Goal: Task Accomplishment & Management: Manage account settings

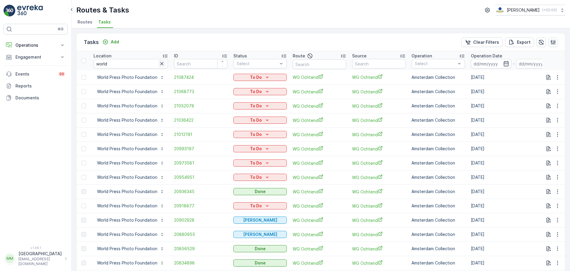
click at [161, 63] on icon "button" at bounding box center [162, 64] width 6 height 6
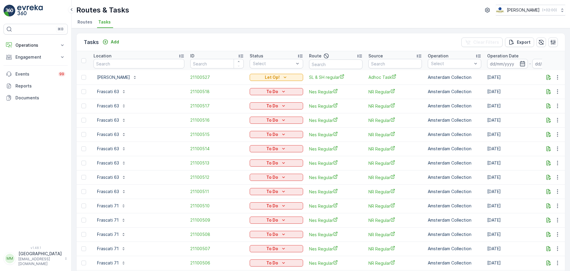
click at [341, 59] on div "Route" at bounding box center [335, 55] width 53 height 7
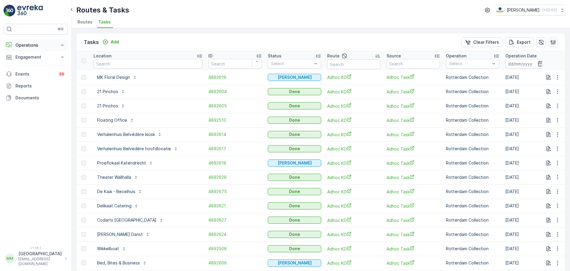
drag, startPoint x: 35, startPoint y: 50, endPoint x: 35, endPoint y: 47, distance: 3.3
click at [35, 47] on button "Operations" at bounding box center [36, 45] width 64 height 12
click at [46, 76] on link "Cockpit" at bounding box center [40, 80] width 55 height 8
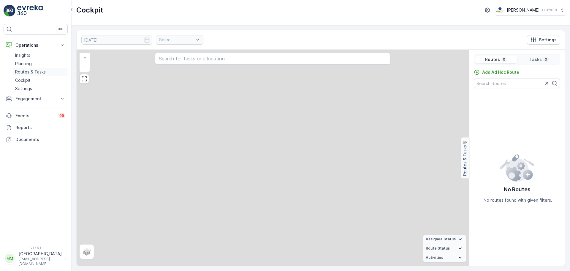
click at [45, 72] on p "Routes & Tasks" at bounding box center [30, 72] width 31 height 6
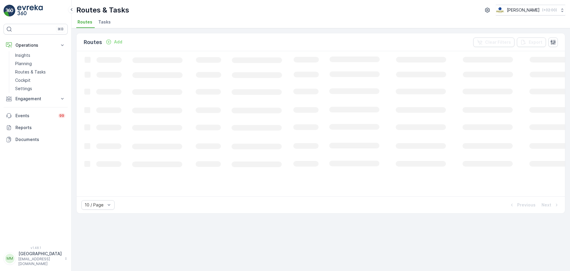
click at [103, 19] on span "Tasks" at bounding box center [104, 22] width 12 height 6
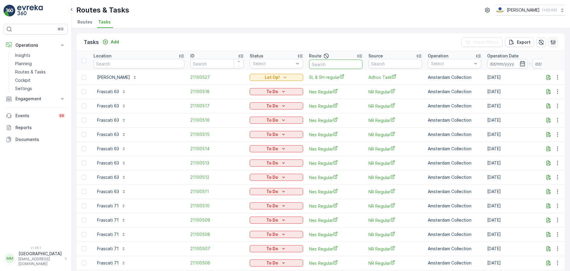
click at [343, 66] on input "text" at bounding box center [335, 64] width 53 height 10
click at [323, 54] on button "button" at bounding box center [326, 55] width 7 height 7
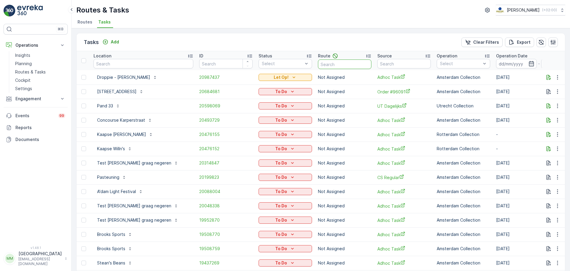
click at [323, 67] on input "text" at bounding box center [344, 64] width 53 height 10
type input "binnenstad"
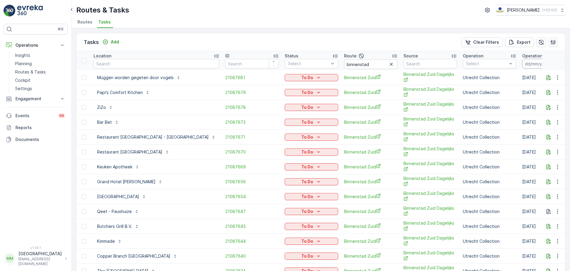
click at [523, 64] on input at bounding box center [543, 64] width 41 height 10
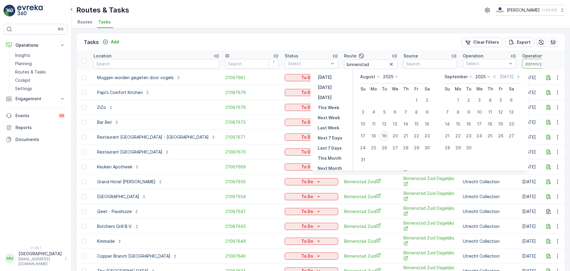
click at [387, 135] on div "19" at bounding box center [385, 136] width 10 height 10
type input "[DATE]"
click at [387, 135] on div "19" at bounding box center [385, 136] width 10 height 10
type input "[DATE]"
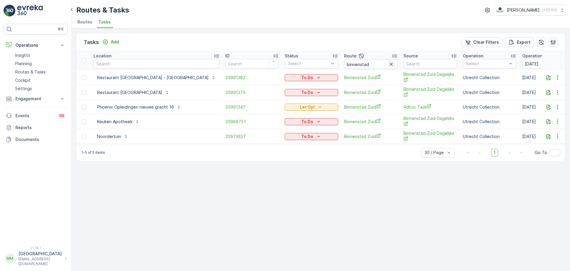
click at [389, 62] on icon "button" at bounding box center [392, 64] width 6 height 6
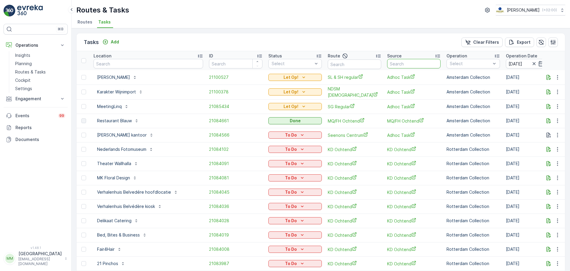
click at [387, 64] on input "text" at bounding box center [413, 64] width 53 height 10
type input "binnenstad"
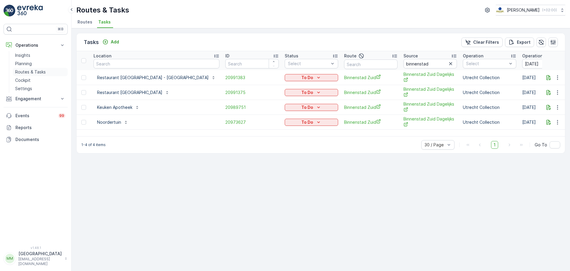
click at [29, 71] on p "Routes & Tasks" at bounding box center [30, 72] width 31 height 6
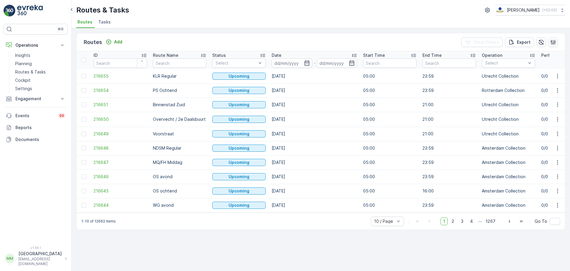
click at [108, 21] on span "Tasks" at bounding box center [104, 22] width 12 height 6
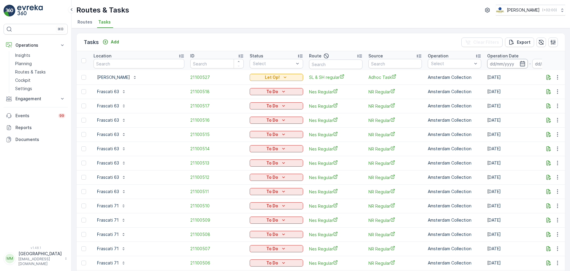
click at [495, 65] on input at bounding box center [508, 64] width 41 height 10
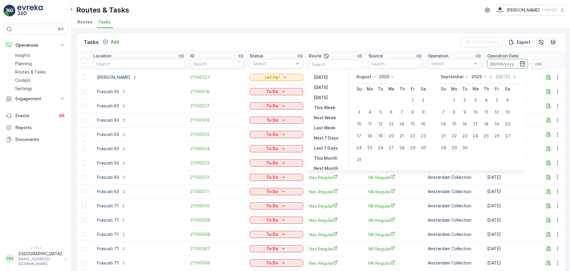
click at [381, 137] on div "19" at bounding box center [381, 136] width 10 height 10
type input "[DATE]"
click at [381, 137] on div "19" at bounding box center [381, 136] width 10 height 10
type input "[DATE]"
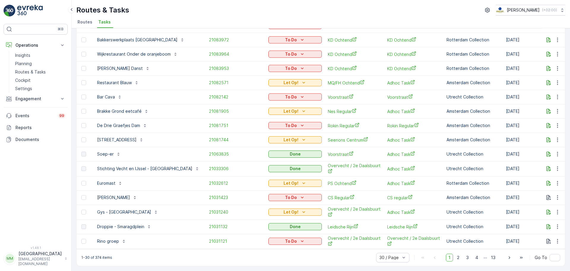
scroll to position [254, 0]
click at [458, 259] on span "2" at bounding box center [459, 257] width 8 height 8
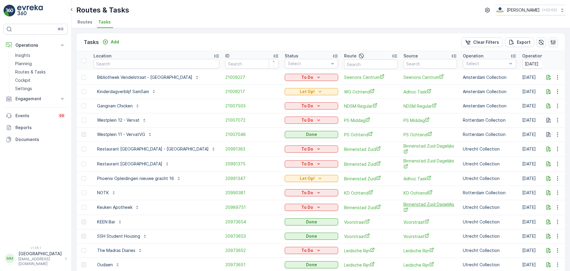
click at [404, 205] on span "Binnenstad Zuid Dagelijks" at bounding box center [430, 207] width 53 height 12
click at [344, 207] on span "Binnenstad Zuid" at bounding box center [370, 207] width 53 height 6
click at [344, 65] on input "text" at bounding box center [370, 64] width 53 height 10
type input "binnenstad"
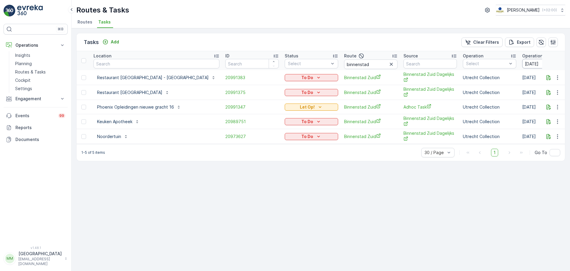
click at [523, 67] on input "[DATE]" at bounding box center [543, 64] width 41 height 10
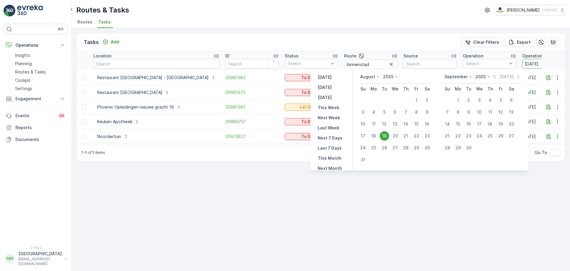
click at [379, 135] on div "18" at bounding box center [374, 136] width 10 height 10
type input "[DATE]"
click at [379, 135] on div "18" at bounding box center [374, 136] width 10 height 10
type input "18.08.2025"
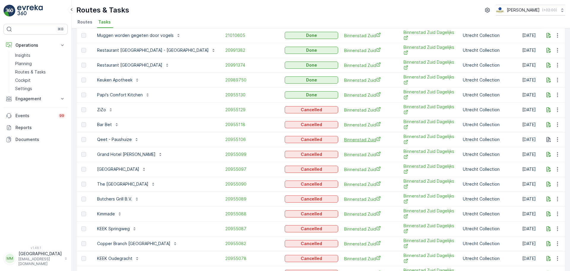
scroll to position [89, 0]
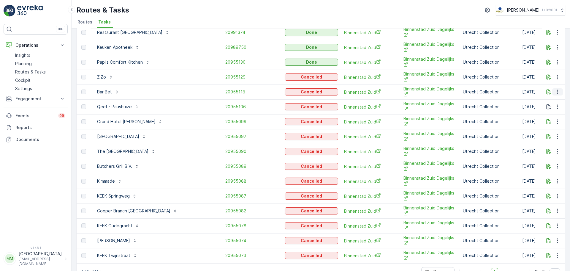
click at [556, 93] on icon "button" at bounding box center [558, 92] width 6 height 6
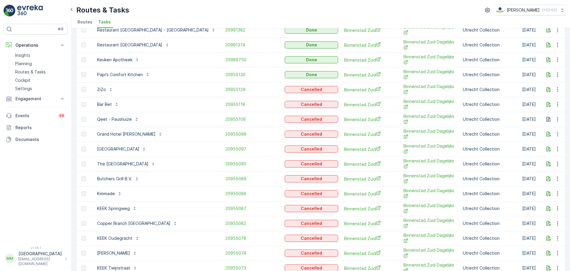
scroll to position [47, 0]
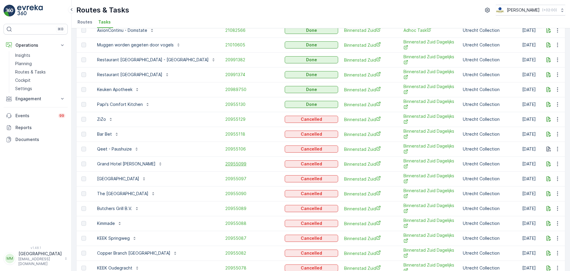
click at [225, 163] on span "20955099" at bounding box center [251, 164] width 53 height 6
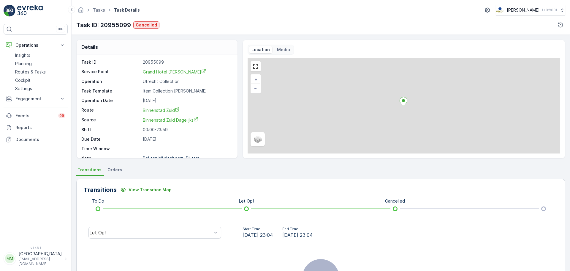
scroll to position [8, 0]
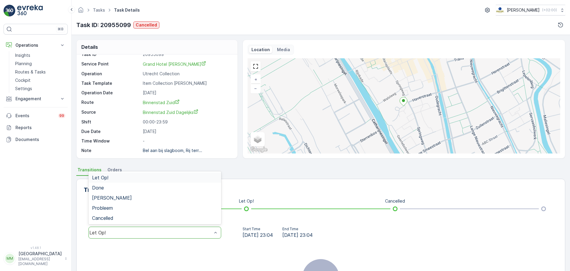
click at [143, 232] on div "Let Op!" at bounding box center [150, 232] width 123 height 5
click at [115, 186] on div "Done" at bounding box center [155, 187] width 126 height 5
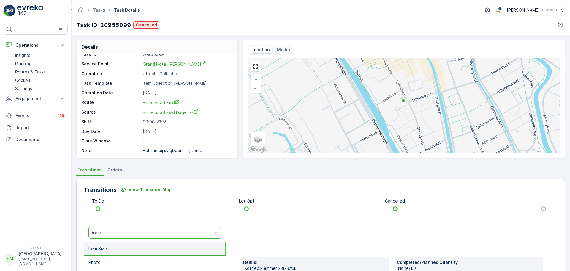
scroll to position [104, 0]
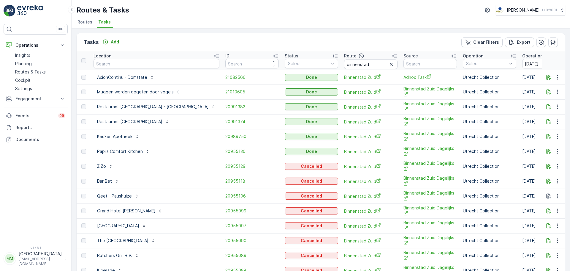
click at [225, 180] on span "20955118" at bounding box center [251, 181] width 53 height 6
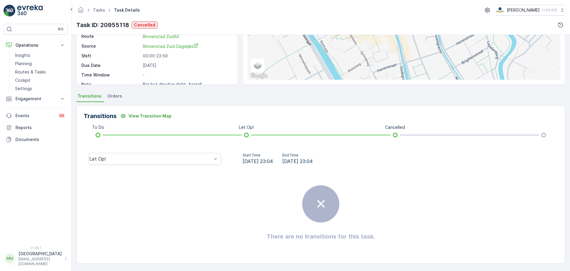
scroll to position [74, 0]
click at [148, 158] on div "Let Op!" at bounding box center [150, 157] width 123 height 5
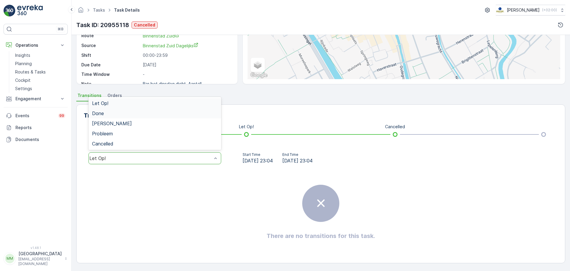
click at [118, 114] on div "Done" at bounding box center [155, 113] width 126 height 5
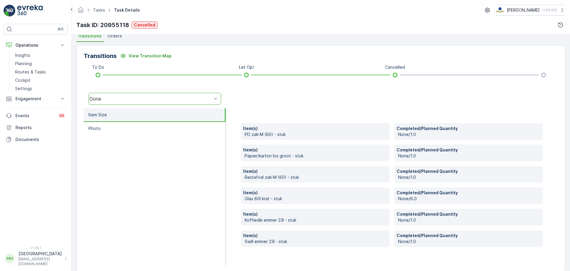
scroll to position [143, 0]
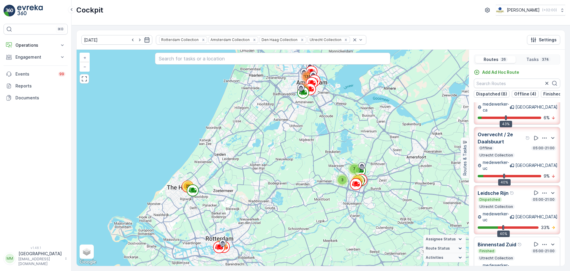
scroll to position [149, 0]
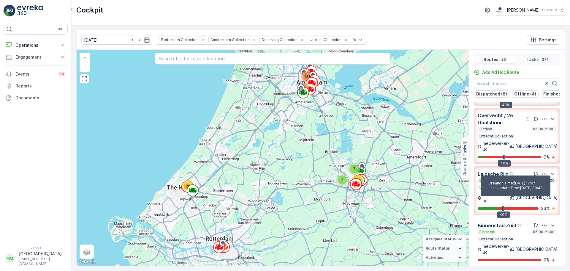
click at [520, 223] on div "Help Tooltip Icon" at bounding box center [520, 225] width 5 height 5
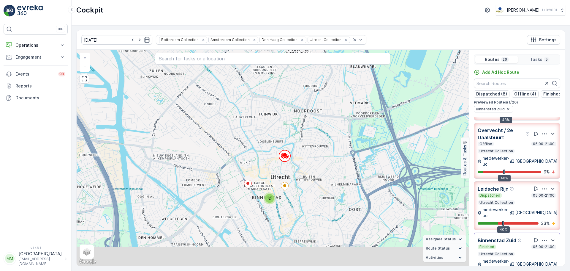
drag, startPoint x: 273, startPoint y: 245, endPoint x: 285, endPoint y: 199, distance: 47.8
click at [285, 199] on div "2 + − Satellite Roadmap Terrain Hybrid Leaflet Keyboard shortcuts Map Data Map …" at bounding box center [273, 158] width 392 height 216
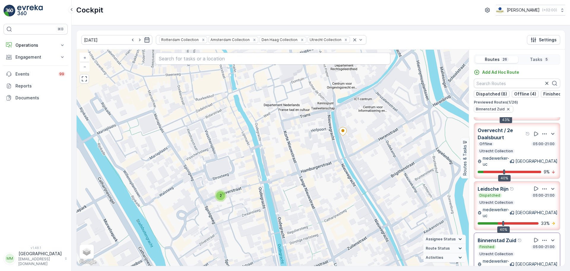
drag, startPoint x: 235, startPoint y: 194, endPoint x: 263, endPoint y: 140, distance: 60.6
click at [262, 143] on div "2 + − Satellite Roadmap Terrain Hybrid Leaflet Keyboard shortcuts Map Data Map …" at bounding box center [273, 158] width 392 height 216
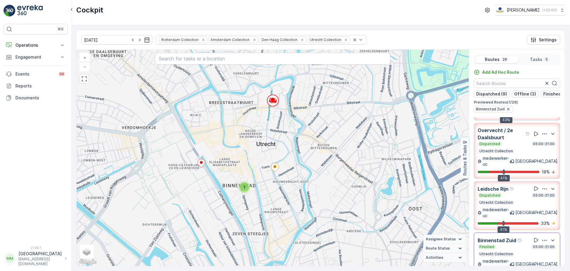
click at [16, 9] on link at bounding box center [36, 11] width 64 height 12
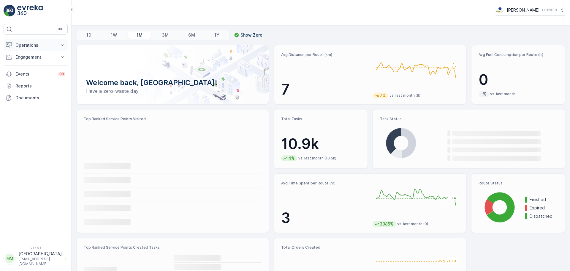
click at [33, 41] on button "Operations" at bounding box center [36, 45] width 64 height 12
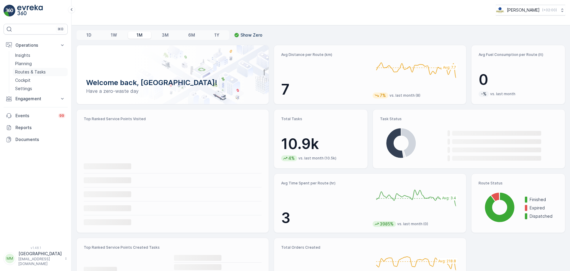
click at [36, 69] on link "Routes & Tasks" at bounding box center [40, 72] width 55 height 8
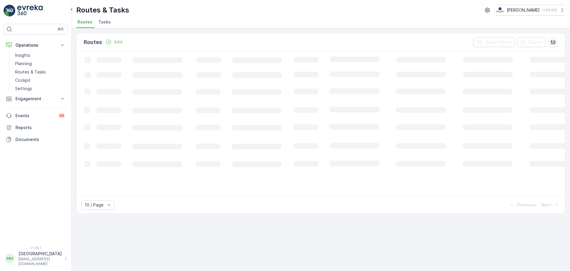
click at [102, 21] on span "Tasks" at bounding box center [104, 22] width 12 height 6
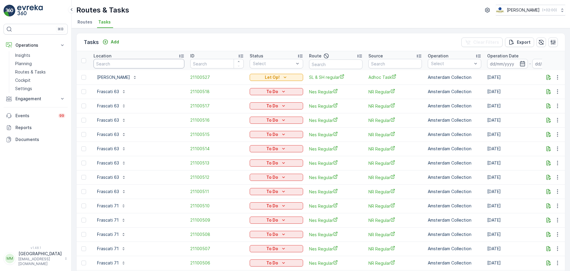
click at [123, 67] on input "text" at bounding box center [139, 64] width 91 height 10
type input "mus"
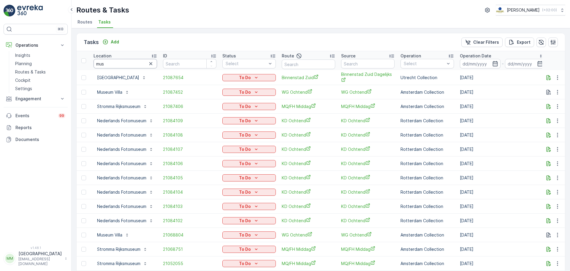
click at [124, 63] on input "mus" at bounding box center [126, 64] width 64 height 10
type input "museum"
click at [311, 64] on input "text" at bounding box center [308, 64] width 53 height 10
type input "u"
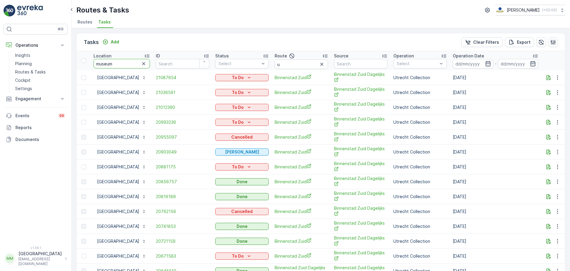
drag, startPoint x: 124, startPoint y: 63, endPoint x: 81, endPoint y: 64, distance: 42.5
click at [82, 64] on tr "Location museum ID Status Select Route u Source Operation Select Operation Date…" at bounding box center [537, 60] width 920 height 19
type input "uu-"
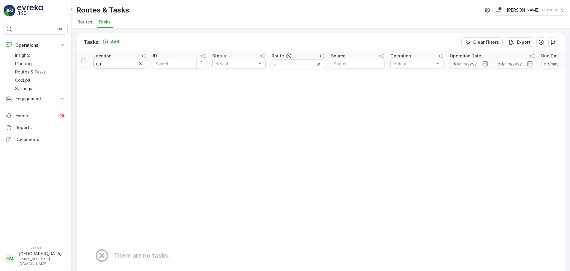
click at [100, 64] on input "uu-" at bounding box center [120, 64] width 53 height 10
type input "uu -"
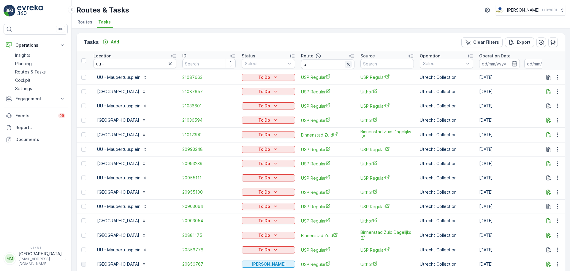
click at [348, 65] on icon "button" at bounding box center [348, 64] width 3 height 3
click at [116, 63] on input "uu -" at bounding box center [135, 64] width 83 height 10
type input "uu - uni"
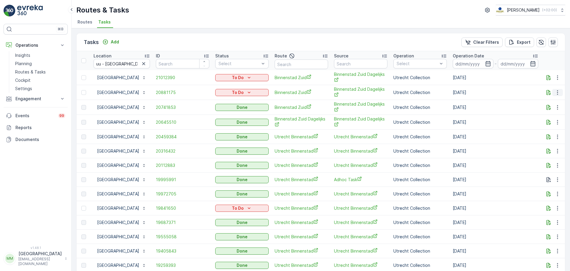
click at [557, 92] on icon "button" at bounding box center [557, 92] width 1 height 4
click at [545, 118] on span "Change Route" at bounding box center [542, 118] width 29 height 6
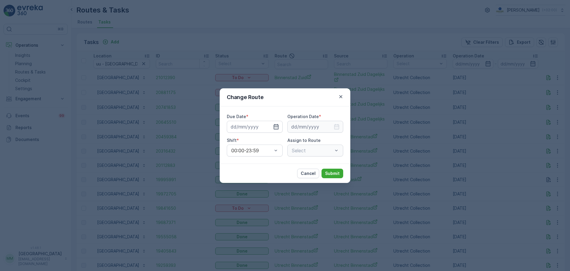
type input "[DATE]"
click at [258, 127] on input "[DATE]" at bounding box center [255, 127] width 56 height 12
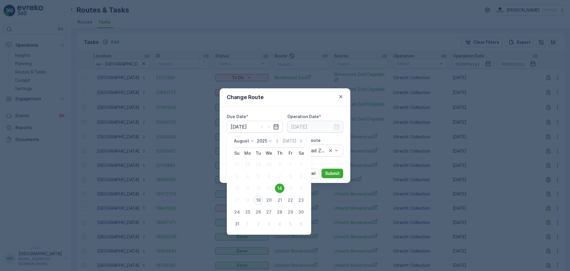
click at [260, 196] on div "19" at bounding box center [259, 200] width 10 height 10
type input "[DATE]"
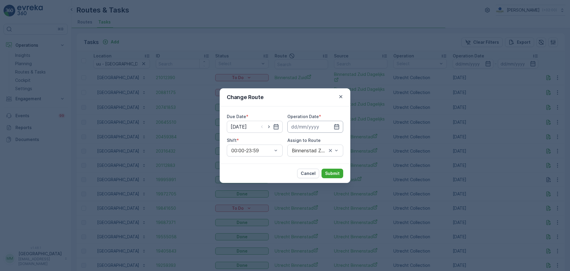
click at [308, 127] on input at bounding box center [316, 127] width 56 height 12
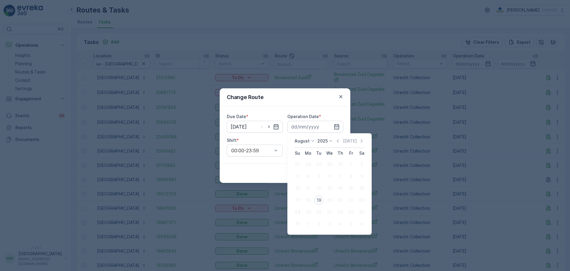
click at [320, 198] on div "19" at bounding box center [319, 200] width 10 height 10
type input "[DATE]"
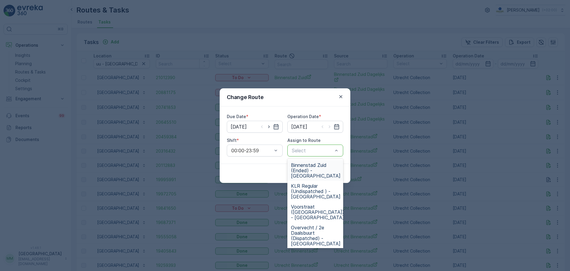
click at [318, 154] on div "Select" at bounding box center [316, 150] width 56 height 12
click at [315, 171] on span "Binnenstad Zuid (Ended) - Utrecht" at bounding box center [316, 170] width 50 height 16
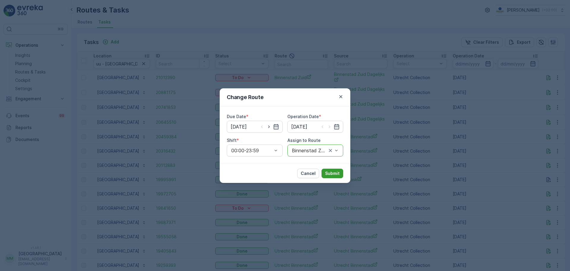
click at [337, 173] on p "Submit" at bounding box center [332, 173] width 15 height 6
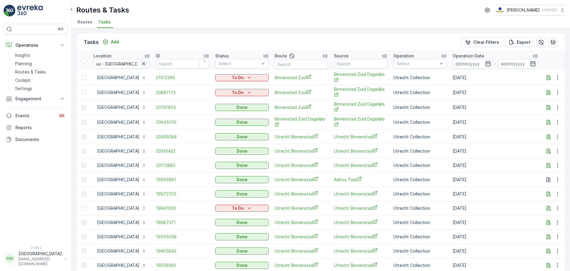
click at [147, 63] on icon "button" at bounding box center [144, 64] width 6 height 6
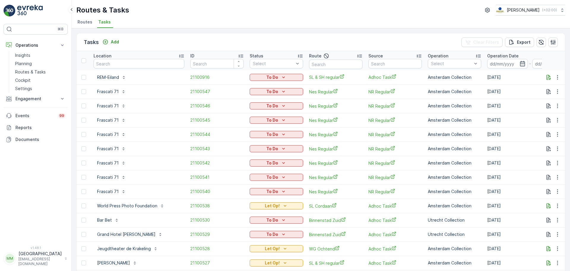
click at [113, 66] on input "text" at bounding box center [139, 64] width 91 height 10
type input "gassam"
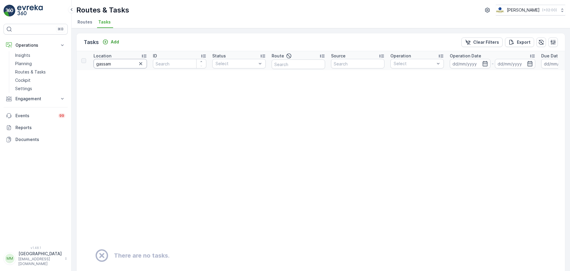
click at [118, 66] on input "gassam" at bounding box center [120, 64] width 53 height 10
type input "gassa"
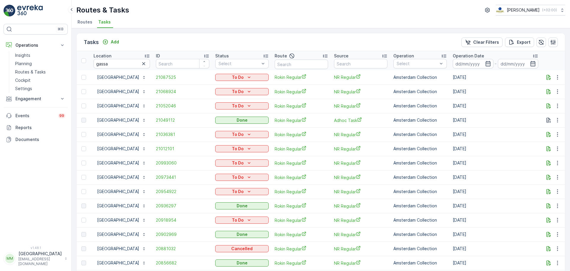
click at [35, 13] on img at bounding box center [30, 11] width 26 height 12
click at [145, 65] on button "button" at bounding box center [143, 63] width 7 height 7
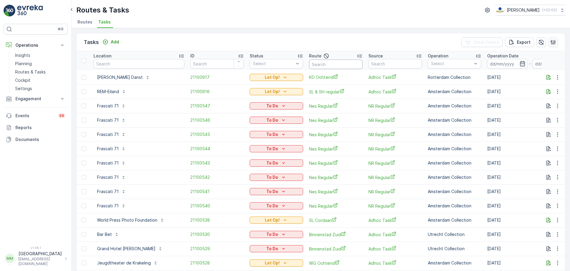
click at [316, 66] on input "text" at bounding box center [335, 64] width 53 height 10
type input "seenons c"
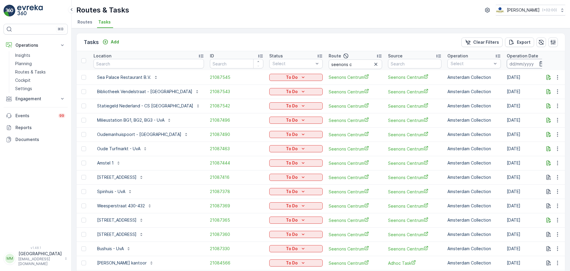
click at [507, 62] on input at bounding box center [527, 64] width 41 height 10
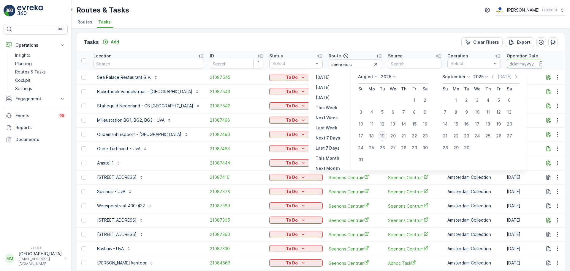
click at [385, 138] on div "19" at bounding box center [383, 136] width 10 height 10
type input "[DATE]"
click at [385, 138] on div "19" at bounding box center [383, 136] width 10 height 10
type input "[DATE]"
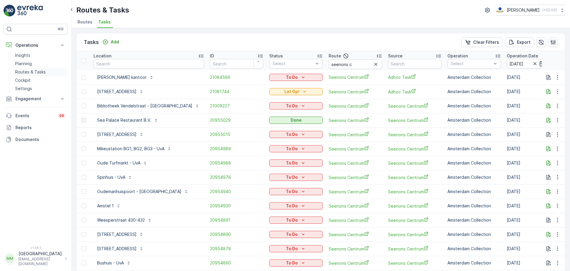
click at [36, 72] on p "Routes & Tasks" at bounding box center [30, 72] width 31 height 6
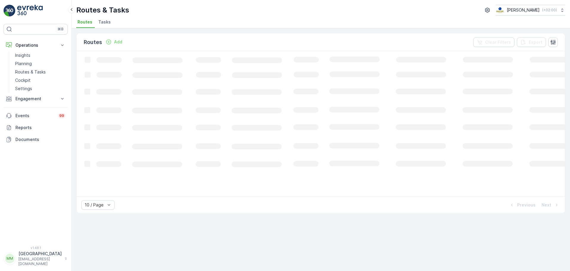
click at [109, 20] on span "Tasks" at bounding box center [104, 22] width 12 height 6
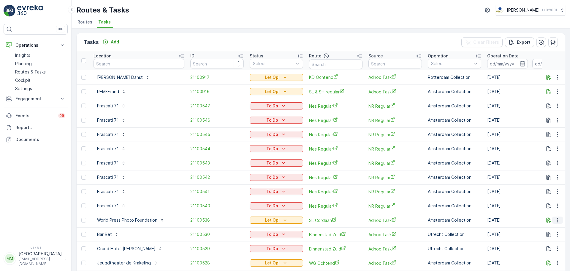
click at [557, 220] on icon "button" at bounding box center [558, 220] width 6 height 6
click at [550, 247] on span "Change Route" at bounding box center [542, 245] width 29 height 6
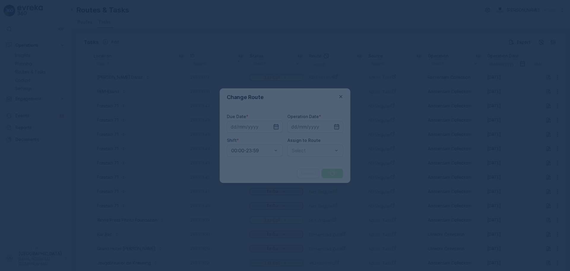
type input "[DATE]"
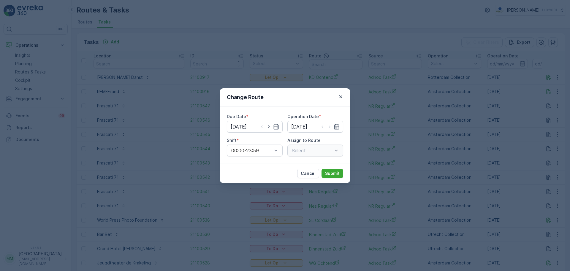
click at [305, 152] on div "Select" at bounding box center [316, 150] width 56 height 12
click at [311, 149] on div at bounding box center [309, 150] width 36 height 5
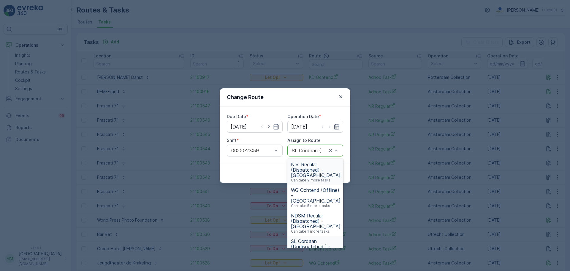
scroll to position [59, 0]
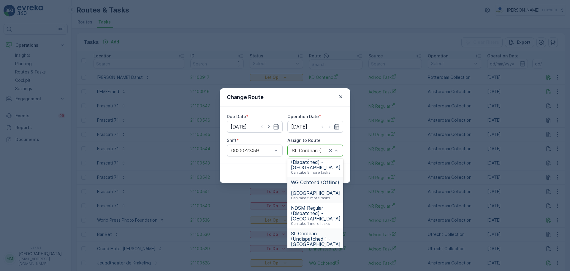
click at [321, 187] on span "WG Ochtend (Offline) - Amsterdam" at bounding box center [316, 187] width 50 height 16
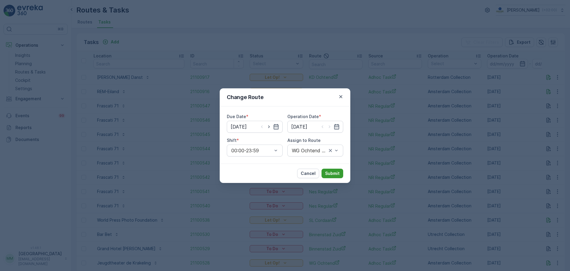
click at [330, 172] on p "Submit" at bounding box center [332, 173] width 15 height 6
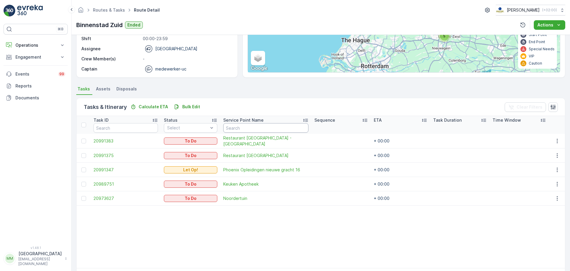
scroll to position [89, 0]
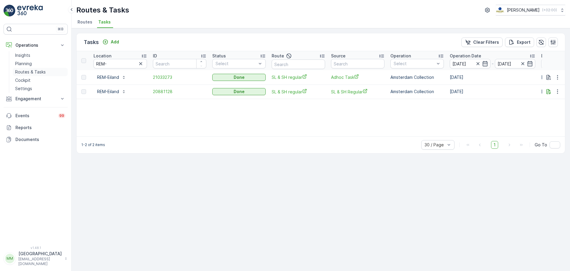
click at [31, 72] on p "Routes & Tasks" at bounding box center [30, 72] width 31 height 6
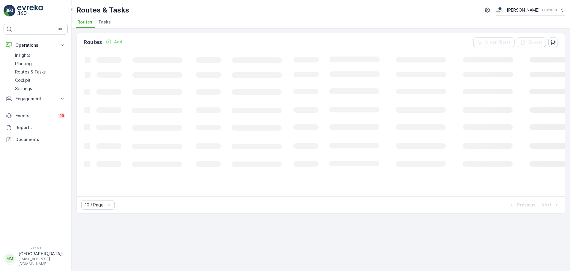
click at [105, 19] on span "Tasks" at bounding box center [104, 22] width 12 height 6
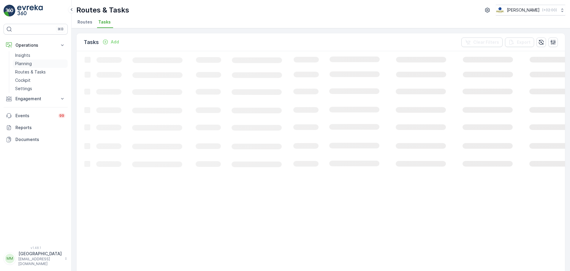
click at [28, 65] on p "Planning" at bounding box center [23, 64] width 17 height 6
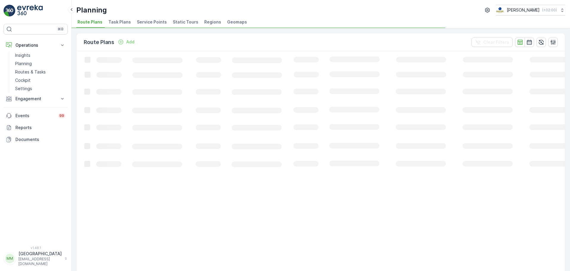
click at [123, 21] on span "Task Plans" at bounding box center [119, 22] width 23 height 6
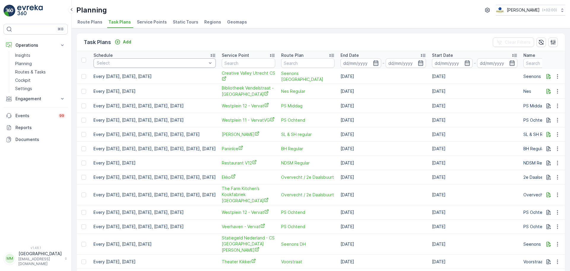
click at [141, 64] on div at bounding box center [151, 63] width 111 height 5
click at [264, 60] on input "text" at bounding box center [248, 63] width 53 height 10
type input "madras"
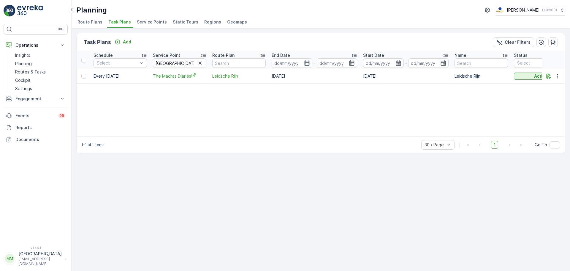
drag, startPoint x: 286, startPoint y: 76, endPoint x: 312, endPoint y: 75, distance: 26.2
click at [312, 75] on td "31.12.2030" at bounding box center [315, 76] width 92 height 14
drag, startPoint x: 404, startPoint y: 77, endPoint x: 427, endPoint y: 70, distance: 24.4
click at [427, 70] on td "[DATE]" at bounding box center [406, 76] width 92 height 14
drag, startPoint x: 400, startPoint y: 75, endPoint x: 448, endPoint y: 81, distance: 48.0
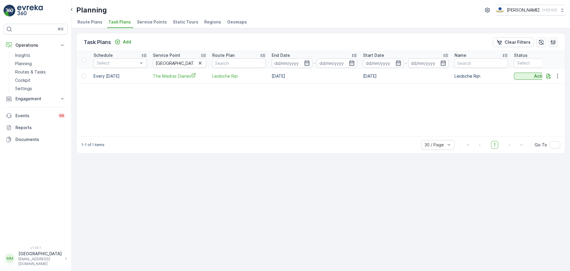
click at [448, 81] on td "[DATE]" at bounding box center [406, 76] width 92 height 14
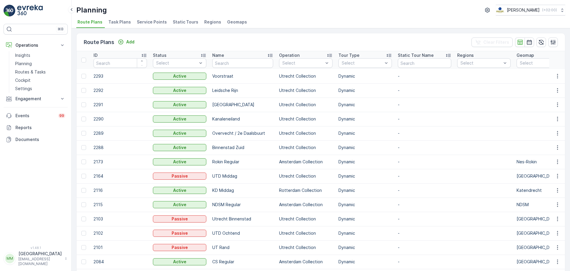
click at [119, 18] on li "Task Plans" at bounding box center [120, 23] width 26 height 10
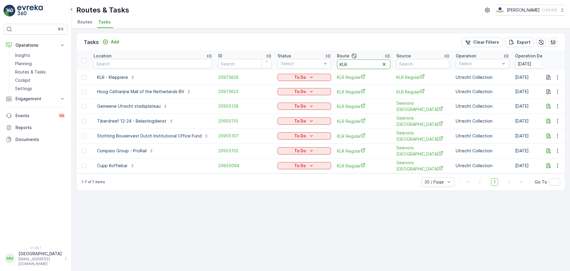
drag, startPoint x: 355, startPoint y: 62, endPoint x: 335, endPoint y: 56, distance: 21.0
click at [323, 59] on tr "Location ID Status Select Route KLR Source Operation Select Operation Date 19.0…" at bounding box center [568, 60] width 982 height 19
type input "binnenstad"
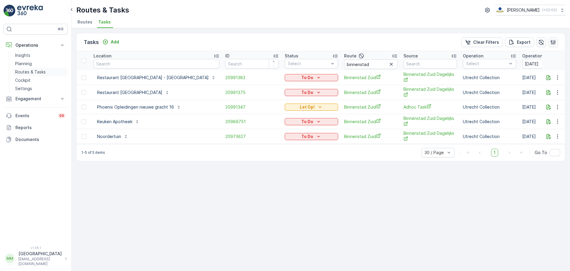
click at [29, 73] on p "Routes & Tasks" at bounding box center [30, 72] width 31 height 6
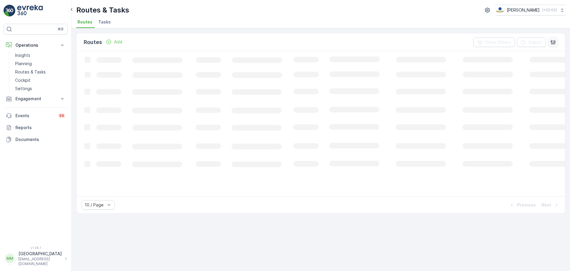
click at [108, 23] on span "Tasks" at bounding box center [104, 22] width 12 height 6
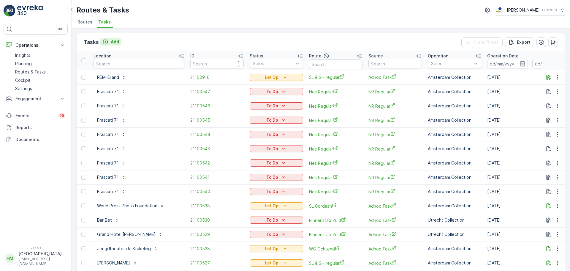
click at [116, 43] on p "Add" at bounding box center [115, 42] width 8 height 6
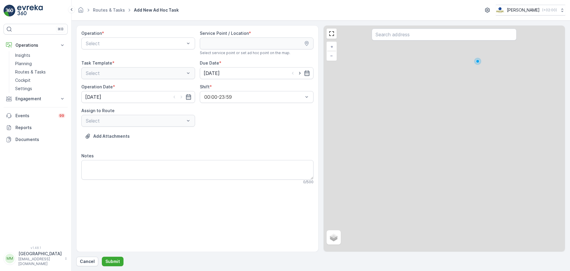
click at [140, 59] on div "Operation * Select Service Point / Location * Select service point or set ad ho…" at bounding box center [197, 109] width 232 height 159
click at [131, 45] on div at bounding box center [135, 43] width 100 height 5
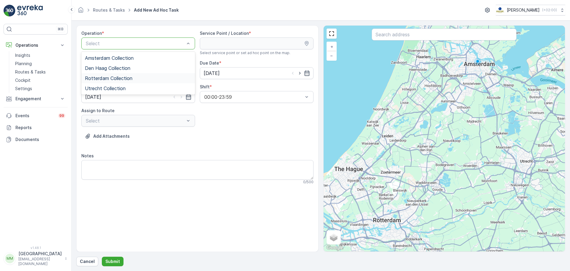
click at [127, 77] on span "Rotterdam Collection" at bounding box center [109, 77] width 48 height 5
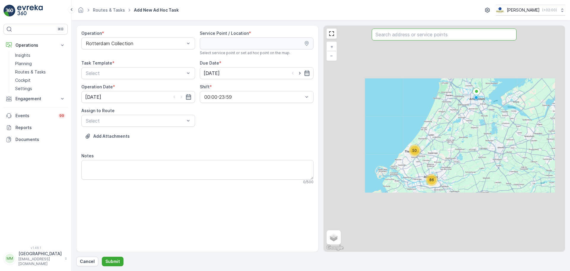
click at [390, 34] on input "text" at bounding box center [444, 35] width 145 height 12
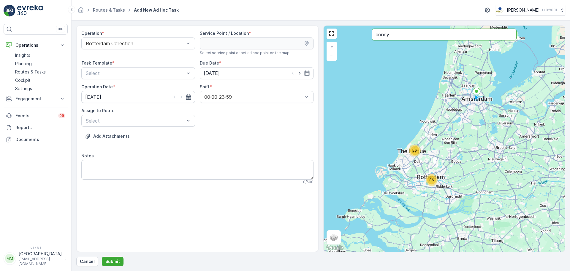
type input "conny"
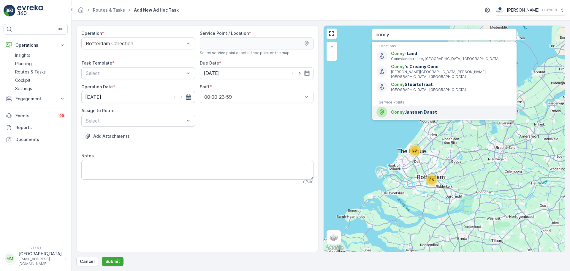
click at [417, 109] on span "Conny Janssen Danst" at bounding box center [451, 112] width 121 height 6
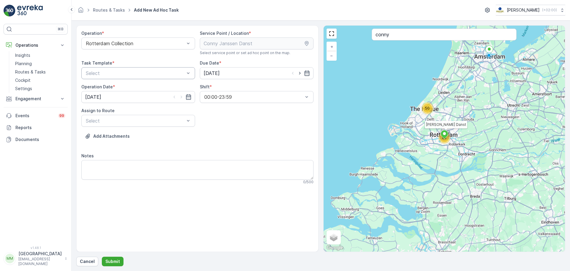
click at [110, 73] on div at bounding box center [135, 72] width 100 height 5
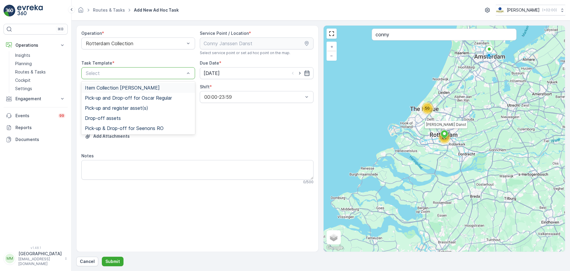
click at [109, 89] on span "Item Collection [PERSON_NAME]" at bounding box center [122, 87] width 75 height 5
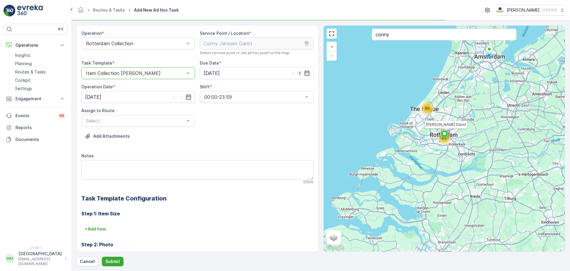
click at [298, 73] on icon "button" at bounding box center [300, 73] width 6 height 6
type input "[DATE]"
click at [182, 99] on icon "button" at bounding box center [182, 97] width 6 height 6
type input "[DATE]"
click at [172, 118] on div at bounding box center [135, 120] width 100 height 5
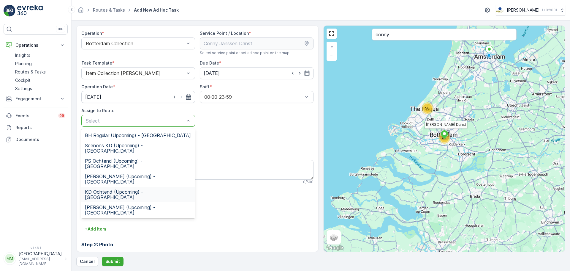
click at [135, 189] on span "KD Ochtend (Upcoming) - Rotterdam" at bounding box center [138, 194] width 107 height 11
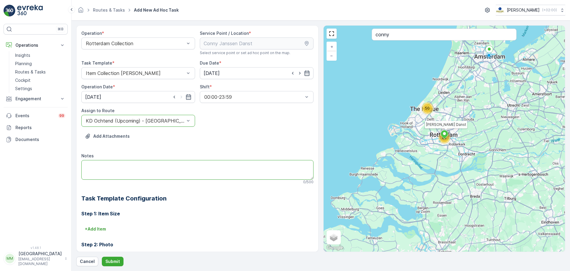
click at [135, 165] on textarea "Notes" at bounding box center [197, 170] width 232 height 20
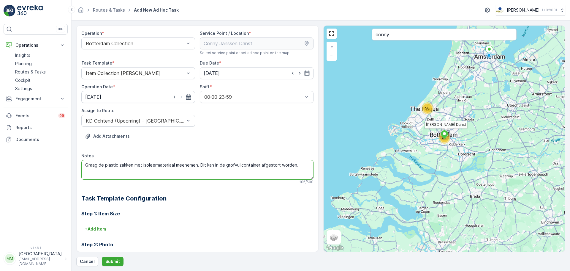
type textarea "Graag de plastic zakken met isoleermateriaal meenemen. Dit kan in de grofvuilco…"
click at [102, 223] on div "Step 1: Item Size + Add Item Step 2: Photo No configuration needed. Step 3: Pho…" at bounding box center [197, 264] width 232 height 122
click at [102, 226] on p "+ Add Item" at bounding box center [95, 229] width 21 height 6
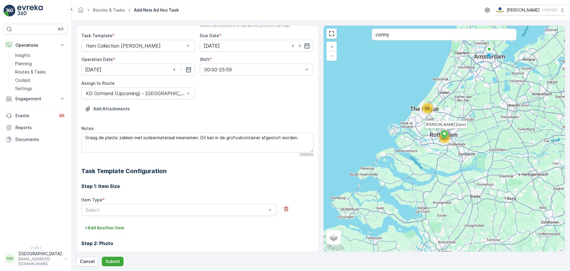
scroll to position [59, 0]
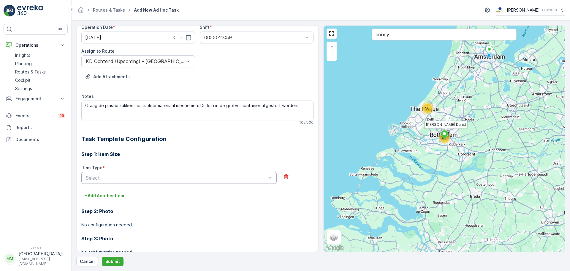
click at [107, 174] on div "Select" at bounding box center [178, 178] width 195 height 12
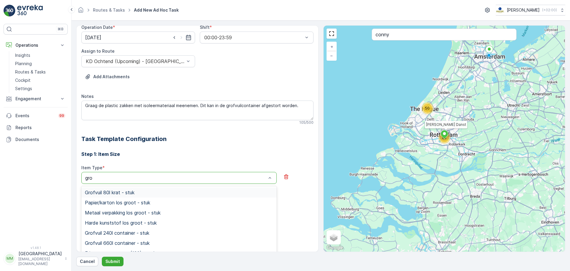
type input "grof"
click at [153, 210] on div "Grofvuil 660l container - stuk" at bounding box center [179, 212] width 188 height 5
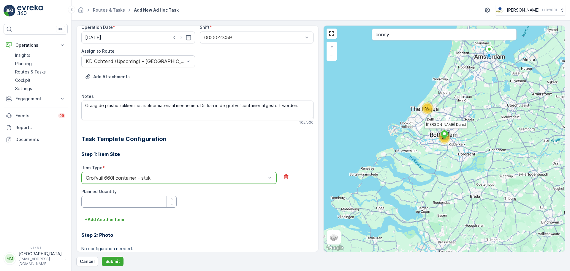
click at [122, 198] on Quantity "Planned Quantity" at bounding box center [128, 201] width 95 height 12
type Quantity "1"
click at [113, 264] on p "Submit" at bounding box center [112, 261] width 15 height 6
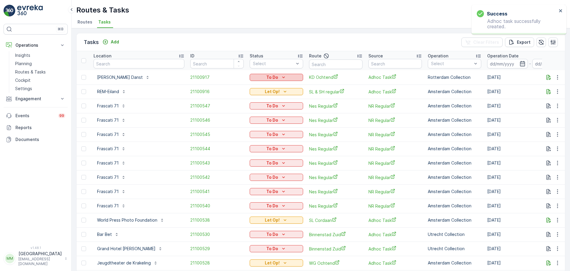
click at [271, 80] on p "To Do" at bounding box center [272, 77] width 12 height 6
click at [266, 86] on div "Let Op!" at bounding box center [267, 86] width 38 height 8
click at [143, 61] on input "text" at bounding box center [139, 64] width 91 height 10
type input "madras"
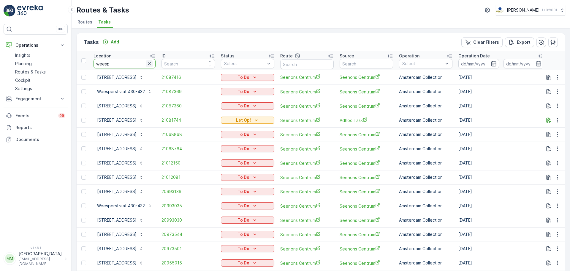
click at [151, 64] on icon "button" at bounding box center [149, 64] width 6 height 6
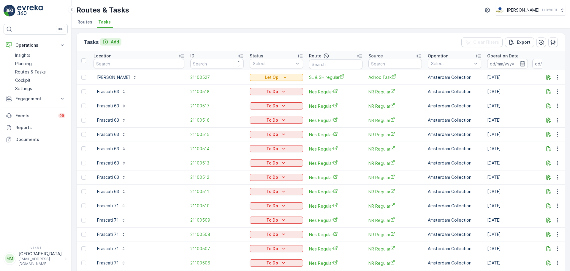
click at [114, 40] on p "Add" at bounding box center [115, 42] width 8 height 6
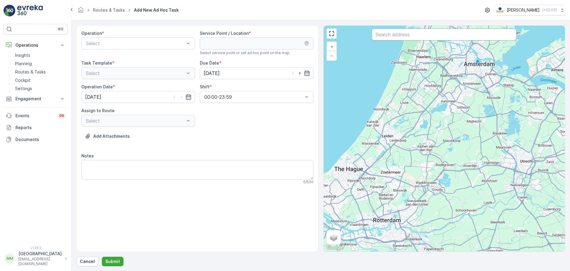
click at [400, 37] on input "text" at bounding box center [444, 35] width 145 height 12
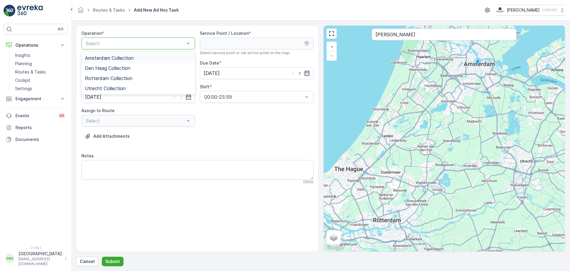
click at [122, 38] on div "Select" at bounding box center [138, 43] width 114 height 12
click at [107, 87] on span "Utrecht Collection" at bounding box center [105, 88] width 41 height 5
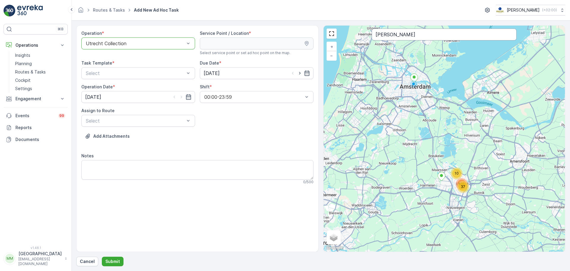
click at [406, 36] on input "karel v" at bounding box center [444, 35] width 145 height 12
type input "karel v"
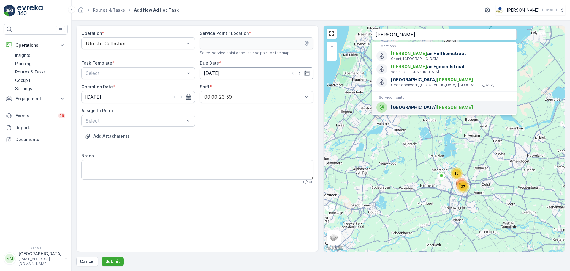
drag, startPoint x: 399, startPoint y: 108, endPoint x: 219, endPoint y: 72, distance: 183.8
click at [400, 108] on span "Grand Hotel Karel V" at bounding box center [451, 107] width 121 height 6
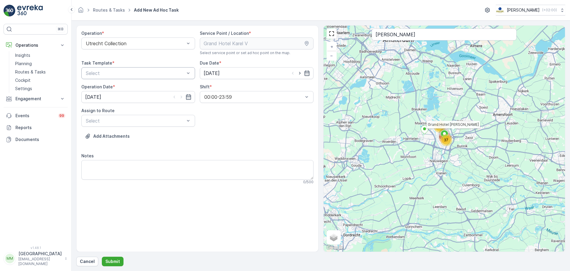
click at [128, 77] on div "Select" at bounding box center [138, 73] width 114 height 12
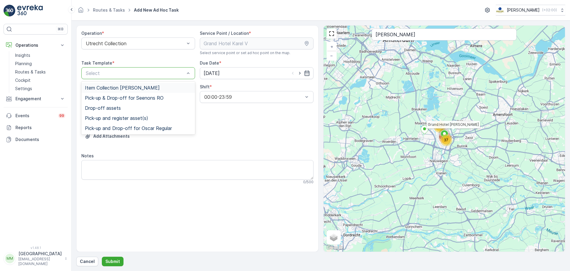
click at [124, 86] on span "Item Collection [PERSON_NAME]" at bounding box center [122, 87] width 75 height 5
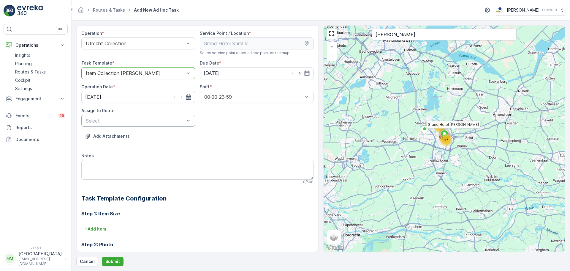
click at [158, 116] on div "Select" at bounding box center [138, 121] width 114 height 12
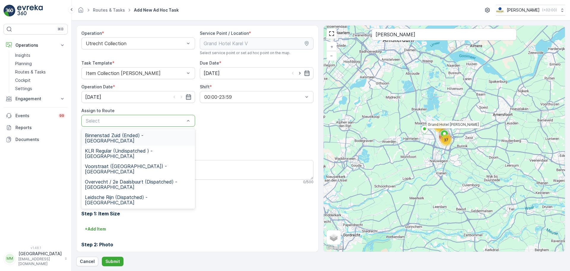
click at [147, 136] on span "Binnenstad Zuid (Ended) - Utrecht" at bounding box center [138, 138] width 107 height 11
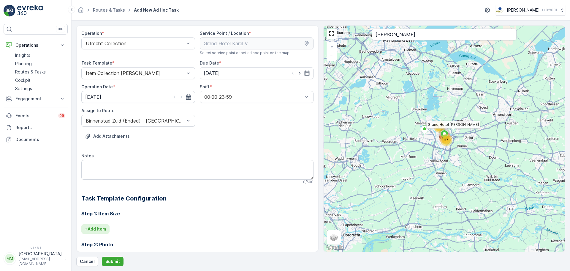
click at [101, 226] on p "+ Add Item" at bounding box center [95, 229] width 21 height 6
click at [107, 232] on div "Select" at bounding box center [178, 237] width 195 height 12
type input "koffie"
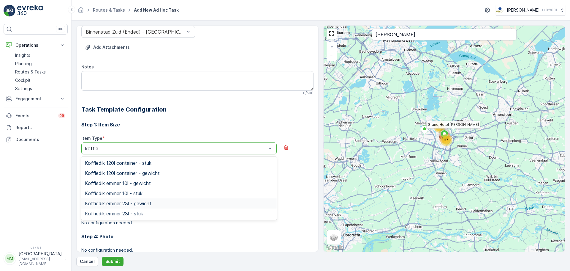
scroll to position [89, 0]
click at [120, 213] on span "Koffiedik emmer 23l - stuk" at bounding box center [114, 212] width 58 height 5
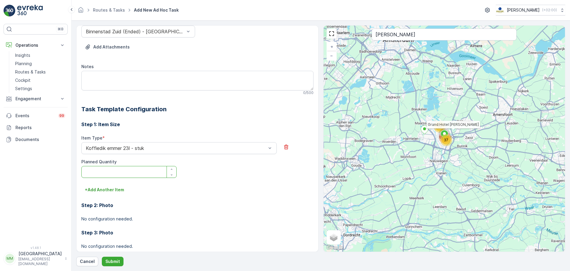
click at [114, 176] on Quantity "Planned Quantity" at bounding box center [128, 172] width 95 height 12
type Quantity "1"
click at [111, 266] on form "Operation * Utrecht Collection Service Point / Location * Select service point …" at bounding box center [321, 145] width 499 height 250
click at [111, 262] on p "Submit" at bounding box center [112, 261] width 15 height 6
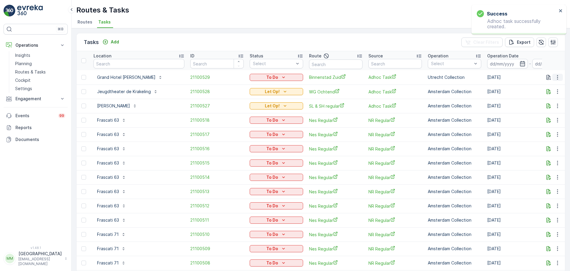
click at [559, 79] on button "button" at bounding box center [558, 77] width 11 height 7
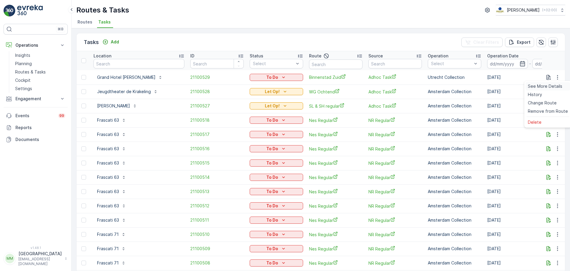
click at [547, 87] on span "See More Details" at bounding box center [545, 86] width 34 height 6
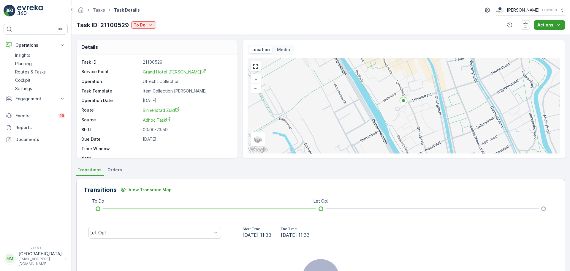
click at [551, 23] on p "Actions" at bounding box center [546, 25] width 16 height 6
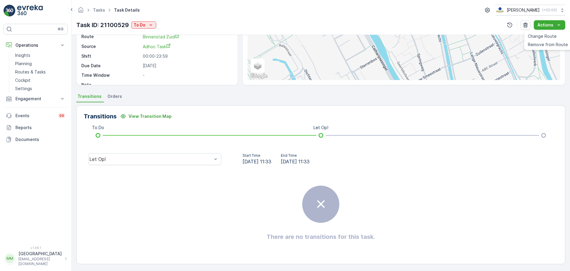
scroll to position [74, 0]
click at [189, 157] on div "Let Op!" at bounding box center [150, 157] width 123 height 5
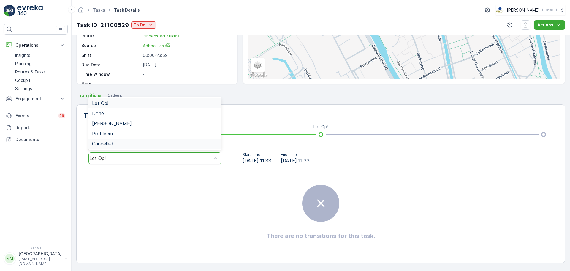
click at [165, 209] on div "There are no transitions for this task." at bounding box center [321, 212] width 474 height 89
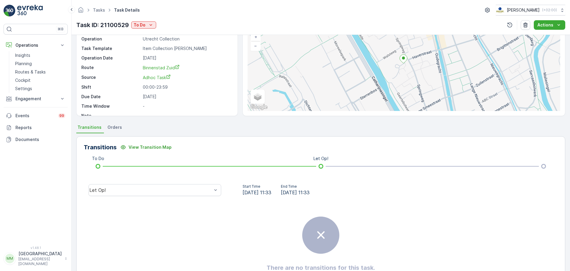
scroll to position [0, 0]
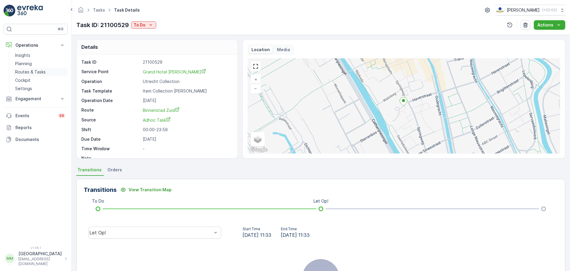
click at [31, 72] on p "Routes & Tasks" at bounding box center [30, 72] width 31 height 6
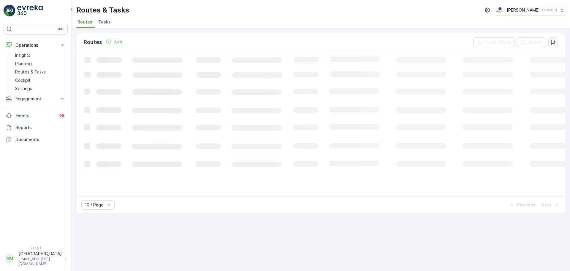
click at [103, 18] on li "Tasks" at bounding box center [105, 23] width 16 height 10
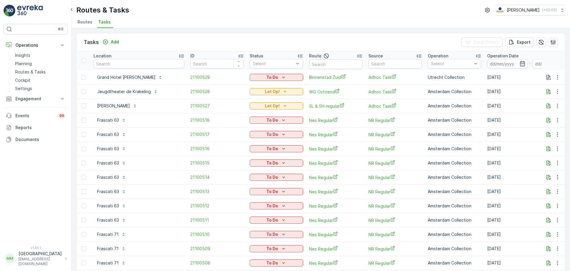
click at [116, 37] on div "Tasks Add Clear Filters Export" at bounding box center [321, 42] width 489 height 18
click at [117, 40] on p "Add" at bounding box center [115, 42] width 8 height 6
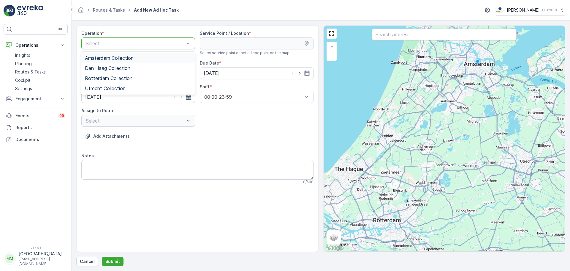
click at [103, 47] on div "Select" at bounding box center [138, 43] width 114 height 12
click at [106, 87] on span "Utrecht Collection" at bounding box center [105, 88] width 41 height 5
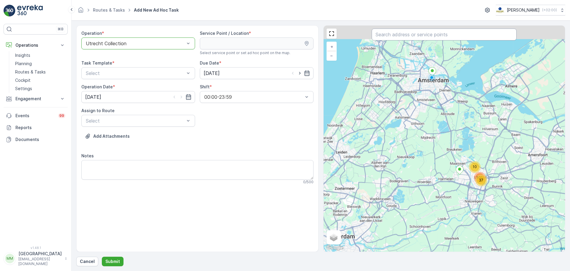
click at [404, 37] on input "text" at bounding box center [444, 35] width 145 height 12
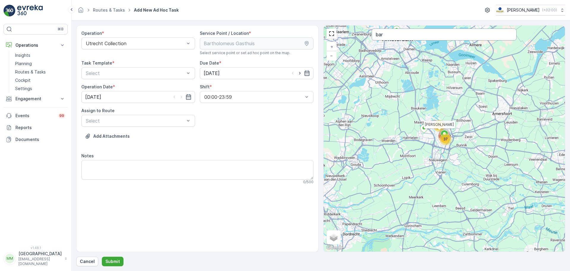
click at [399, 40] on input "bar" at bounding box center [444, 35] width 145 height 12
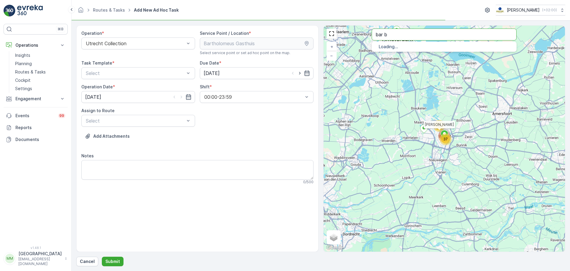
type input "bar b"
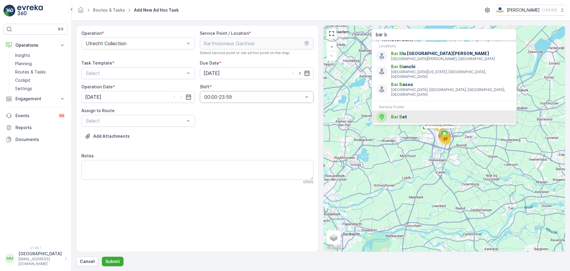
drag, startPoint x: 414, startPoint y: 111, endPoint x: 241, endPoint y: 92, distance: 173.6
click at [414, 111] on div "Bar B et" at bounding box center [444, 116] width 135 height 11
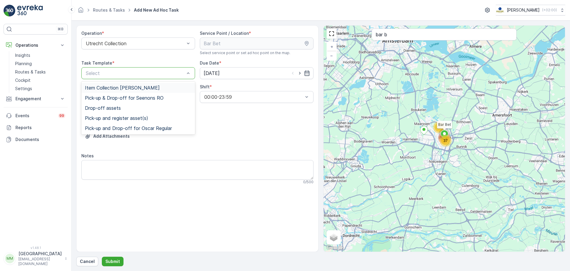
click at [127, 90] on span "Item Collection [PERSON_NAME]" at bounding box center [122, 87] width 75 height 5
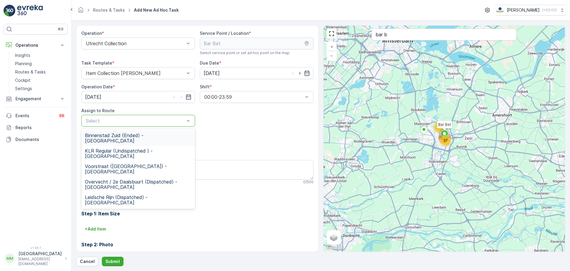
click at [128, 134] on span "Binnenstad Zuid (Ended) - Utrecht" at bounding box center [138, 138] width 107 height 11
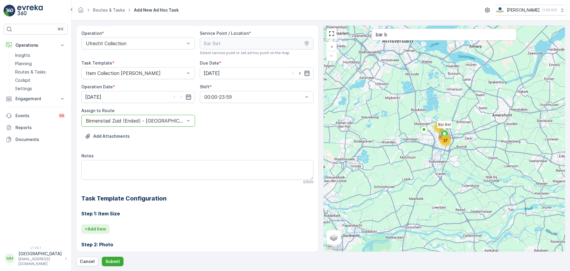
click at [102, 226] on p "+ Add Item" at bounding box center [95, 229] width 21 height 6
click at [111, 231] on div "Select" at bounding box center [178, 237] width 195 height 12
type input "pd"
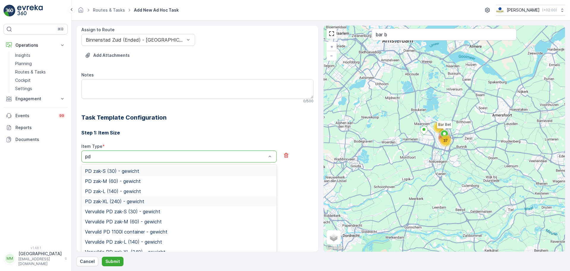
scroll to position [89, 0]
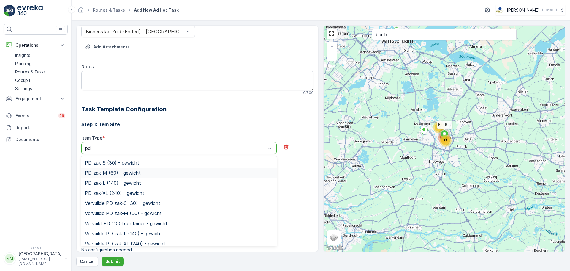
click at [148, 173] on div "PD zak-M (60) - gewicht" at bounding box center [179, 172] width 188 height 5
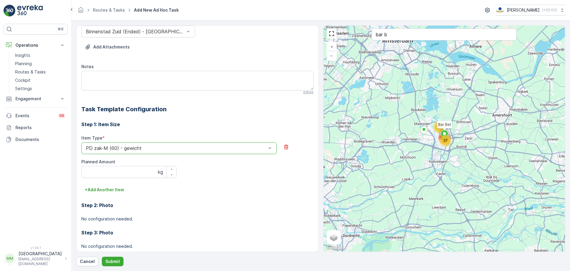
click at [137, 148] on div at bounding box center [176, 147] width 182 height 5
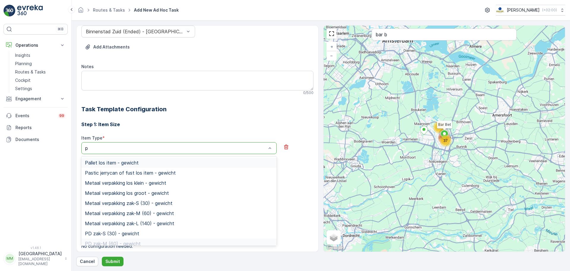
type input "pd"
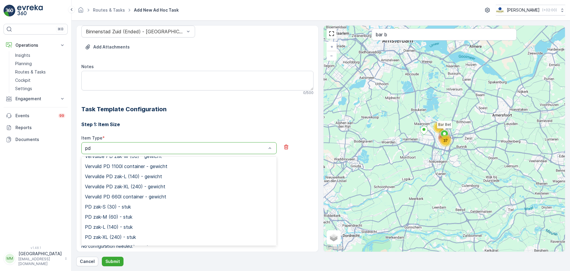
scroll to position [59, 0]
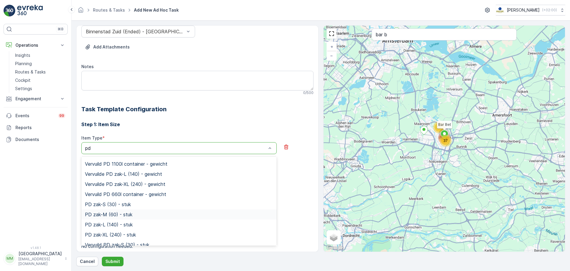
click at [134, 212] on div "PD zak-M (60) - stuk" at bounding box center [179, 214] width 188 height 5
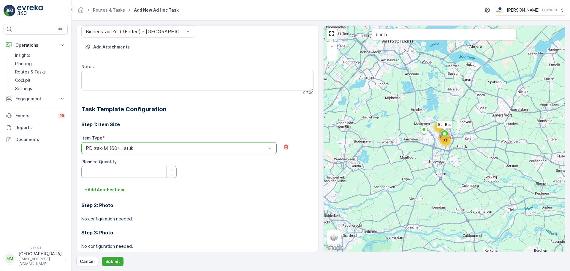
click at [111, 171] on Quantity "Planned Quantity" at bounding box center [128, 172] width 95 height 12
type Quantity "1"
click at [105, 191] on p "+ Add Another Item" at bounding box center [104, 190] width 39 height 6
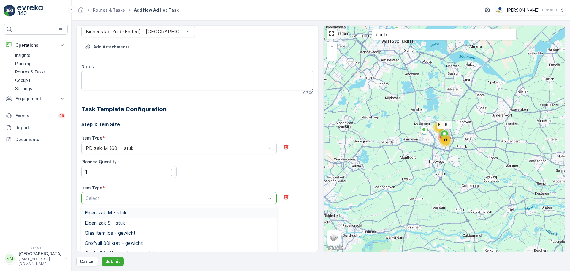
click at [110, 200] on div at bounding box center [176, 197] width 182 height 5
type input "papier"
click at [126, 249] on div "Papier/karton los groot - stuk" at bounding box center [178, 253] width 195 height 10
click at [110, 222] on Quantity "Planned Quantity" at bounding box center [128, 222] width 95 height 12
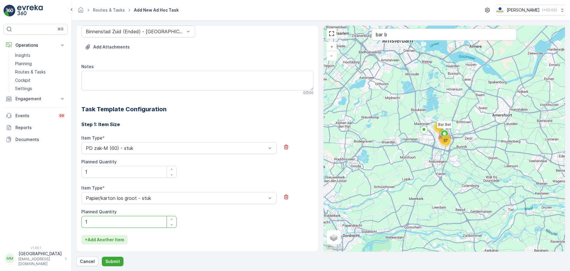
type Quantity "1"
click at [113, 240] on p "+ Add Another Item" at bounding box center [104, 239] width 39 height 6
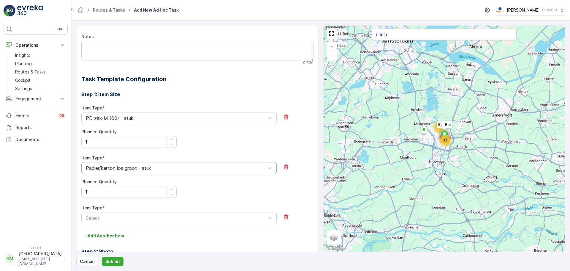
scroll to position [178, 0]
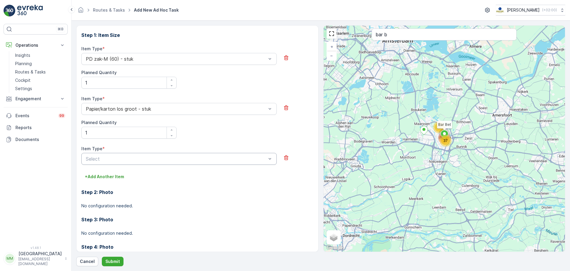
click at [119, 160] on div at bounding box center [176, 158] width 182 height 5
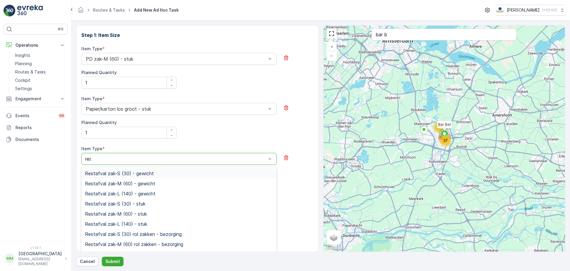
type input "rest"
click at [147, 182] on span "Restafval zak-M (60) - gewicht" at bounding box center [120, 183] width 70 height 5
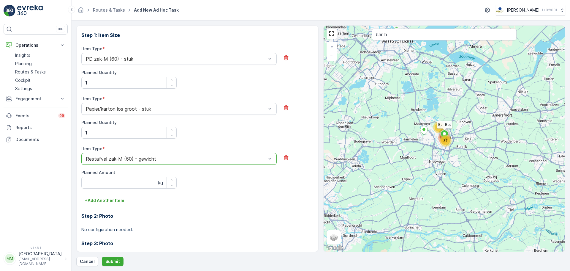
click at [122, 162] on div "Restafval zak-M (60) - gewicht" at bounding box center [178, 159] width 195 height 12
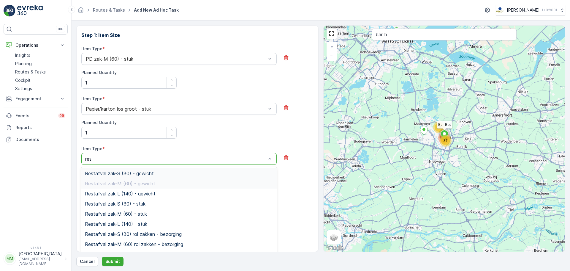
type input "rest"
click at [150, 210] on div "Restafval zak-M (60) - stuk" at bounding box center [178, 214] width 195 height 10
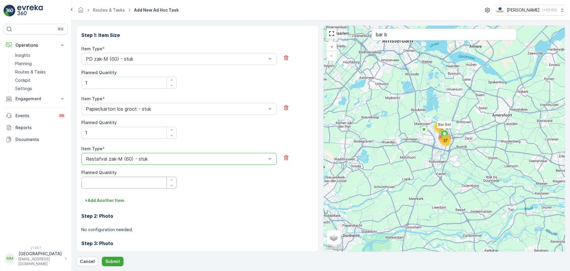
click at [113, 180] on Quantity "Planned Quantity" at bounding box center [128, 182] width 95 height 12
type Quantity "1"
click at [111, 206] on div "Step 2: Photo No configuration needed." at bounding box center [197, 218] width 232 height 27
click at [110, 203] on p "+ Add Another Item" at bounding box center [104, 200] width 39 height 6
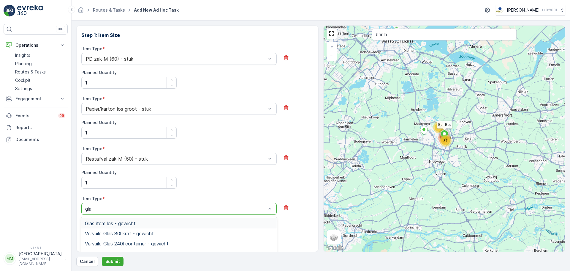
type input "glas"
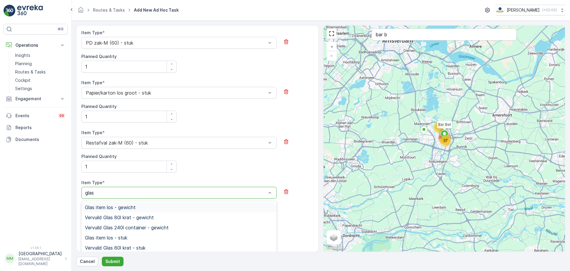
scroll to position [208, 0]
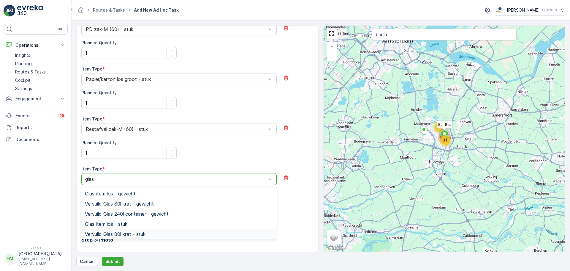
click at [150, 231] on div "Vervuild Glas 80l krat - stuk" at bounding box center [179, 233] width 188 height 5
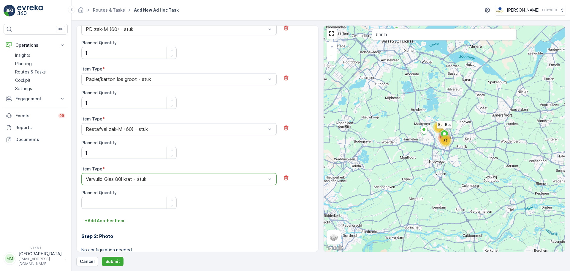
click at [124, 176] on div "Vervuild Glas 80l krat - stuk" at bounding box center [178, 179] width 195 height 12
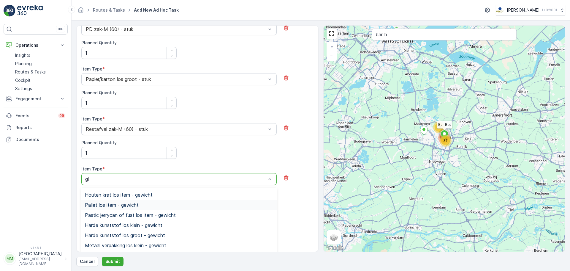
scroll to position [22, 0]
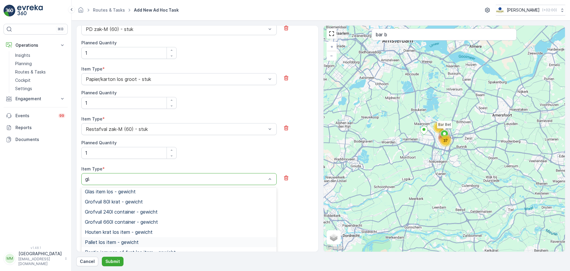
type input "glas"
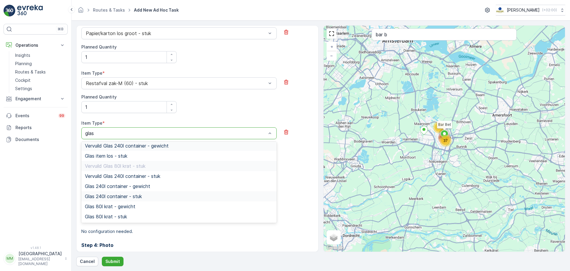
scroll to position [267, 0]
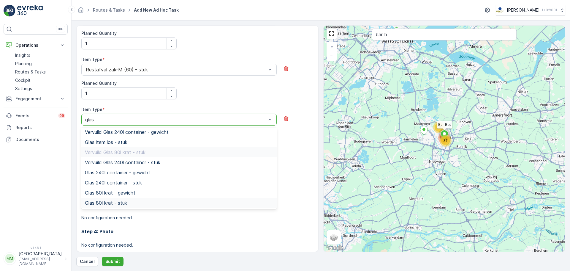
click at [142, 201] on div "Glas 80l krat - stuk" at bounding box center [179, 202] width 188 height 5
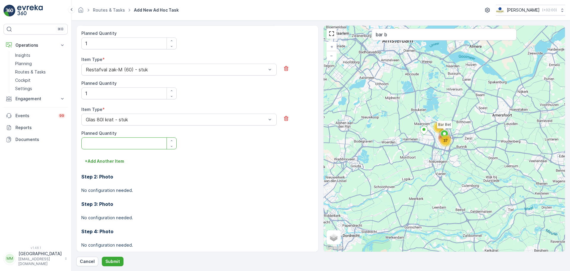
click at [130, 146] on Quantity "Planned Quantity" at bounding box center [128, 143] width 95 height 12
type Quantity "1"
click at [122, 158] on p "+ Add Another Item" at bounding box center [104, 161] width 39 height 6
click at [118, 165] on div "Select" at bounding box center [178, 169] width 195 height 12
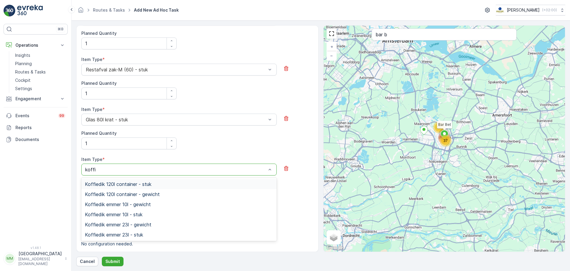
type input "koffie"
click at [146, 232] on div "Koffiedik emmer 23l - stuk" at bounding box center [179, 234] width 188 height 5
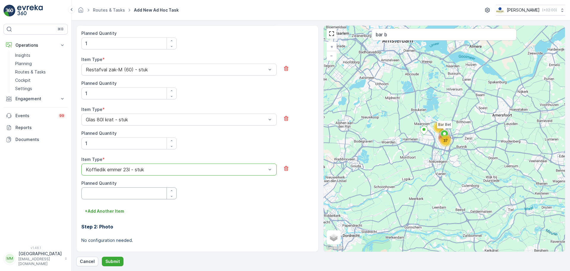
click at [107, 197] on Quantity "Planned Quantity" at bounding box center [128, 193] width 95 height 12
type Quantity "1"
click at [110, 210] on p "+ Add Another Item" at bounding box center [104, 211] width 39 height 6
click at [122, 214] on div "Select" at bounding box center [178, 219] width 195 height 12
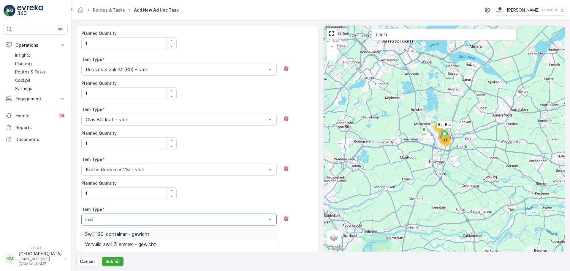
type input "swill"
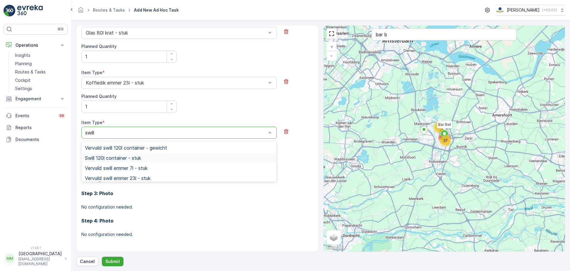
scroll to position [59, 0]
click at [150, 176] on div "Swill emmer 23l - stuk" at bounding box center [179, 178] width 188 height 5
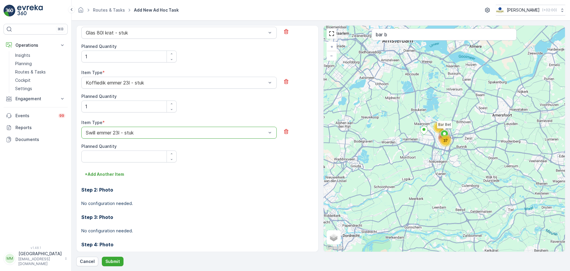
click at [114, 164] on div "Item Type * option Swill emmer 23l - stuk is disabled. Select another option. S…" at bounding box center [197, 144] width 232 height 50
click at [113, 160] on Quantity "Planned Quantity" at bounding box center [128, 156] width 95 height 12
type Quantity "1"
click at [113, 262] on p "Submit" at bounding box center [112, 261] width 15 height 6
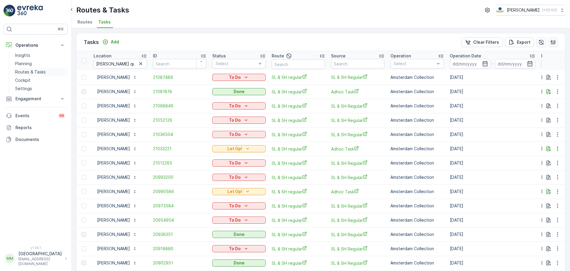
click at [22, 72] on p "Routes & Tasks" at bounding box center [30, 72] width 31 height 6
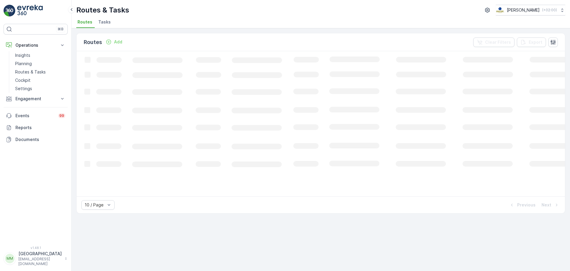
click at [108, 23] on span "Tasks" at bounding box center [104, 22] width 12 height 6
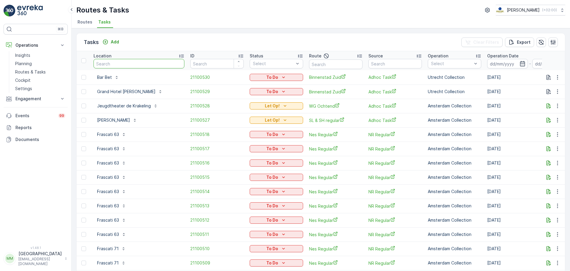
click at [136, 61] on input "text" at bounding box center [139, 64] width 91 height 10
type input "world pre"
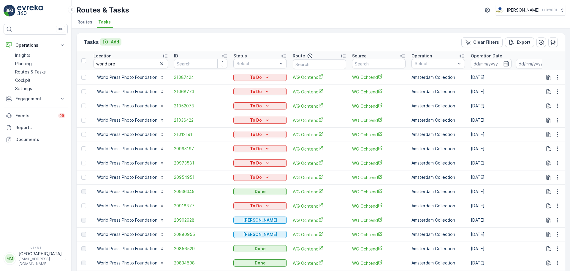
click at [119, 42] on button "Add" at bounding box center [110, 41] width 21 height 7
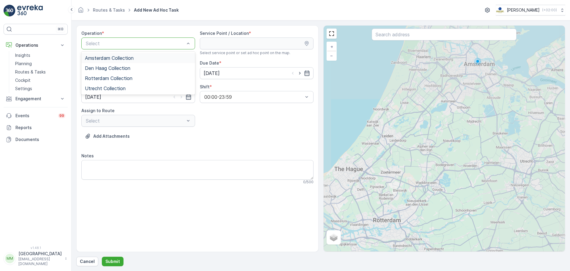
click at [120, 44] on div at bounding box center [135, 43] width 100 height 5
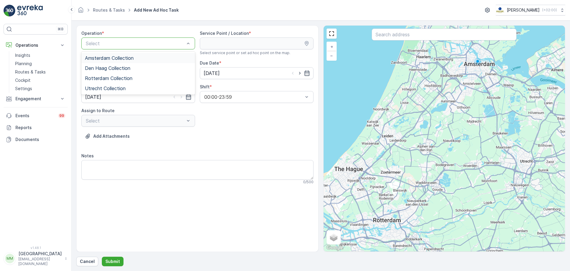
click at [118, 56] on span "Amsterdam Collection" at bounding box center [109, 57] width 49 height 5
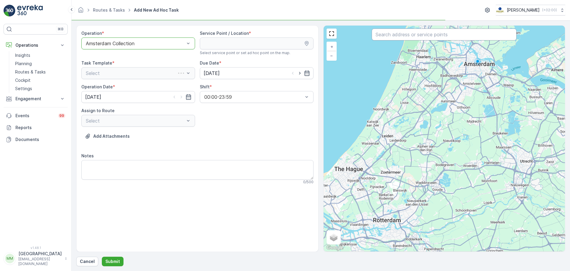
click at [391, 35] on input "text" at bounding box center [444, 35] width 145 height 12
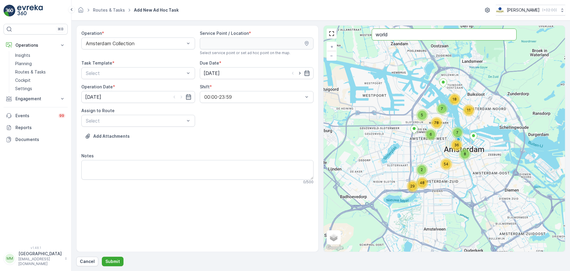
type input "world"
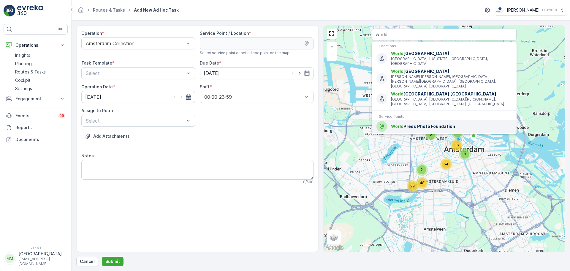
click at [420, 123] on span "World Press Photo Foundation" at bounding box center [451, 126] width 121 height 6
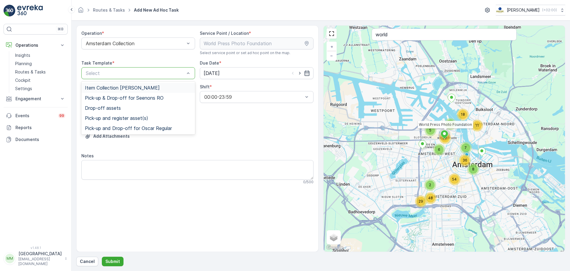
click at [125, 69] on div "Select" at bounding box center [138, 73] width 114 height 12
click at [114, 87] on span "Item Collection [PERSON_NAME]" at bounding box center [122, 87] width 75 height 5
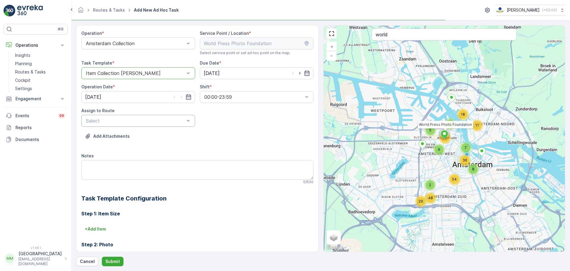
click at [122, 122] on div at bounding box center [135, 120] width 100 height 5
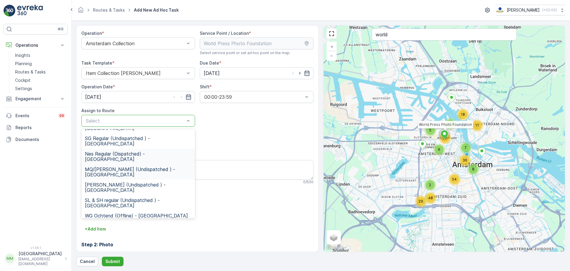
scroll to position [30, 0]
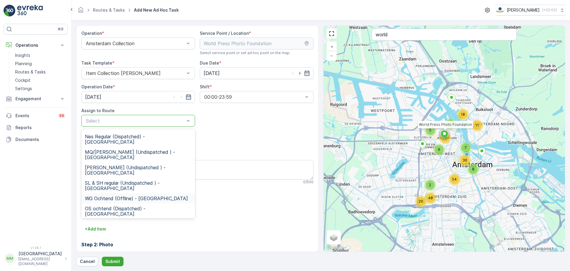
click at [126, 195] on span "WG Ochtend (Offline) - [GEOGRAPHIC_DATA]" at bounding box center [136, 197] width 103 height 5
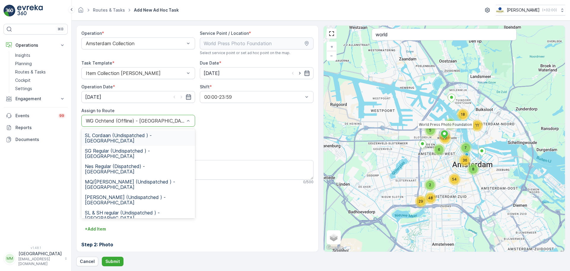
click at [125, 123] on div at bounding box center [135, 120] width 100 height 5
click at [275, 143] on div "Add Attachments" at bounding box center [197, 139] width 232 height 17
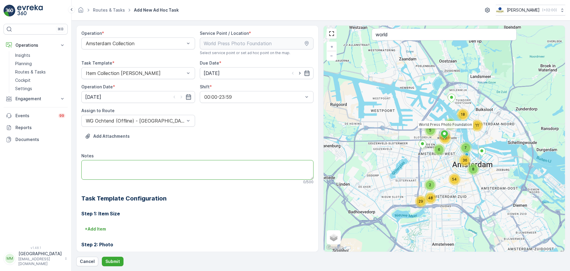
click at [134, 169] on textarea "Notes" at bounding box center [197, 170] width 232 height 20
type textarea "f"
click at [118, 165] on textarea "graag brengen: 3x 60L PD" at bounding box center [197, 170] width 232 height 20
click at [104, 173] on textarea "graag brengen: 3x 60L PD" at bounding box center [197, 170] width 232 height 20
click at [112, 173] on textarea "graag brengen: 3x 60L PD" at bounding box center [197, 170] width 232 height 20
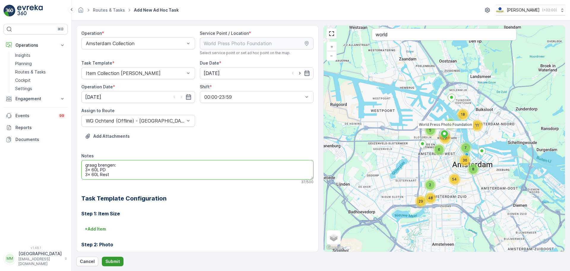
type textarea "graag brengen: 3x 60L PD 3x 60L Rest"
click at [113, 260] on p "Submit" at bounding box center [112, 261] width 15 height 6
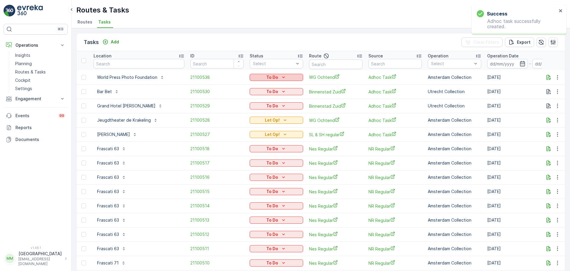
click at [281, 77] on icon "To Do" at bounding box center [284, 77] width 6 height 6
click at [262, 86] on span "Let Op!" at bounding box center [257, 86] width 15 height 6
click at [556, 79] on icon "button" at bounding box center [558, 77] width 6 height 6
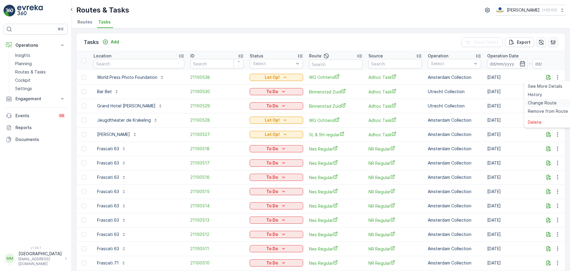
click at [542, 100] on span "Change Route" at bounding box center [542, 103] width 29 height 6
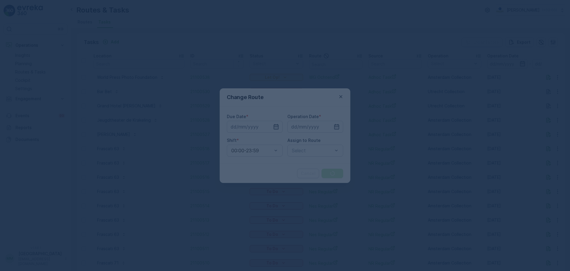
type input "[DATE]"
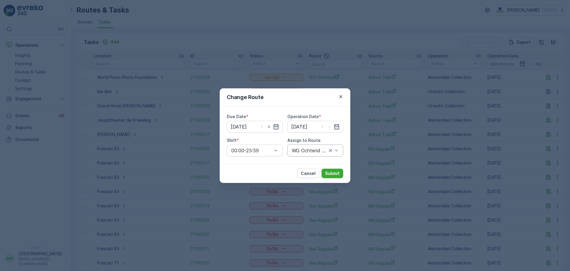
click at [304, 152] on div at bounding box center [309, 150] width 36 height 5
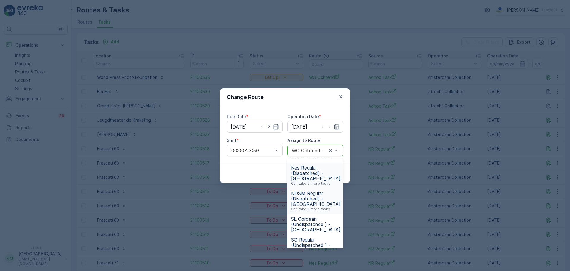
scroll to position [59, 0]
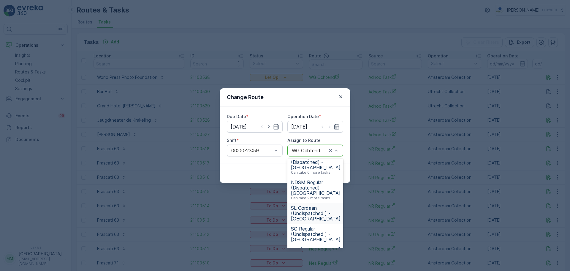
click at [325, 212] on span "SL Cordaan (Undispatched ) - [GEOGRAPHIC_DATA]" at bounding box center [316, 213] width 50 height 16
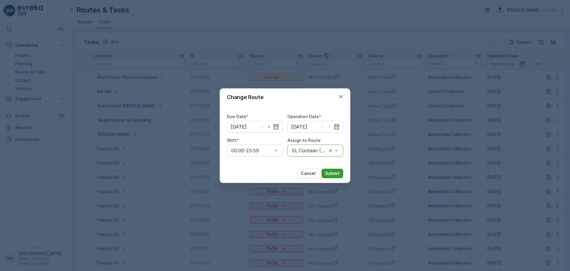
click at [331, 174] on p "Submit" at bounding box center [332, 173] width 15 height 6
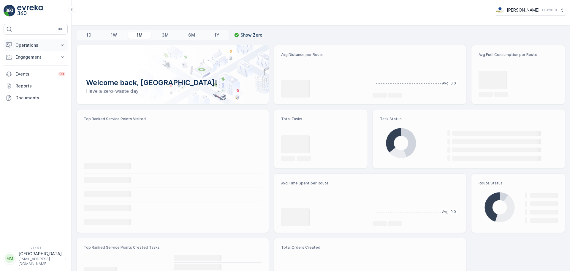
click at [39, 44] on p "Operations" at bounding box center [35, 45] width 40 height 6
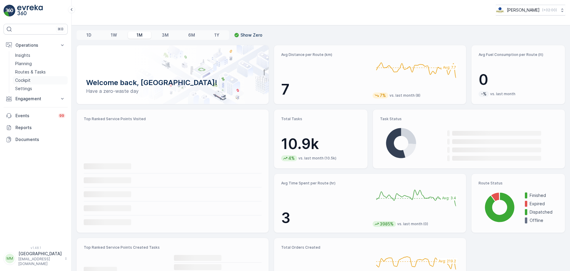
click at [26, 82] on p "Cockpit" at bounding box center [22, 80] width 15 height 6
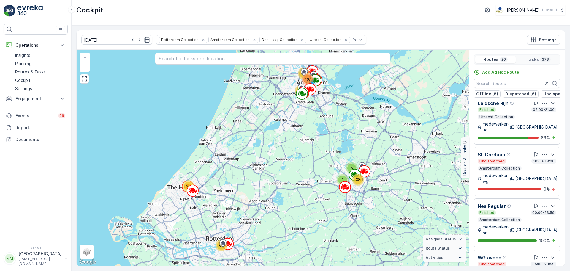
scroll to position [100, 0]
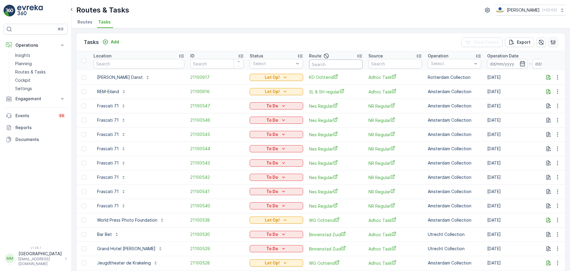
click at [327, 66] on input "text" at bounding box center [335, 64] width 53 height 10
type input "klr"
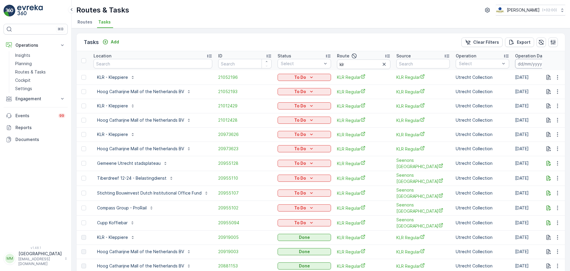
click at [523, 64] on input at bounding box center [535, 64] width 41 height 10
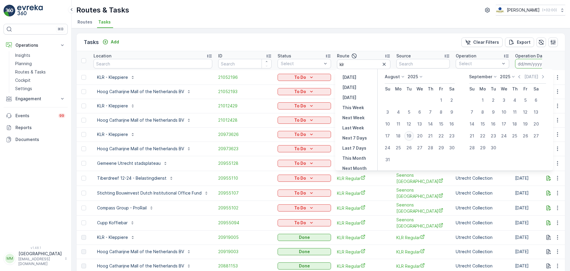
click at [411, 137] on div "19" at bounding box center [410, 136] width 10 height 10
type input "[DATE]"
click at [411, 137] on div "19" at bounding box center [410, 136] width 10 height 10
type input "[DATE]"
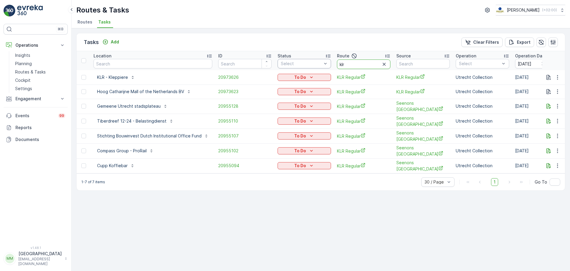
drag, startPoint x: 350, startPoint y: 61, endPoint x: 310, endPoint y: 64, distance: 39.6
click at [310, 64] on tr "Location ID Status Select Route klr Source Operation Select Operation Date 19.0…" at bounding box center [568, 60] width 982 height 19
type input "slsh"
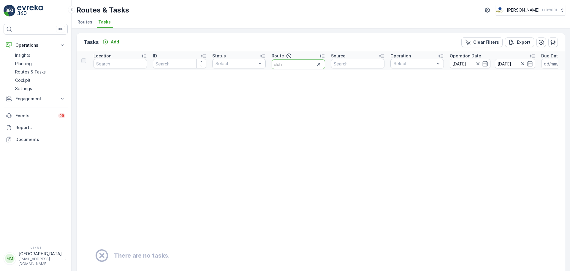
click at [278, 64] on input "slsh" at bounding box center [298, 64] width 53 height 10
type input "sl/sh"
click at [277, 64] on input "sl/sh" at bounding box center [298, 64] width 53 height 10
type input "sh/sh"
click at [286, 64] on input "sh/sh" at bounding box center [298, 64] width 53 height 10
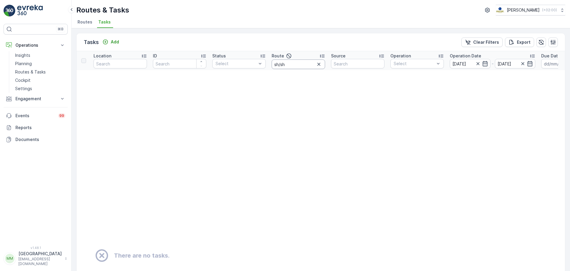
click at [286, 64] on input "sh/sh" at bounding box center [298, 64] width 53 height 10
type input "sh/sl"
click at [105, 23] on span "Tasks" at bounding box center [104, 22] width 12 height 6
click at [26, 72] on p "Routes & Tasks" at bounding box center [30, 72] width 31 height 6
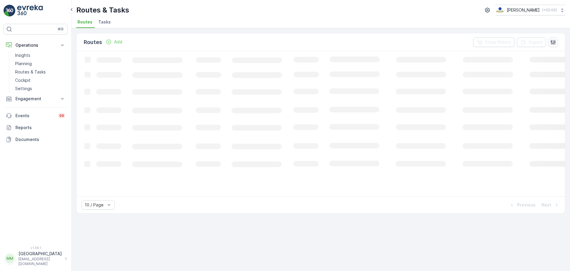
click at [105, 18] on li "Tasks" at bounding box center [105, 23] width 16 height 10
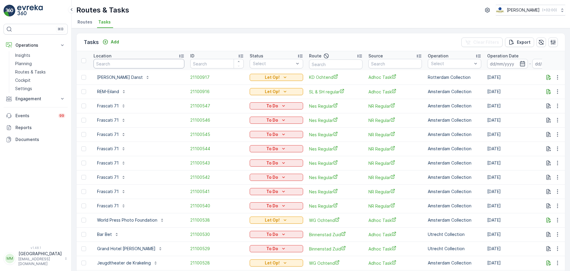
click at [141, 62] on input "text" at bounding box center [139, 64] width 91 height 10
type input "arnold"
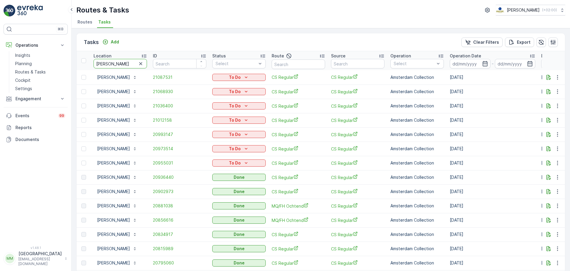
drag, startPoint x: 133, startPoint y: 65, endPoint x: 76, endPoint y: 65, distance: 56.7
click at [76, 65] on div "Tasks Add Clear Filters Export Location arnold ID Status Select Route Source Op…" at bounding box center [321, 149] width 499 height 242
type input "move"
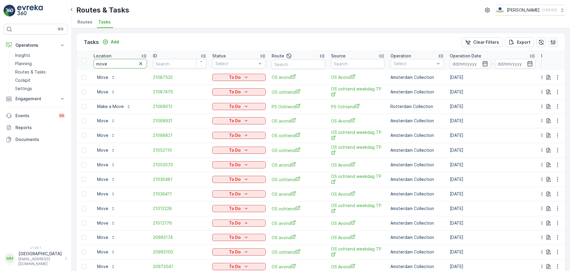
drag, startPoint x: 114, startPoint y: 66, endPoint x: 75, endPoint y: 66, distance: 39.8
click at [75, 66] on div "Tasks Add Clear Filters Export Location move ID Status Select Route Source Oper…" at bounding box center [321, 149] width 499 height 242
type input "wils"
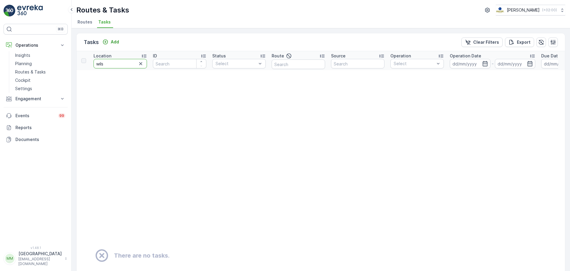
click at [117, 66] on input "wils" at bounding box center [120, 64] width 53 height 10
type input "wil"
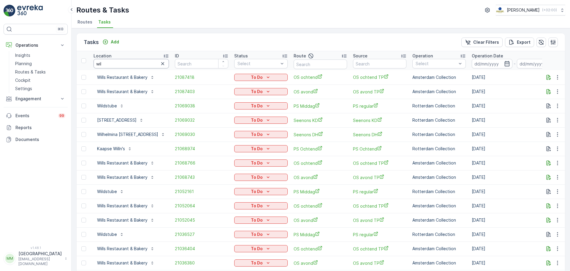
click at [115, 64] on input "wil" at bounding box center [131, 64] width 75 height 10
type input "will"
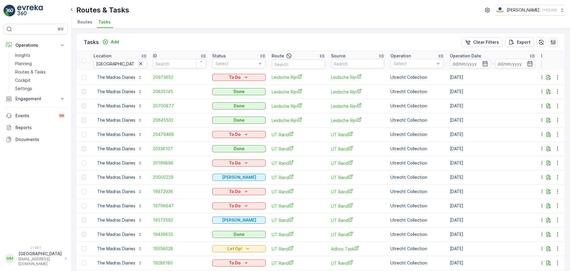
click at [141, 64] on icon "button" at bounding box center [141, 64] width 6 height 6
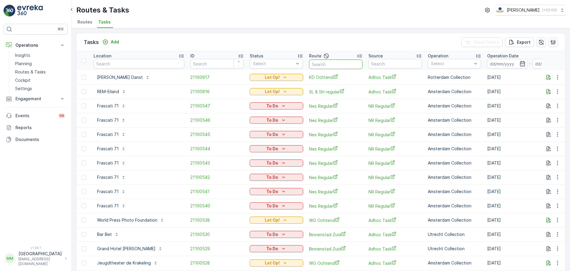
click at [318, 64] on input "text" at bounding box center [335, 64] width 53 height 10
type input "seenons c"
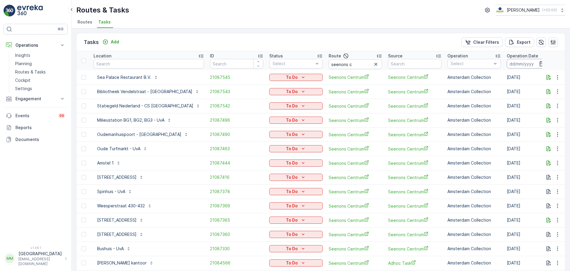
click at [507, 65] on input at bounding box center [527, 64] width 41 height 10
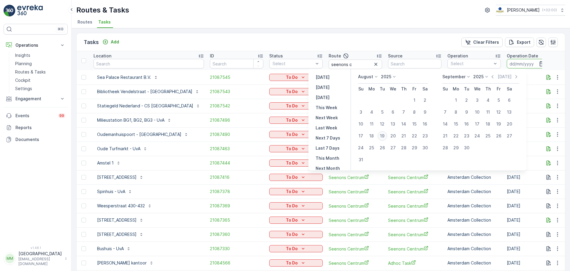
click at [386, 137] on div "19" at bounding box center [383, 136] width 10 height 10
type input "[DATE]"
click at [386, 137] on div "19" at bounding box center [383, 136] width 10 height 10
type input "[DATE]"
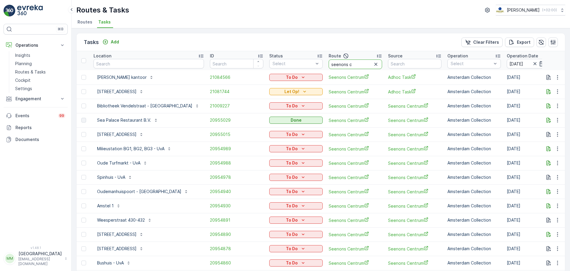
drag, startPoint x: 336, startPoint y: 64, endPoint x: 302, endPoint y: 62, distance: 33.6
click at [303, 62] on tr "Location ID Status Select Route seenons c Source Operation Select Operation Dat…" at bounding box center [564, 60] width 974 height 19
type input "cs r"
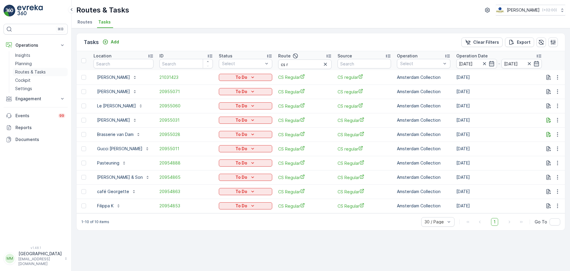
click at [36, 71] on p "Routes & Tasks" at bounding box center [30, 72] width 31 height 6
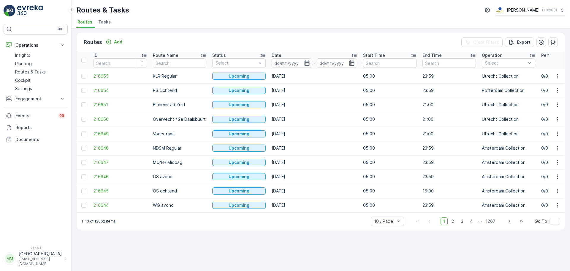
drag, startPoint x: 98, startPoint y: 20, endPoint x: 102, endPoint y: 20, distance: 4.5
click at [98, 20] on span "Tasks" at bounding box center [104, 22] width 12 height 6
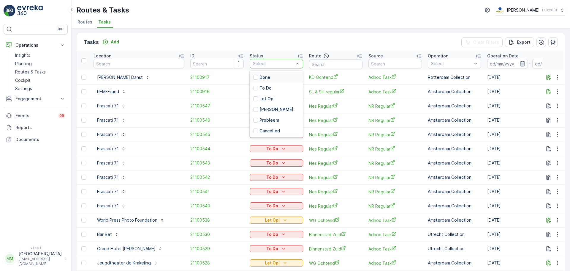
click at [264, 65] on div at bounding box center [274, 63] width 42 height 5
click at [261, 88] on p "To Do" at bounding box center [266, 88] width 12 height 6
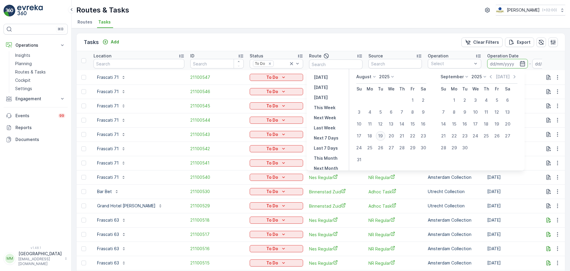
click at [386, 136] on div "19" at bounding box center [381, 136] width 10 height 10
type input "[DATE]"
click at [386, 136] on div "19" at bounding box center [381, 136] width 10 height 10
type input "[DATE]"
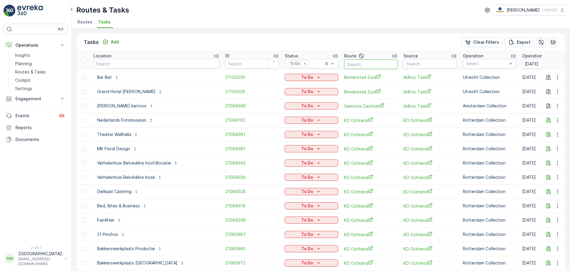
click at [344, 64] on input "text" at bounding box center [370, 64] width 53 height 10
type input "sg r"
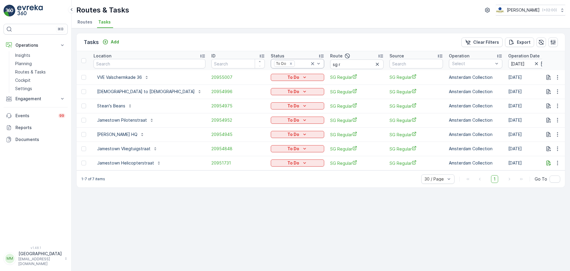
click at [311, 62] on icon at bounding box center [312, 63] width 3 height 3
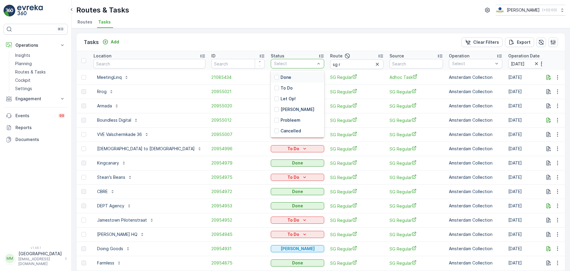
drag, startPoint x: 241, startPoint y: 64, endPoint x: 237, endPoint y: 63, distance: 3.7
click at [274, 63] on div at bounding box center [295, 63] width 42 height 5
click at [271, 84] on div "To Do" at bounding box center [297, 88] width 53 height 11
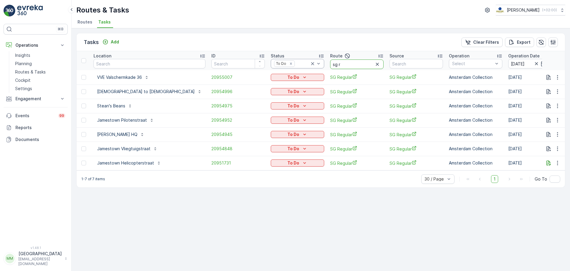
drag, startPoint x: 282, startPoint y: 64, endPoint x: 256, endPoint y: 65, distance: 26.2
click at [256, 65] on tr "Location ID Status To Do Route sg r Source Operation Select Operation Date 19.0…" at bounding box center [564, 60] width 975 height 19
type input "MQ?FH o"
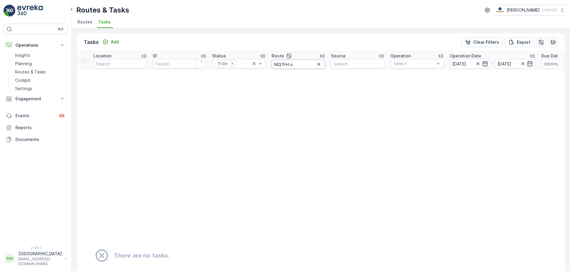
click at [283, 66] on input "MQ?FH o" at bounding box center [298, 64] width 53 height 10
type input "MQFH o"
click at [281, 66] on input "MQFH o" at bounding box center [298, 64] width 53 height 10
type input "MQ/FH o"
drag, startPoint x: 273, startPoint y: 61, endPoint x: 263, endPoint y: 61, distance: 9.8
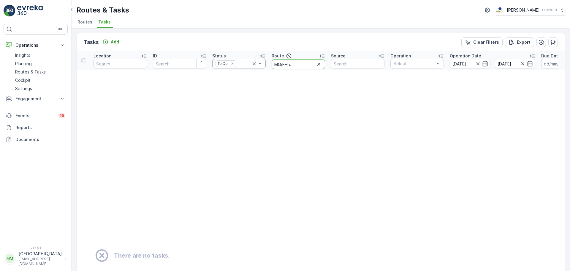
click at [263, 61] on tr "Location ID Status To Do Route MQ/FH o Source Operation Select Operation Date 1…" at bounding box center [522, 60] width 890 height 19
type input "Nesr"
click at [300, 64] on input "Nesr" at bounding box center [298, 64] width 53 height 10
type input "Nes r"
click at [44, 72] on p "Routes & Tasks" at bounding box center [30, 72] width 31 height 6
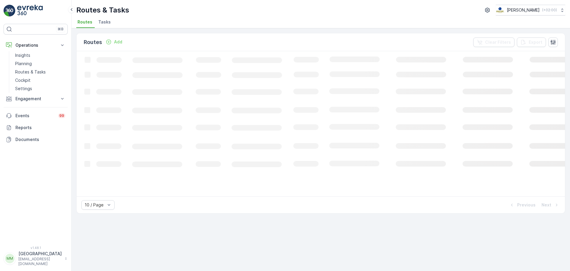
click at [103, 24] on span "Tasks" at bounding box center [104, 22] width 12 height 6
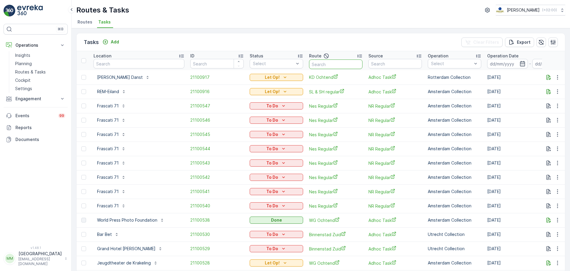
click at [340, 63] on input "text" at bounding box center [335, 64] width 53 height 10
type input "binnen"
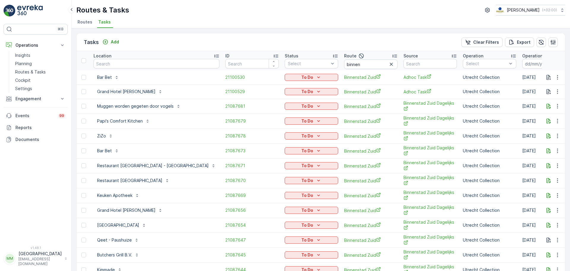
click at [523, 66] on input at bounding box center [543, 64] width 41 height 10
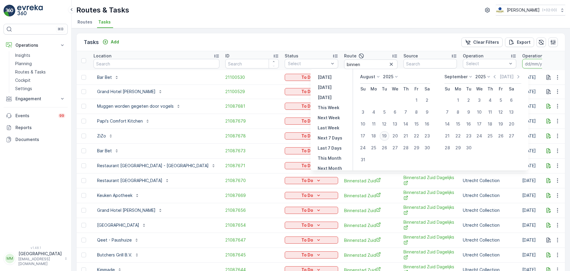
click at [385, 137] on div "19" at bounding box center [385, 136] width 10 height 10
type input "[DATE]"
click at [385, 137] on div "19" at bounding box center [385, 136] width 10 height 10
type input "[DATE]"
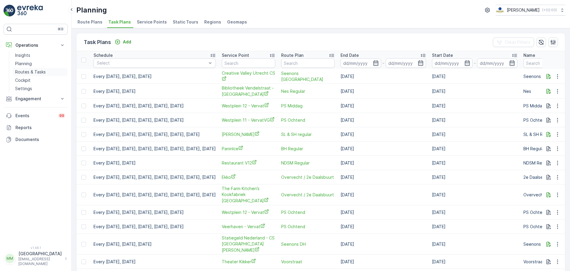
click at [37, 70] on p "Routes & Tasks" at bounding box center [30, 72] width 31 height 6
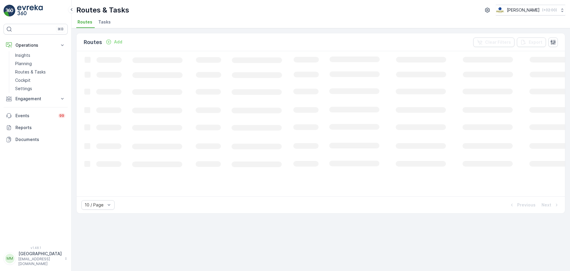
click at [103, 24] on span "Tasks" at bounding box center [104, 22] width 12 height 6
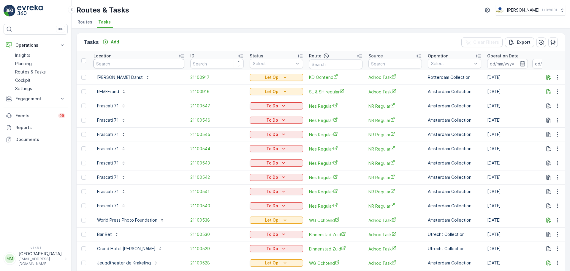
click at [144, 64] on input "text" at bounding box center [139, 64] width 91 height 10
type input "[PERSON_NAME]"
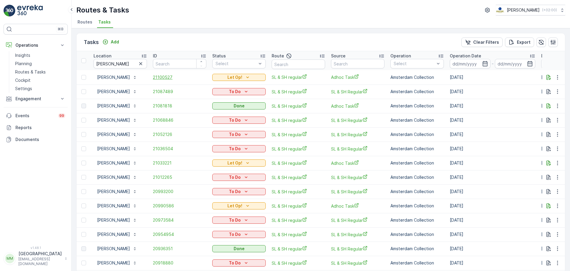
click at [162, 75] on span "21100527" at bounding box center [179, 77] width 53 height 6
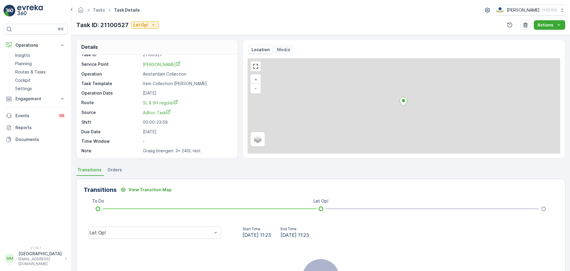
scroll to position [8, 0]
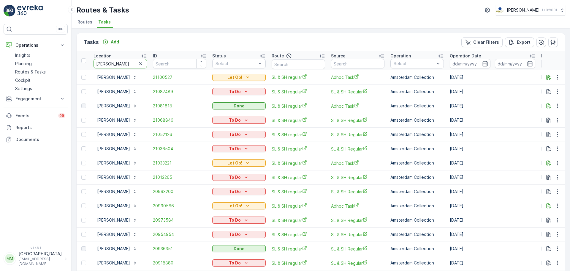
drag, startPoint x: 126, startPoint y: 63, endPoint x: 79, endPoint y: 68, distance: 47.5
click at [79, 68] on tr "Location [PERSON_NAME] ID Status Select Route Source Operation Select Operation…" at bounding box center [535, 60] width 917 height 19
type input "rem-"
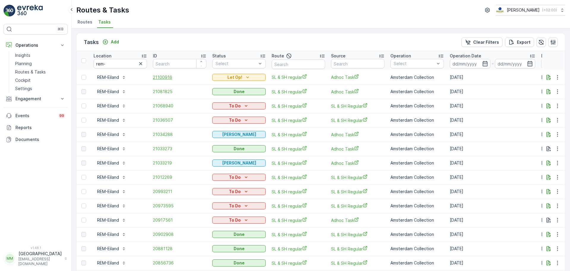
click at [165, 75] on span "21100916" at bounding box center [179, 77] width 53 height 6
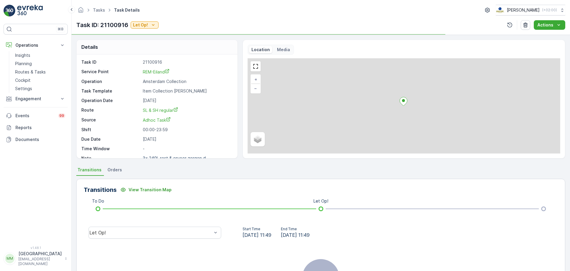
scroll to position [8, 0]
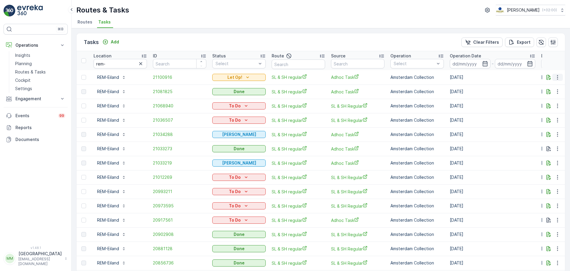
click at [555, 77] on icon "button" at bounding box center [558, 77] width 6 height 6
click at [550, 100] on span "Change Route" at bounding box center [542, 103] width 29 height 6
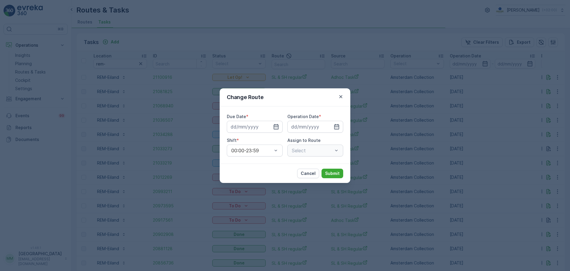
type input "20.08.2025"
click at [263, 128] on icon "button" at bounding box center [262, 127] width 6 height 6
type input "[DATE]"
click at [318, 129] on input at bounding box center [316, 127] width 56 height 12
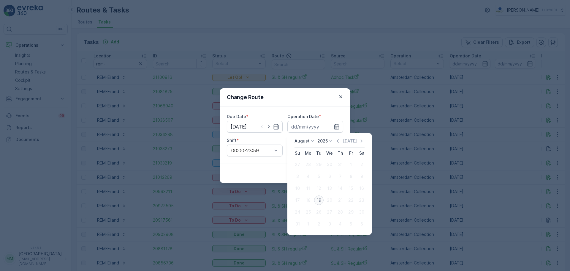
click at [319, 202] on div "19" at bounding box center [319, 200] width 10 height 10
type input "[DATE]"
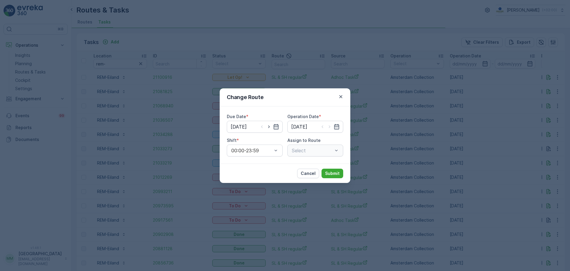
click at [309, 148] on div "Select" at bounding box center [316, 150] width 56 height 12
click at [308, 152] on div at bounding box center [312, 150] width 42 height 5
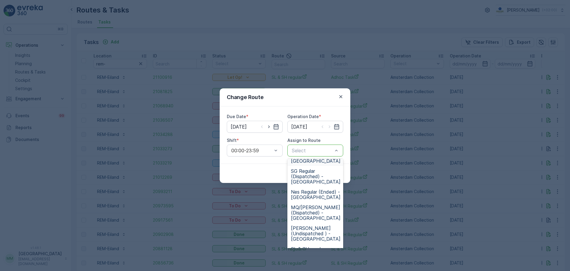
scroll to position [119, 0]
drag, startPoint x: 323, startPoint y: 240, endPoint x: 323, endPoint y: 235, distance: 5.4
click at [324, 244] on span "SL & SH regular (Dispatched) - Amsterdam" at bounding box center [316, 252] width 50 height 16
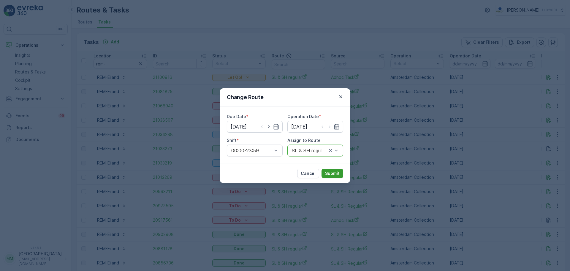
click at [336, 176] on p "Submit" at bounding box center [332, 173] width 15 height 6
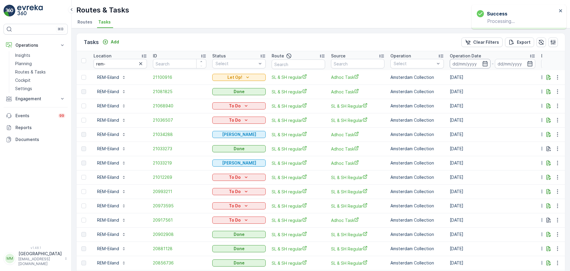
click at [471, 63] on input at bounding box center [470, 64] width 41 height 10
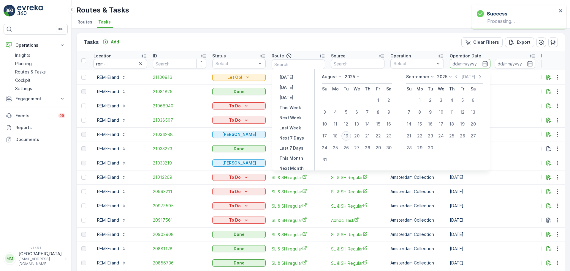
click at [350, 134] on div "19" at bounding box center [347, 136] width 10 height 10
type input "[DATE]"
click at [350, 134] on div "19" at bounding box center [347, 136] width 10 height 10
type input "[DATE]"
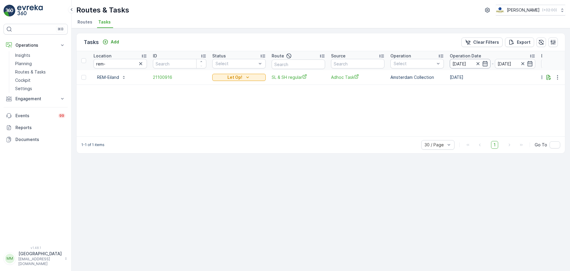
click at [459, 64] on input "[DATE]" at bounding box center [470, 64] width 41 height 10
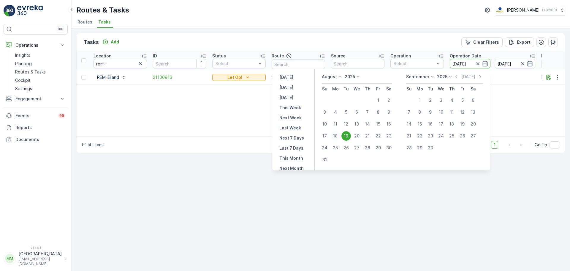
click at [340, 136] on div "18" at bounding box center [336, 136] width 10 height 10
type input "[DATE]"
click at [340, 136] on div "18" at bounding box center [336, 136] width 10 height 10
type input "[DATE]"
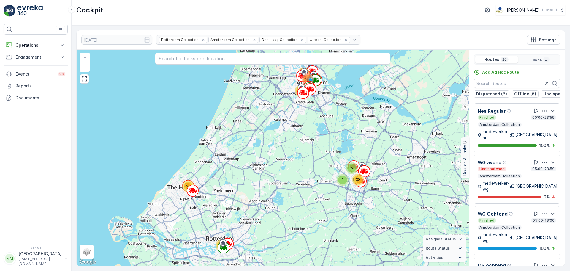
scroll to position [594, 0]
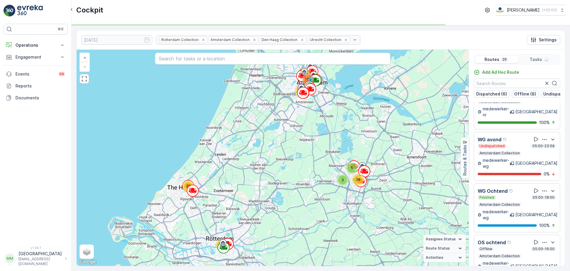
click at [538, 234] on div "OS ochtend Offline 05:00-16:00 Amsterdam Collection medewerker-os Amsterdam 90%…" at bounding box center [517, 258] width 86 height 49
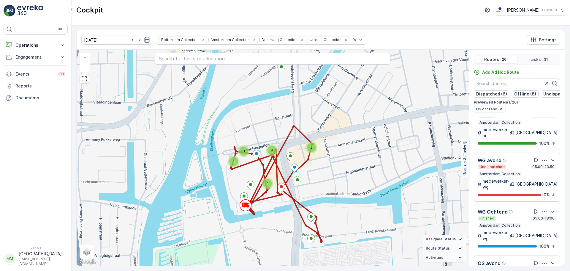
scroll to position [699, 0]
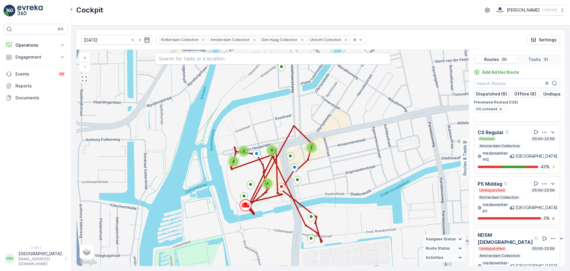
click at [512, 190] on div "MQ/FH Middag Dispatched 05:00-23:59 Amsterdam Collection medewerker-mq [GEOGRAP…" at bounding box center [517, 196] width 96 height 159
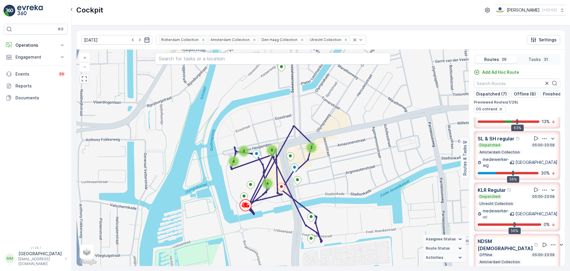
scroll to position [0, 0]
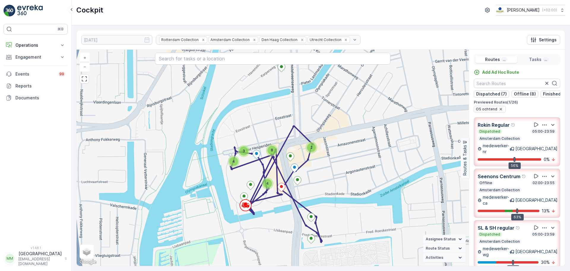
click at [20, 12] on img at bounding box center [30, 11] width 26 height 12
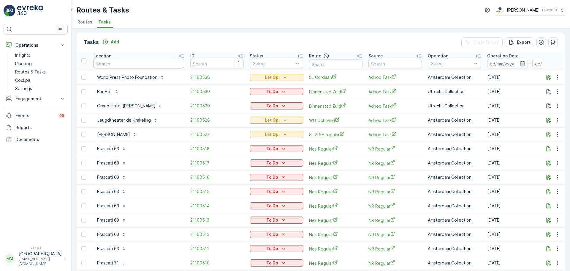
click at [119, 64] on input "text" at bounding box center [139, 64] width 91 height 10
type input "[PERSON_NAME]"
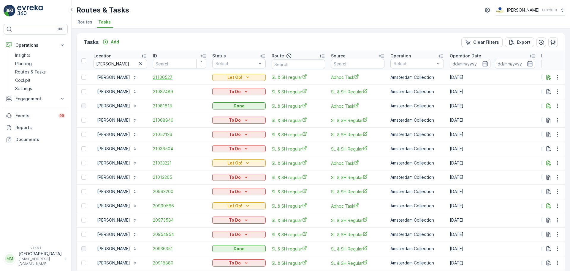
click at [163, 75] on span "21100527" at bounding box center [179, 77] width 53 height 6
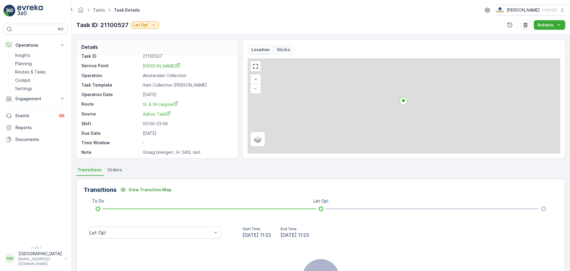
scroll to position [8, 0]
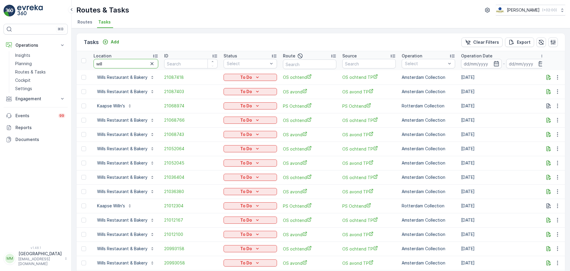
drag, startPoint x: 114, startPoint y: 60, endPoint x: 97, endPoint y: 58, distance: 16.9
click at [93, 63] on th "Location will" at bounding box center [126, 60] width 71 height 19
type input "qeet"
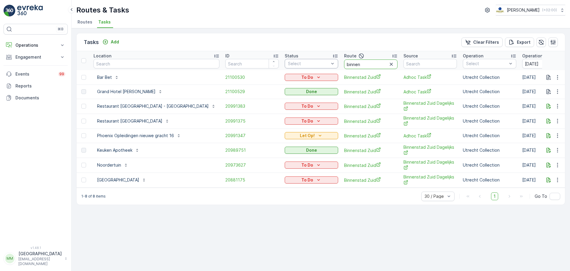
drag, startPoint x: 343, startPoint y: 65, endPoint x: 302, endPoint y: 67, distance: 41.3
click at [302, 67] on tr "Location ID Status Select Route binnen Source Operation Select Operation Date 1…" at bounding box center [571, 60] width 989 height 19
type input "rokin"
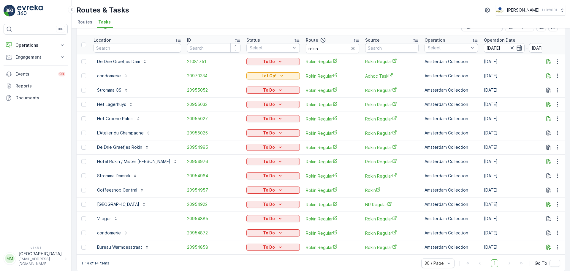
scroll to position [24, 0]
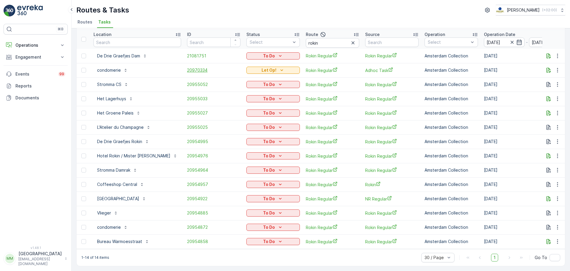
click at [187, 67] on span "20970334" at bounding box center [213, 70] width 53 height 6
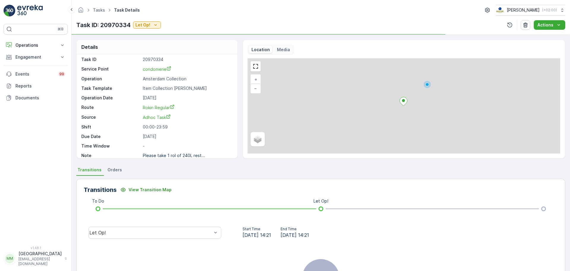
scroll to position [8, 0]
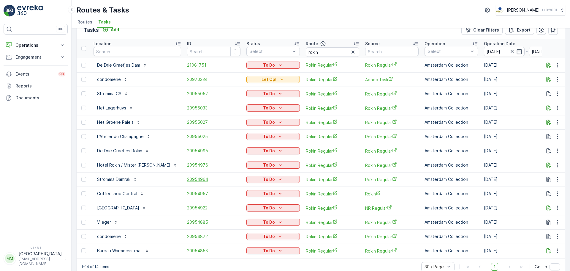
scroll to position [24, 0]
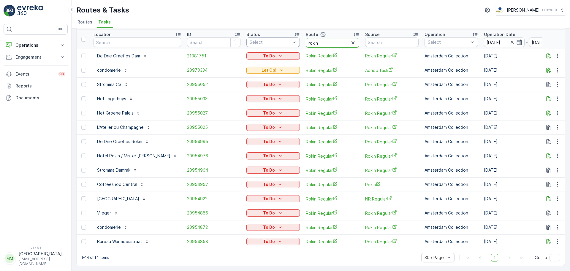
drag, startPoint x: 307, startPoint y: 42, endPoint x: 269, endPoint y: 39, distance: 38.7
click at [269, 39] on tr "Location ID Status Select Route rokin Source Operation Select Operation Date 19…" at bounding box center [552, 39] width 951 height 19
type input "nes r"
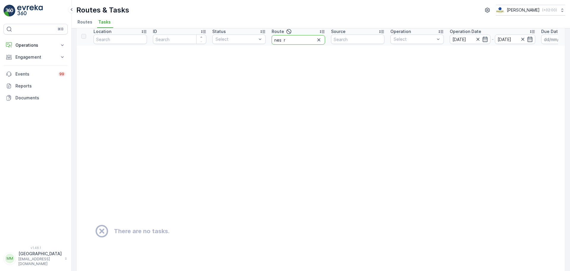
click at [284, 41] on input "nes r" at bounding box center [298, 40] width 53 height 10
type input "nes r"
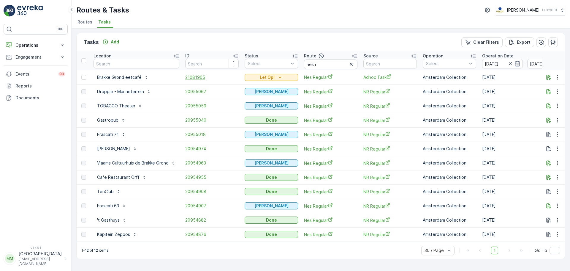
click at [194, 76] on span "21081905" at bounding box center [211, 77] width 53 height 6
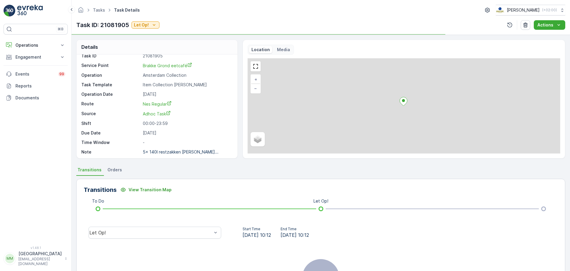
scroll to position [8, 0]
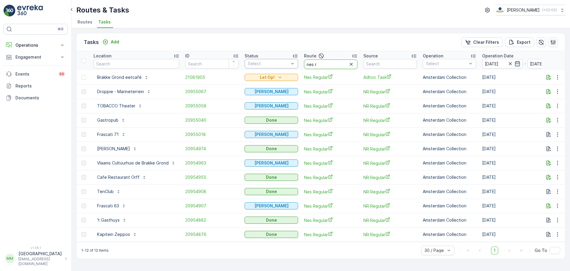
drag, startPoint x: 327, startPoint y: 65, endPoint x: 296, endPoint y: 65, distance: 30.9
click at [296, 65] on tr "Location ID Status Select Route nes r Source Operation Select Operation Date 19…" at bounding box center [551, 60] width 949 height 19
type input "s"
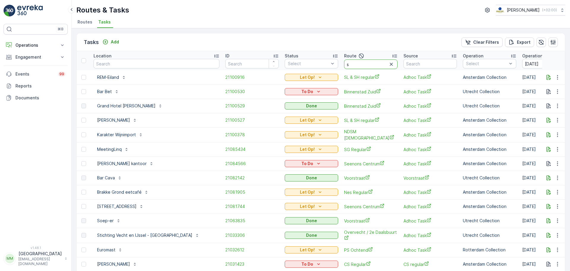
click at [344, 63] on input "s" at bounding box center [370, 64] width 53 height 10
type input "sl"
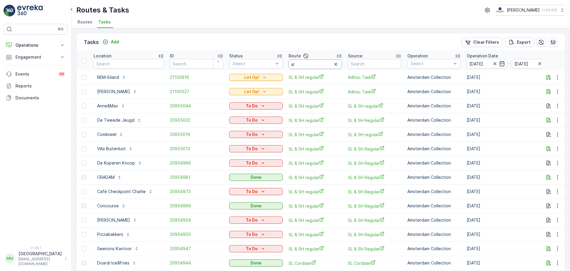
click at [303, 64] on input "sl" at bounding box center [315, 64] width 53 height 10
type input "sl &"
click at [171, 23] on ul "Routes Tasks" at bounding box center [318, 23] width 485 height 10
click at [274, 59] on div at bounding box center [277, 63] width 6 height 9
type input "ps o"
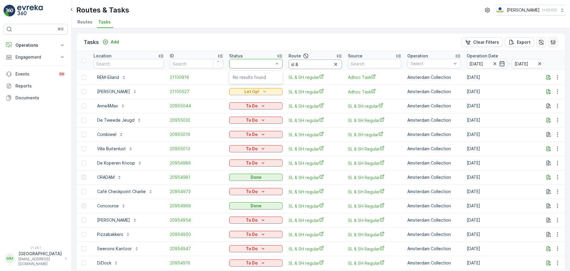
click at [307, 61] on input "sl &" at bounding box center [315, 64] width 53 height 10
drag, startPoint x: 307, startPoint y: 64, endPoint x: 285, endPoint y: 64, distance: 22.3
click at [283, 64] on tr "Location ID Status Select Route sl & Source Operation Select Operation Date 19.…" at bounding box center [543, 60] width 933 height 19
type input "ps o"
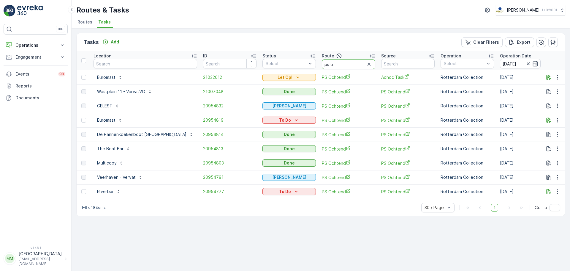
drag, startPoint x: 324, startPoint y: 65, endPoint x: 299, endPoint y: 69, distance: 25.8
click at [322, 69] on div "ps o" at bounding box center [348, 64] width 53 height 10
type input "kd o"
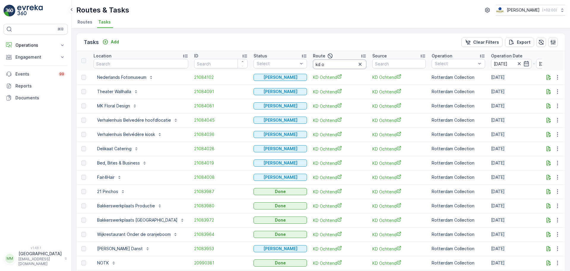
click at [326, 64] on input "kd o" at bounding box center [339, 64] width 53 height 10
type input "k"
type input "ps o"
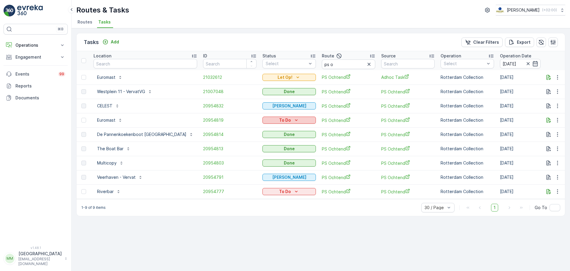
click at [279, 118] on p "To Do" at bounding box center [285, 120] width 12 height 6
click at [251, 146] on span "Done" at bounding box center [248, 146] width 11 height 6
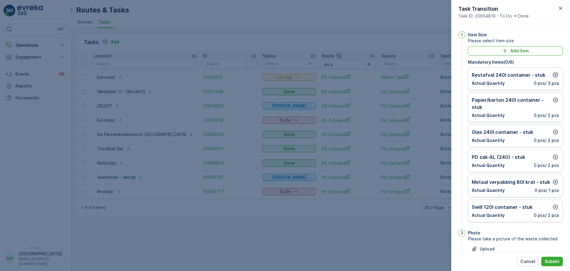
click at [554, 73] on icon "button" at bounding box center [555, 74] width 5 height 5
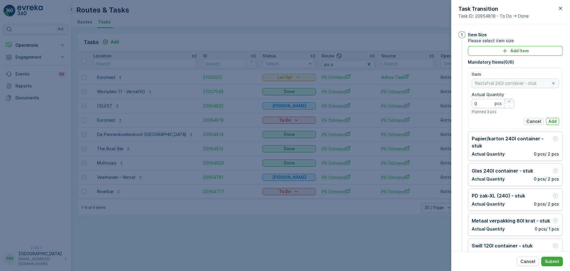
click at [510, 100] on icon "button" at bounding box center [510, 102] width 4 height 4
type Quantity "2"
click at [552, 121] on p "Add" at bounding box center [553, 121] width 8 height 6
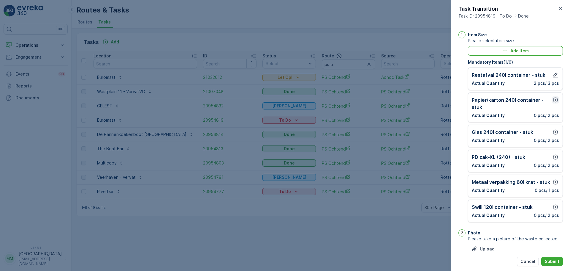
click at [556, 98] on icon "button" at bounding box center [555, 99] width 5 height 5
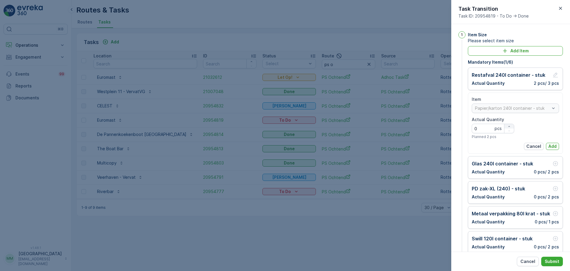
click at [508, 126] on icon "button" at bounding box center [510, 126] width 4 height 4
type Quantity "2"
click at [551, 144] on p "Add" at bounding box center [553, 146] width 8 height 6
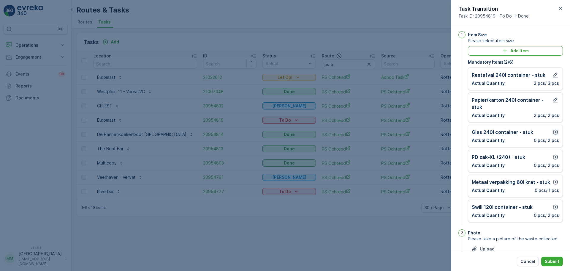
click at [553, 131] on icon "button" at bounding box center [555, 132] width 5 height 5
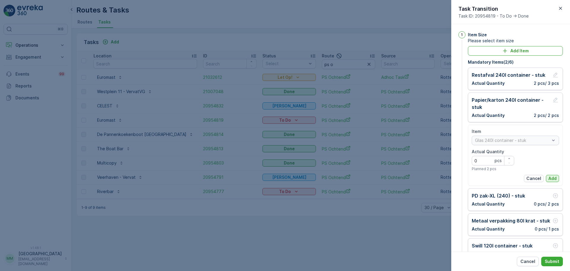
drag, startPoint x: 553, startPoint y: 173, endPoint x: 553, endPoint y: 177, distance: 3.9
click at [552, 174] on div "Item Glas 240l container - stuk Actual Quantity 0 pcs Planned 2 pcs Cancel Add" at bounding box center [515, 154] width 87 height 53
click at [553, 176] on p "Add" at bounding box center [553, 178] width 8 height 6
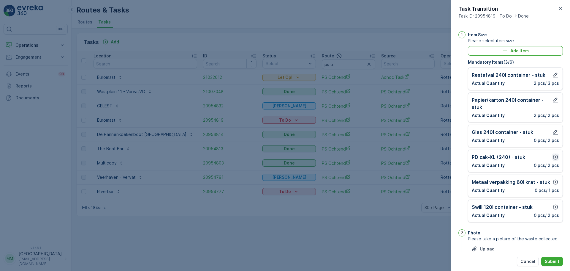
click at [555, 153] on button "button" at bounding box center [555, 156] width 7 height 7
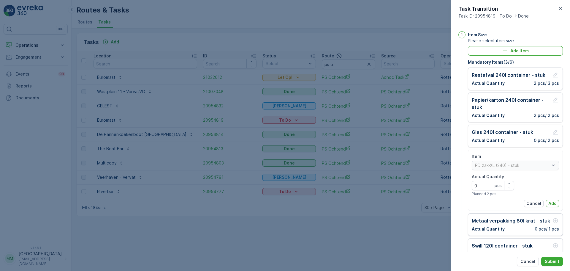
click at [510, 181] on Quantity "0" at bounding box center [493, 186] width 42 height 10
click at [510, 181] on button "button" at bounding box center [510, 183] width 10 height 4
click at [508, 180] on div "Actual Quantity 1 pcs Planned 2 pcs" at bounding box center [493, 185] width 42 height 23
click at [510, 184] on icon "button" at bounding box center [510, 184] width 4 height 4
type Quantity "2"
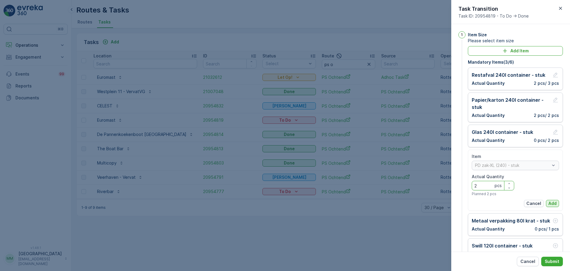
click at [556, 203] on button "Add" at bounding box center [552, 203] width 13 height 7
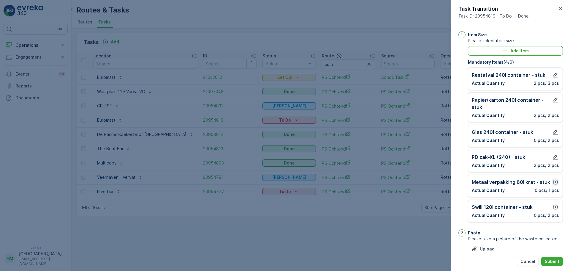
click at [554, 183] on icon "button" at bounding box center [556, 182] width 6 height 6
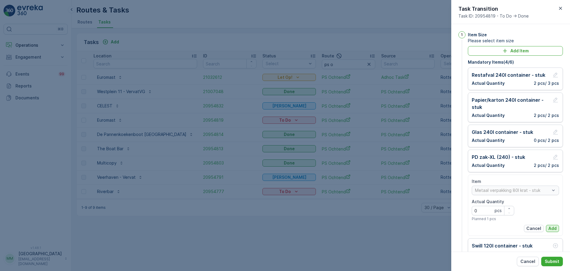
click at [553, 227] on p "Add" at bounding box center [553, 228] width 8 height 6
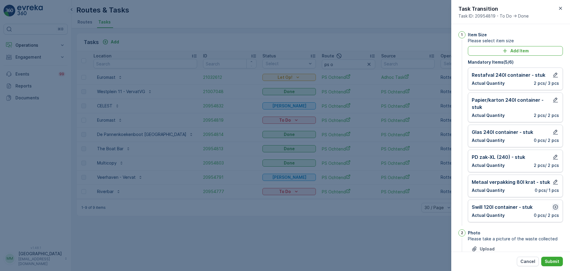
click at [554, 207] on icon "button" at bounding box center [555, 206] width 5 height 5
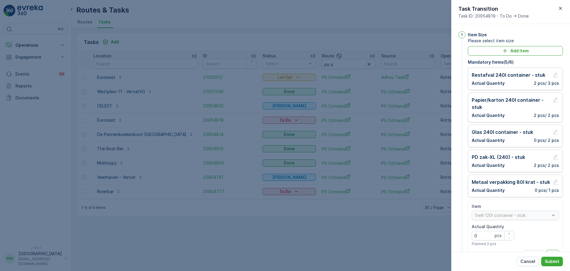
click at [551, 248] on div "Item Swill 120l container - stuk Actual Quantity 0 pcs Planned 2 pcs Cancel Add" at bounding box center [515, 229] width 87 height 53
click at [552, 250] on p "Add" at bounding box center [553, 253] width 8 height 6
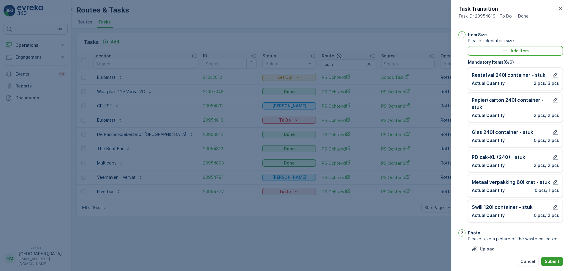
click at [551, 260] on p "Submit" at bounding box center [552, 261] width 15 height 6
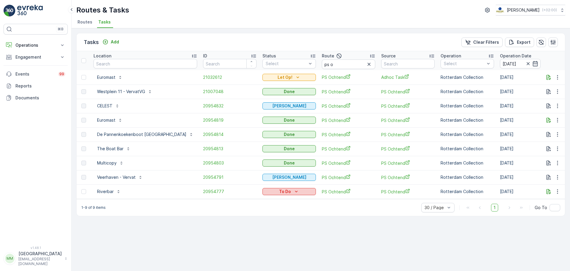
click at [279, 193] on p "To Do" at bounding box center [285, 191] width 12 height 6
click at [250, 217] on span "Done" at bounding box center [248, 217] width 11 height 6
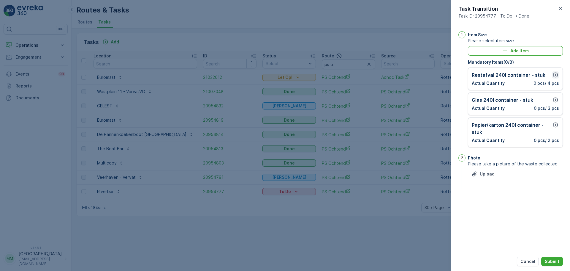
click at [556, 74] on icon "button" at bounding box center [555, 74] width 5 height 5
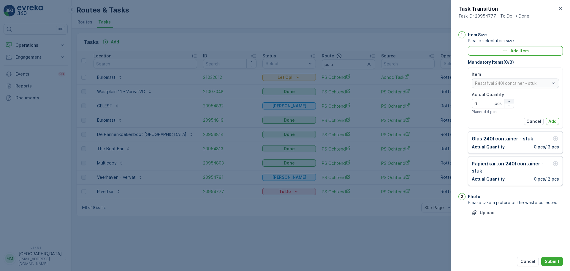
click at [511, 100] on div "button" at bounding box center [510, 102] width 10 height 4
type Quantity "1"
click at [556, 122] on p "Add" at bounding box center [553, 121] width 8 height 6
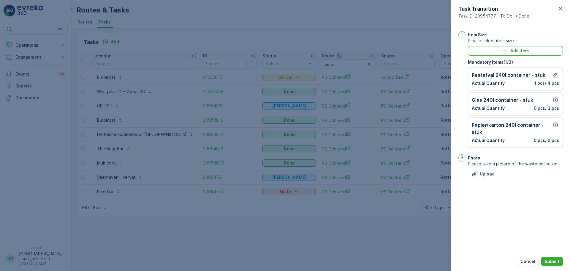
click at [558, 98] on icon "button" at bounding box center [556, 100] width 6 height 6
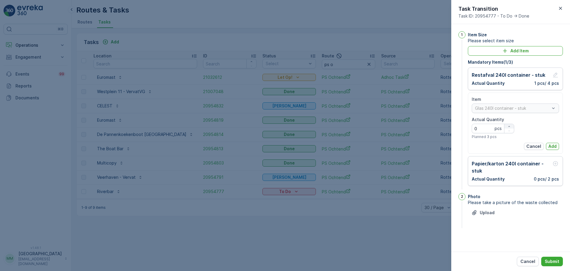
click at [508, 124] on icon "button" at bounding box center [510, 126] width 4 height 4
type Quantity "1"
click at [552, 144] on p "Add" at bounding box center [553, 146] width 8 height 6
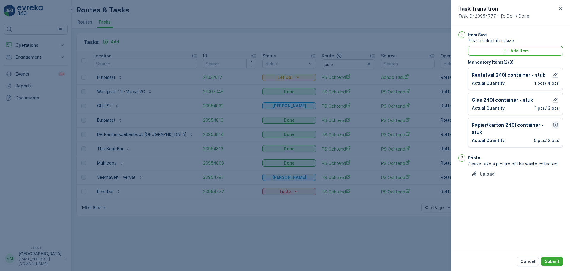
click at [558, 126] on icon "button" at bounding box center [555, 124] width 5 height 5
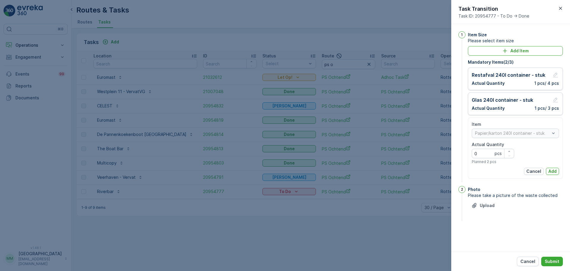
click at [512, 151] on div "button" at bounding box center [510, 151] width 10 height 4
type Quantity "1"
click at [553, 170] on p "Add" at bounding box center [553, 171] width 8 height 6
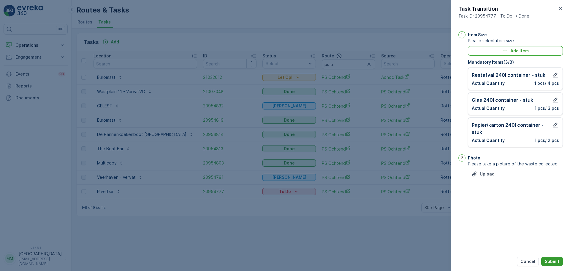
click at [556, 263] on p "Submit" at bounding box center [552, 261] width 15 height 6
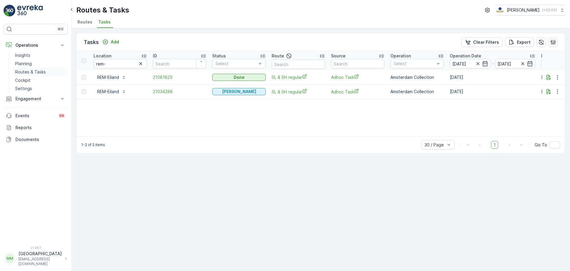
click at [38, 71] on p "Routes & Tasks" at bounding box center [30, 72] width 31 height 6
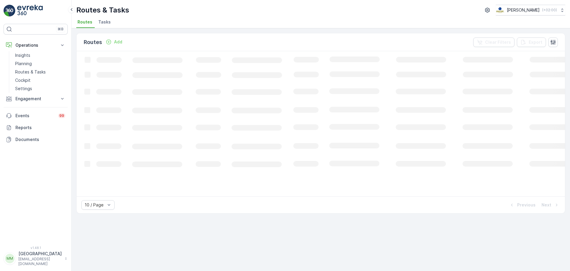
click at [106, 19] on span "Tasks" at bounding box center [104, 22] width 12 height 6
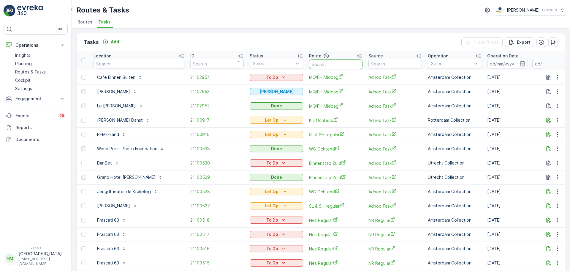
click at [326, 62] on input "text" at bounding box center [335, 64] width 53 height 10
type input "cs r"
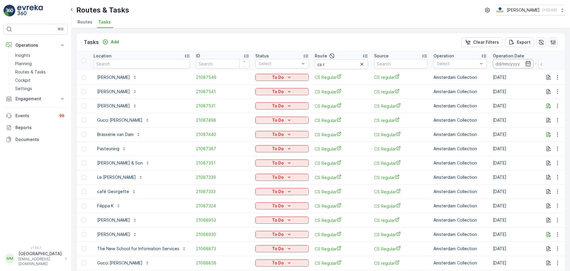
click at [504, 60] on input at bounding box center [513, 64] width 41 height 10
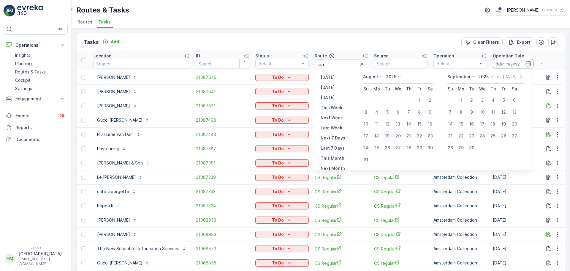
click at [389, 137] on div "19" at bounding box center [388, 136] width 10 height 10
type input "[DATE]"
click at [389, 137] on div "19" at bounding box center [388, 136] width 10 height 10
type input "[DATE]"
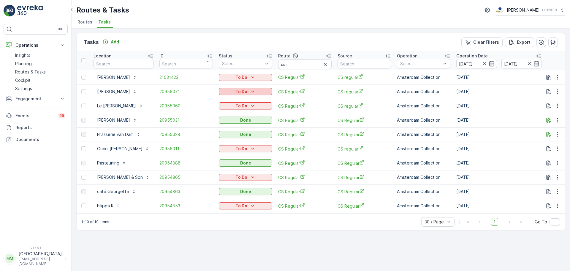
click at [241, 94] on p "To Do" at bounding box center [242, 92] width 12 height 6
click at [231, 125] on span "Cancelled" at bounding box center [230, 125] width 20 height 6
click at [239, 151] on p "To Do" at bounding box center [242, 149] width 12 height 6
click at [233, 184] on span "Cancelled" at bounding box center [230, 182] width 20 height 6
click at [242, 178] on p "To Do" at bounding box center [242, 177] width 12 height 6
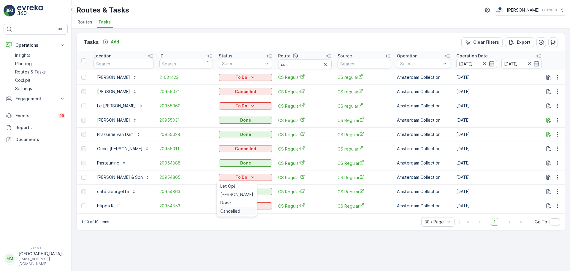
click at [234, 214] on div "Cancelled" at bounding box center [237, 211] width 38 height 8
click at [244, 204] on p "To Do" at bounding box center [242, 206] width 12 height 6
click at [234, 240] on span "Cancelled" at bounding box center [230, 239] width 20 height 6
drag, startPoint x: 193, startPoint y: 277, endPoint x: 192, endPoint y: 289, distance: 11.7
click at [192, 270] on html "⌘B Operations Insights Planning Routes & Tasks Cockpit Settings Engagement Insi…" at bounding box center [285, 135] width 570 height 271
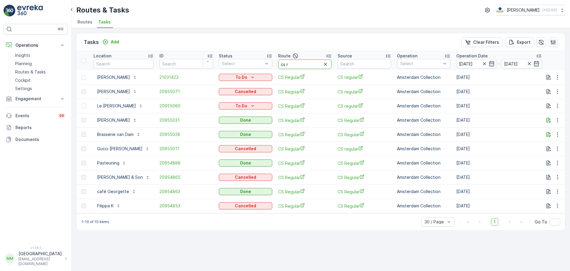
drag, startPoint x: 296, startPoint y: 65, endPoint x: 271, endPoint y: 63, distance: 25.7
click at [271, 63] on tr "Location ID Status Select Route cs r Source Operation Select Operation Date [DA…" at bounding box center [538, 60] width 923 height 19
type input "sg r"
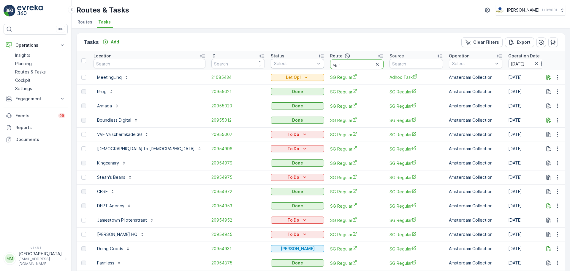
drag, startPoint x: 305, startPoint y: 65, endPoint x: 272, endPoint y: 66, distance: 33.9
click at [272, 66] on tr "Location ID Status Select Route sg r Source Operation Select Operation Date [DA…" at bounding box center [564, 60] width 975 height 19
type input "os o"
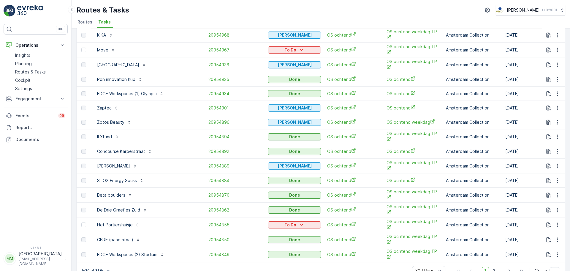
scroll to position [253, 0]
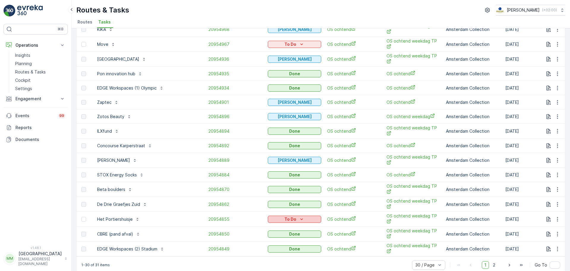
click at [285, 216] on p "To Do" at bounding box center [291, 219] width 12 height 6
click at [270, 245] on span "Cancelled" at bounding box center [264, 244] width 20 height 6
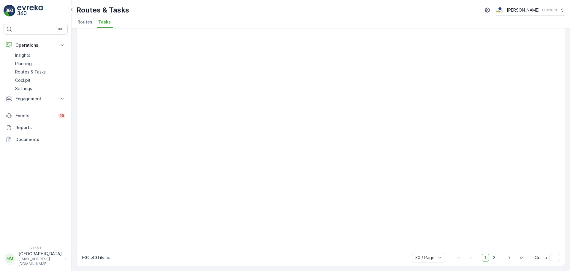
scroll to position [197, 0]
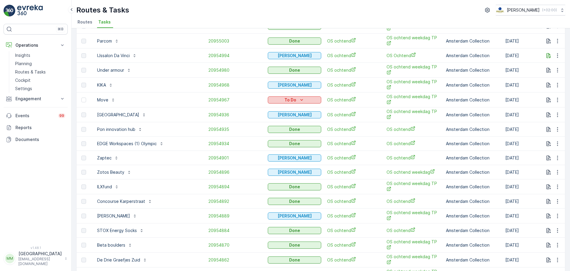
click at [285, 97] on p "To Do" at bounding box center [291, 100] width 12 height 6
click at [270, 127] on span "Cancelled" at bounding box center [264, 128] width 20 height 6
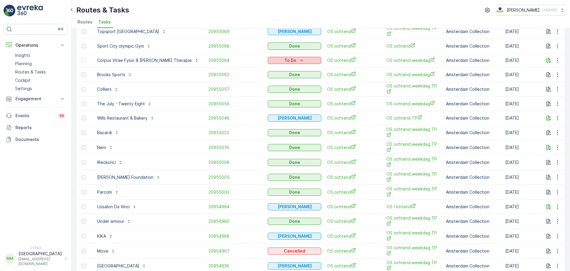
scroll to position [0, 0]
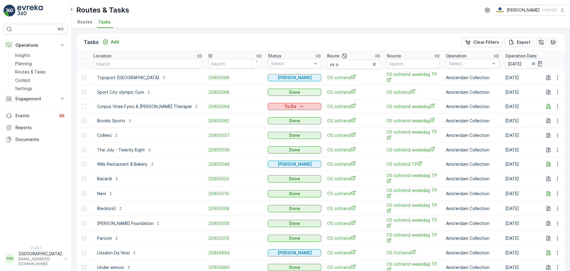
click at [299, 107] on icon "To Do" at bounding box center [302, 106] width 6 height 6
click at [269, 141] on span "Cancelled" at bounding box center [264, 140] width 20 height 6
drag, startPoint x: 332, startPoint y: 66, endPoint x: 296, endPoint y: 63, distance: 36.9
click at [296, 63] on tr "Location ID Status Select Route os o Source Operation Select Operation Date [DA…" at bounding box center [563, 60] width 972 height 19
type input "cs r"
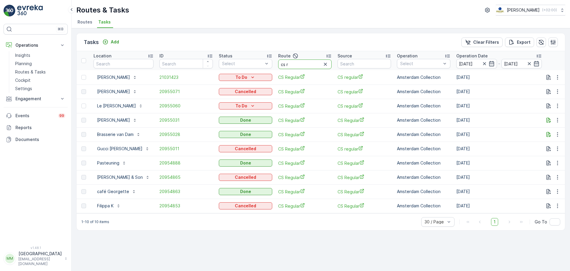
drag, startPoint x: 292, startPoint y: 64, endPoint x: 275, endPoint y: 63, distance: 17.2
click at [275, 63] on th "Route cs r" at bounding box center [304, 60] width 59 height 19
type input "seenons c"
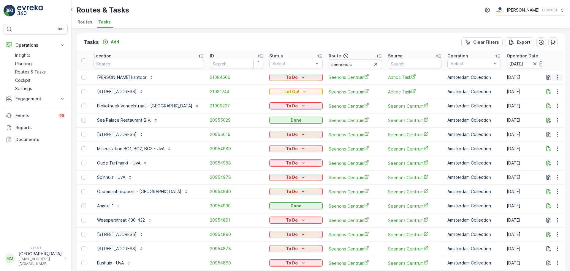
click at [553, 77] on button "button" at bounding box center [558, 77] width 11 height 7
click at [551, 102] on span "Change Route" at bounding box center [542, 103] width 29 height 6
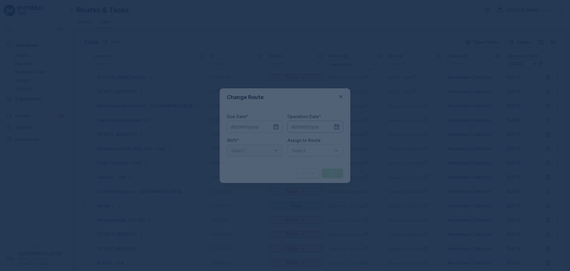
type input "[DATE]"
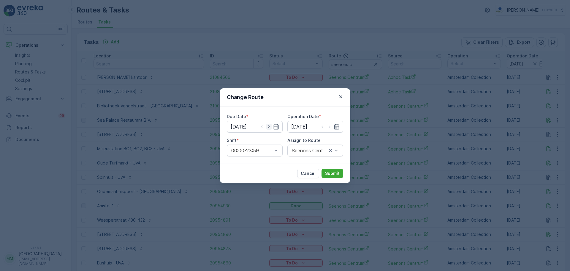
click at [269, 127] on icon "button" at bounding box center [269, 127] width 6 height 6
type input "[DATE]"
click at [332, 127] on icon "button" at bounding box center [330, 127] width 6 height 6
type input "[DATE]"
click at [302, 148] on div at bounding box center [312, 150] width 42 height 5
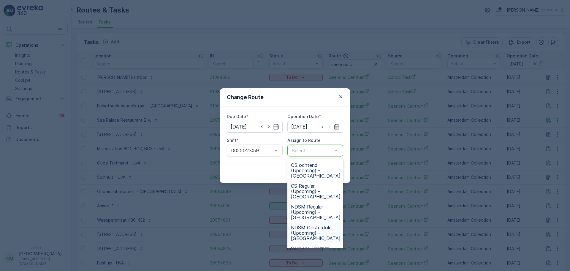
scroll to position [225, 0]
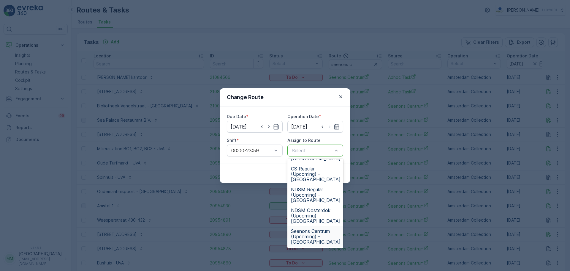
click at [317, 231] on span "Seenons Centrum (Upcoming) - [GEOGRAPHIC_DATA]" at bounding box center [316, 236] width 50 height 16
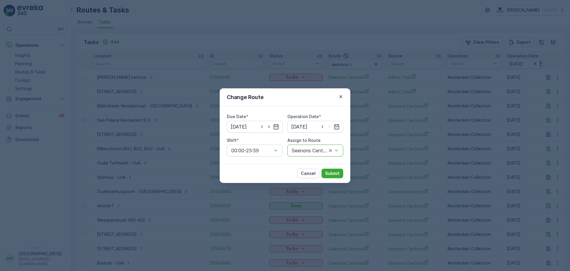
click at [328, 178] on div "Cancel Submit" at bounding box center [285, 172] width 131 height 19
click at [329, 175] on p "Submit" at bounding box center [332, 173] width 15 height 6
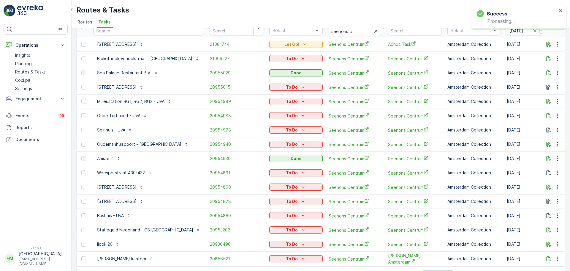
scroll to position [0, 0]
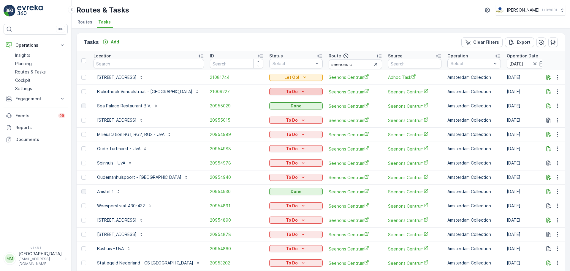
click at [269, 88] on button "To Do" at bounding box center [295, 91] width 53 height 7
click at [270, 125] on span "Cancelled" at bounding box center [262, 125] width 20 height 6
click at [286, 135] on p "To Do" at bounding box center [292, 134] width 12 height 6
click at [271, 167] on span "Cancelled" at bounding box center [262, 168] width 20 height 6
click at [286, 151] on p "To Do" at bounding box center [292, 149] width 12 height 6
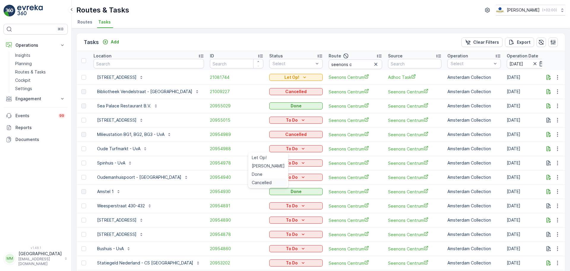
click at [264, 184] on span "Cancelled" at bounding box center [262, 182] width 20 height 6
click at [286, 165] on p "To Do" at bounding box center [292, 163] width 12 height 6
click at [269, 195] on span "Cancelled" at bounding box center [262, 197] width 20 height 6
click at [275, 180] on button "To Do" at bounding box center [295, 177] width 53 height 7
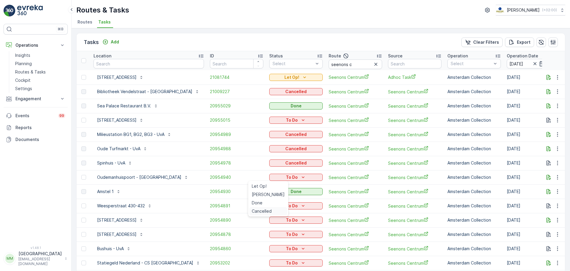
click at [264, 209] on span "Cancelled" at bounding box center [262, 211] width 20 height 6
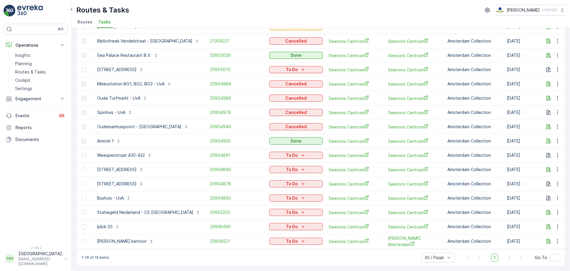
scroll to position [53, 0]
click at [275, 155] on button "To Do" at bounding box center [295, 155] width 53 height 7
click at [260, 188] on span "Cancelled" at bounding box center [262, 186] width 20 height 6
click at [269, 170] on button "To Do" at bounding box center [295, 169] width 53 height 7
click at [265, 199] on span "Cancelled" at bounding box center [262, 200] width 20 height 6
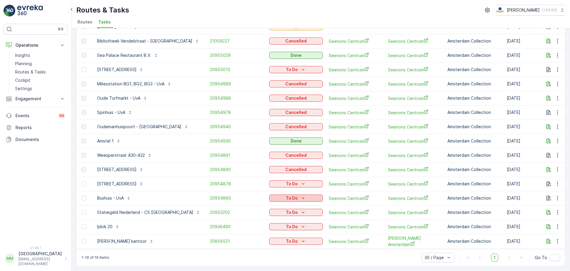
click at [300, 195] on icon "To Do" at bounding box center [303, 198] width 6 height 6
click at [264, 228] on span "Cancelled" at bounding box center [262, 229] width 20 height 6
click at [286, 209] on p "To Do" at bounding box center [292, 212] width 12 height 6
click at [268, 243] on span "Cancelled" at bounding box center [262, 243] width 20 height 6
click at [556, 224] on icon "button" at bounding box center [558, 226] width 6 height 6
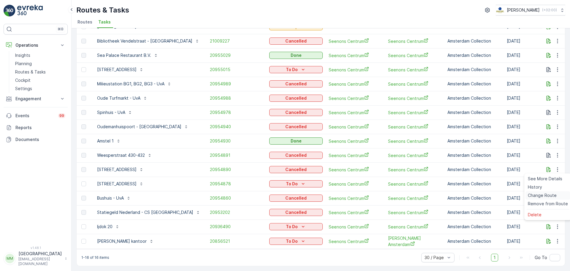
click at [550, 195] on span "Change Route" at bounding box center [542, 195] width 29 height 6
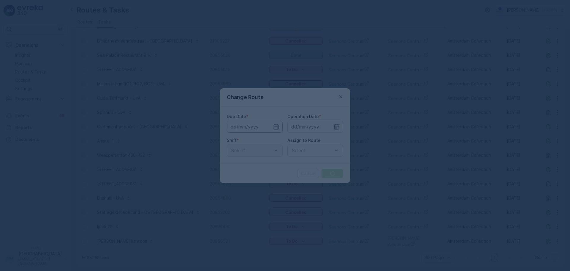
type input "[DATE]"
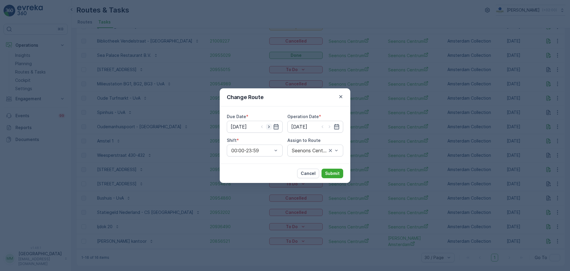
click at [269, 126] on icon "button" at bounding box center [268, 126] width 1 height 3
type input "[DATE]"
click at [330, 127] on icon "button" at bounding box center [329, 126] width 1 height 3
type input "[DATE]"
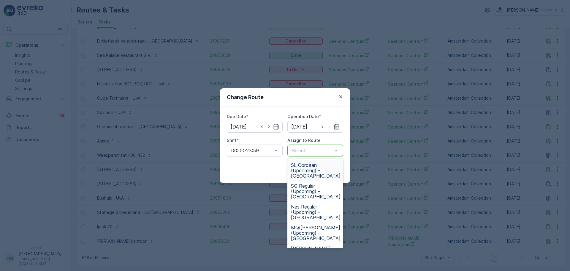
click at [314, 152] on div at bounding box center [312, 150] width 42 height 5
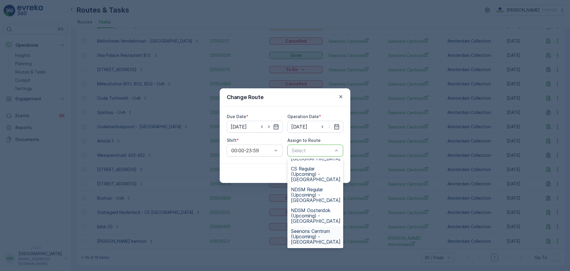
click at [318, 233] on span "Seenons Centrum (Upcoming) - Amsterdam" at bounding box center [316, 236] width 50 height 16
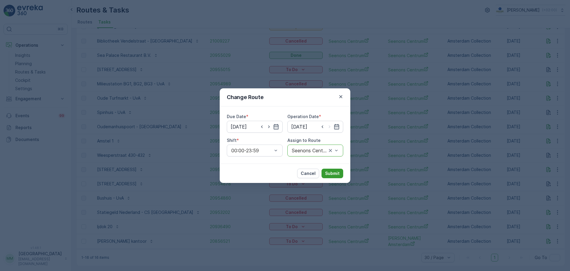
click at [330, 175] on p "Submit" at bounding box center [332, 173] width 15 height 6
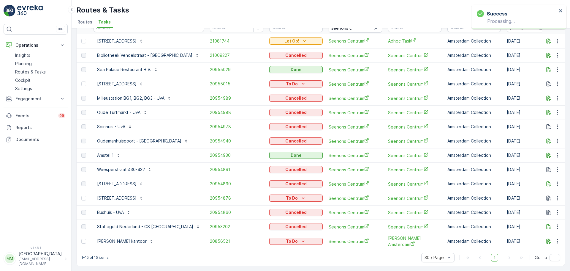
scroll to position [39, 0]
click at [287, 238] on div "To Do" at bounding box center [296, 241] width 49 height 6
click at [269, 231] on span "Cancelled" at bounding box center [262, 229] width 20 height 6
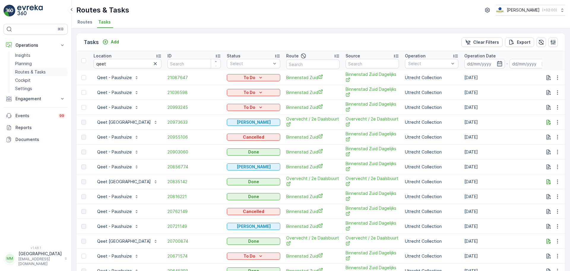
click at [35, 74] on p "Routes & Tasks" at bounding box center [30, 72] width 31 height 6
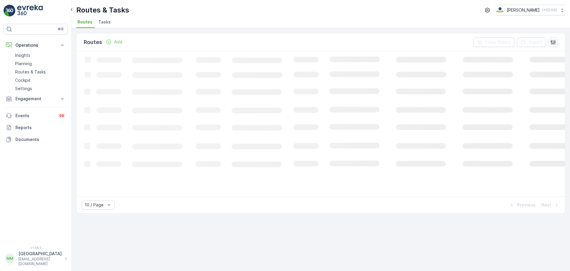
click at [103, 23] on span "Tasks" at bounding box center [104, 22] width 12 height 6
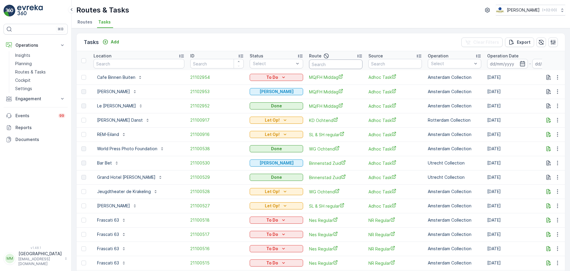
click at [338, 63] on input "text" at bounding box center [335, 64] width 53 height 10
type input "rokin"
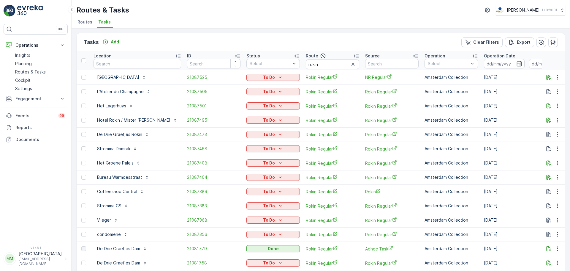
click at [490, 63] on input at bounding box center [504, 64] width 41 height 10
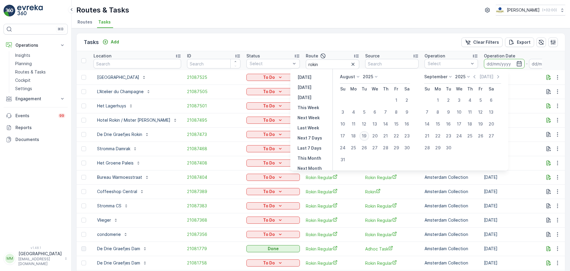
click at [368, 136] on div "19" at bounding box center [365, 136] width 10 height 10
type input "[DATE]"
click at [368, 136] on div "19" at bounding box center [365, 136] width 10 height 10
type input "[DATE]"
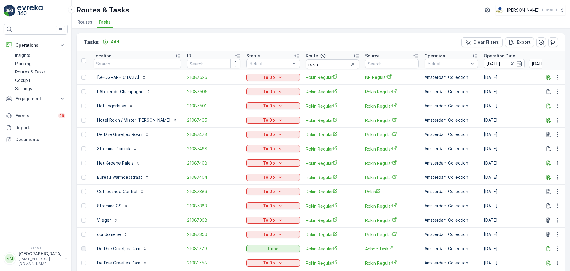
click at [368, 136] on span "Rokin Regular" at bounding box center [391, 134] width 53 height 6
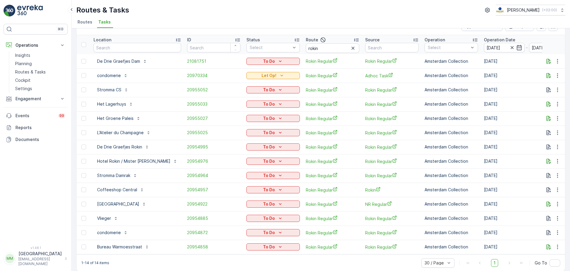
scroll to position [24, 0]
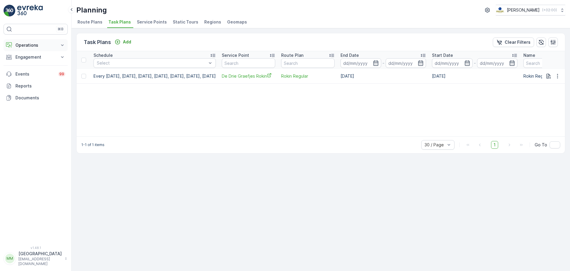
click at [34, 47] on p "Operations" at bounding box center [35, 45] width 40 height 6
click at [35, 71] on p "Routes & Tasks" at bounding box center [30, 72] width 31 height 6
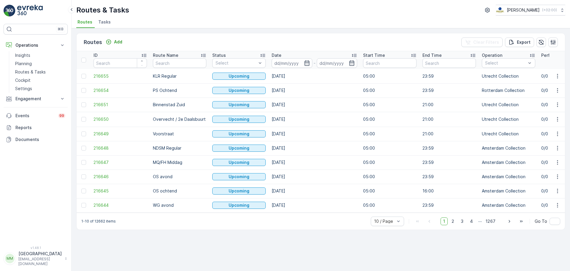
click at [111, 21] on li "Tasks" at bounding box center [105, 23] width 16 height 10
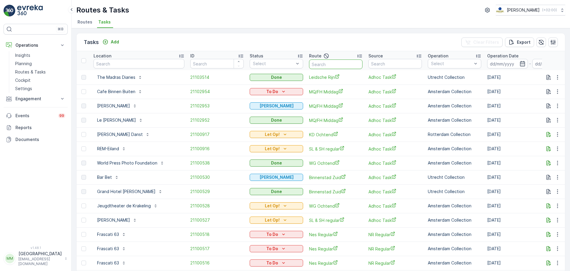
click at [324, 61] on input "text" at bounding box center [335, 64] width 53 height 10
type input "SL & SH"
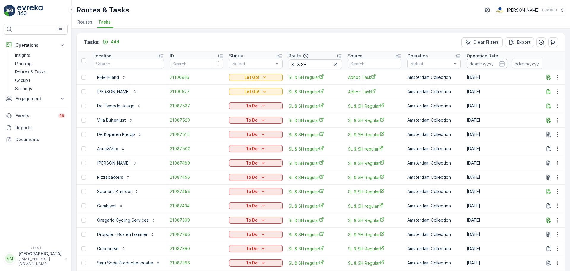
click at [496, 62] on input at bounding box center [487, 64] width 41 height 10
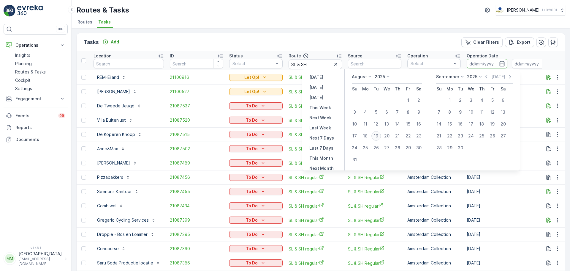
click at [381, 135] on div "19" at bounding box center [377, 136] width 10 height 10
type input "[DATE]"
click at [381, 135] on div "19" at bounding box center [377, 136] width 10 height 10
type input "[DATE]"
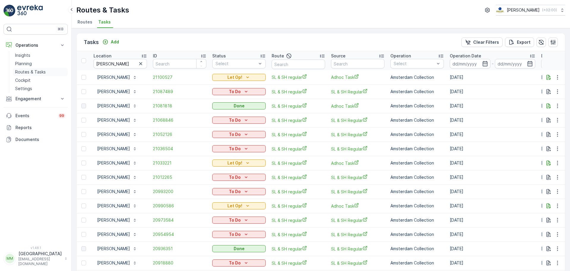
click at [22, 74] on p "Routes & Tasks" at bounding box center [30, 72] width 31 height 6
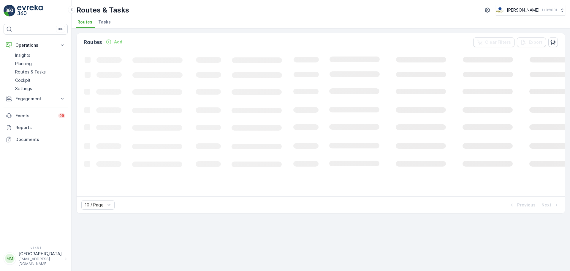
click at [104, 21] on span "Tasks" at bounding box center [104, 22] width 12 height 6
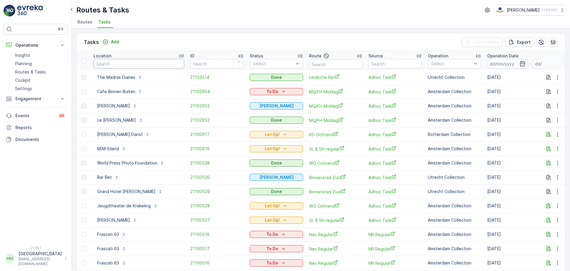
click at [141, 67] on input "text" at bounding box center [139, 64] width 91 height 10
type input "ndsm"
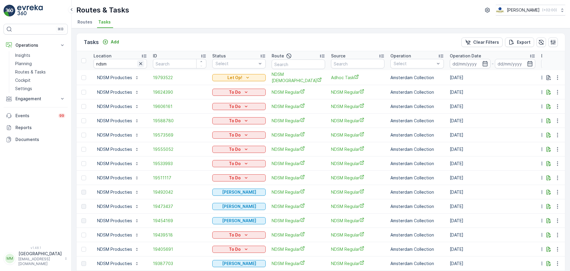
click at [139, 66] on icon "button" at bounding box center [141, 64] width 6 height 6
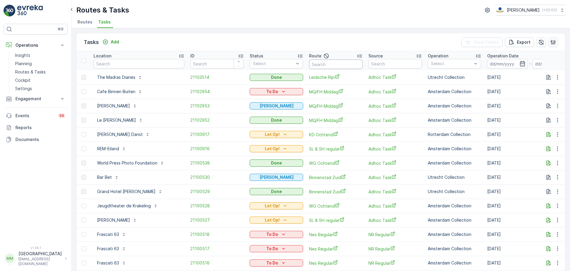
click at [318, 63] on input "text" at bounding box center [335, 64] width 53 height 10
type input "ndsm o"
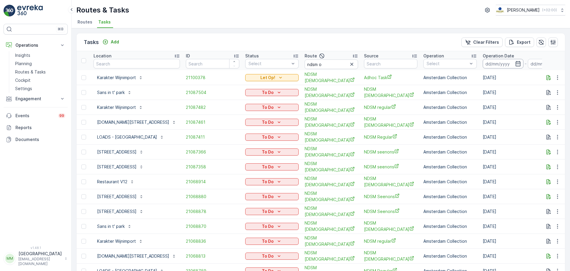
click at [493, 67] on input at bounding box center [503, 64] width 41 height 10
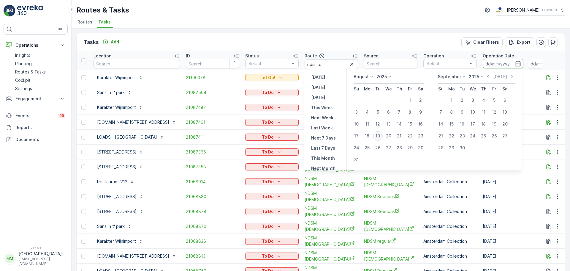
click at [381, 133] on div "19" at bounding box center [378, 136] width 10 height 10
type input "[DATE]"
click at [381, 133] on div "19" at bounding box center [378, 136] width 10 height 10
type input "[DATE]"
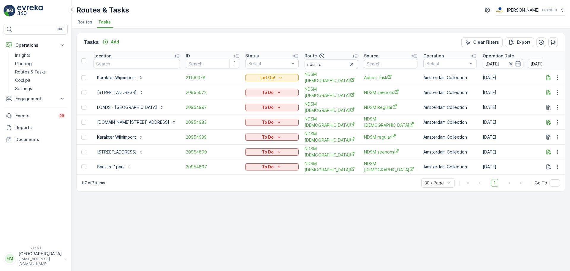
click at [319, 241] on div "Tasks Add Clear Filters Export Location ID Status Select Route ndsm o Source Op…" at bounding box center [321, 149] width 499 height 242
click at [238, 24] on ul "Routes Tasks" at bounding box center [318, 23] width 485 height 10
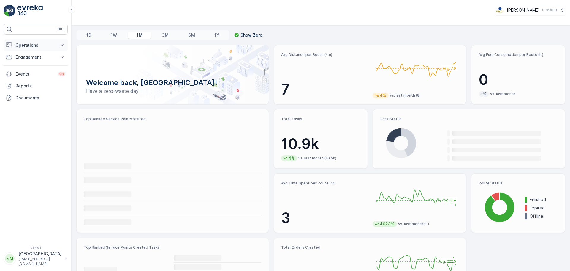
click at [37, 45] on p "Operations" at bounding box center [35, 45] width 40 height 6
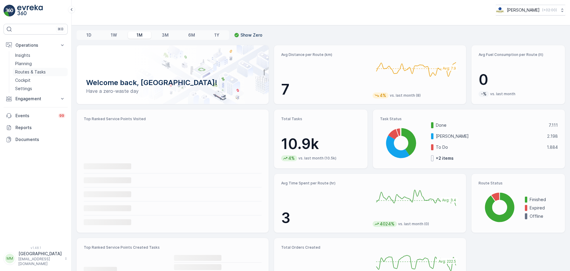
click at [31, 71] on p "Routes & Tasks" at bounding box center [30, 72] width 31 height 6
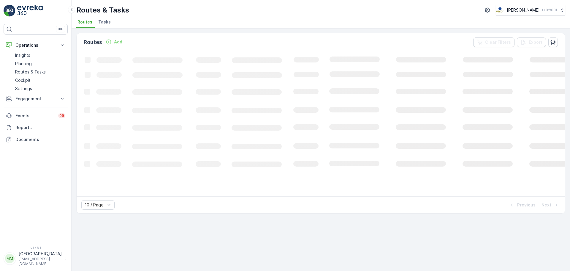
click at [100, 21] on span "Tasks" at bounding box center [104, 22] width 12 height 6
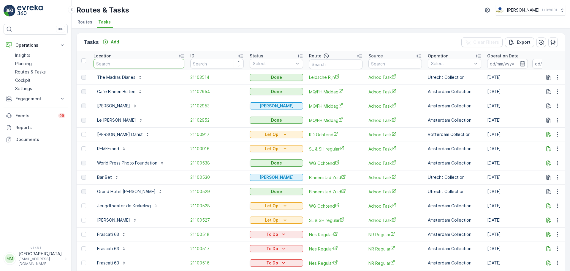
click at [119, 61] on input "text" at bounding box center [139, 64] width 91 height 10
type input "sanju"
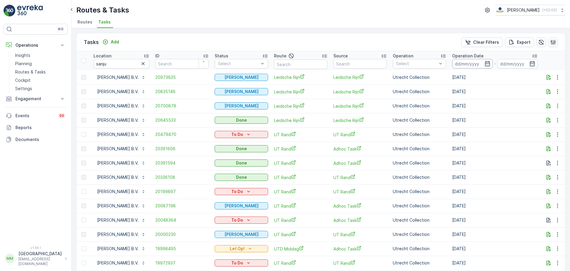
click at [469, 62] on input at bounding box center [472, 64] width 41 height 10
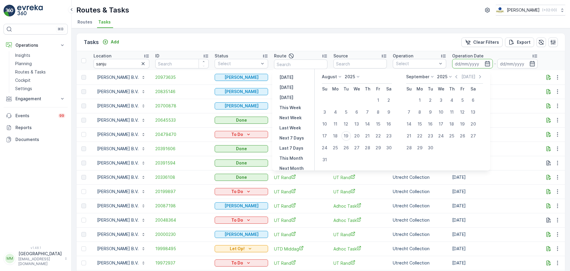
click at [402, 36] on div "Tasks Add Clear Filters Export" at bounding box center [321, 42] width 489 height 18
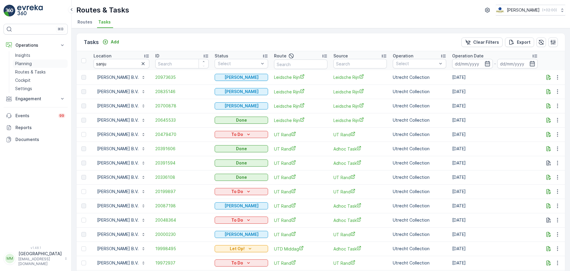
click at [25, 67] on link "Planning" at bounding box center [40, 63] width 55 height 8
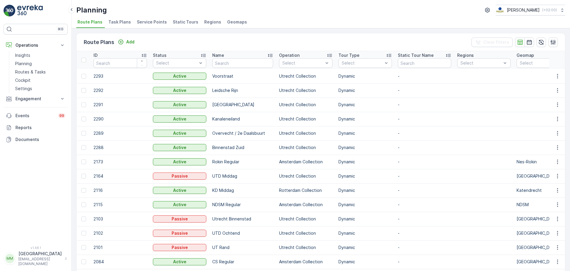
click at [113, 21] on span "Task Plans" at bounding box center [119, 22] width 23 height 6
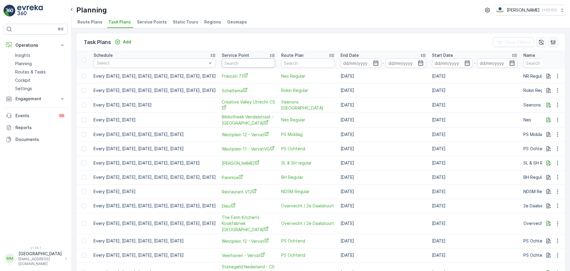
click at [205, 18] on div "Planning [PERSON_NAME] ( +02:00 ) Route Plans Task Plans Service Points Static …" at bounding box center [321, 135] width 499 height 271
type input "sanju"
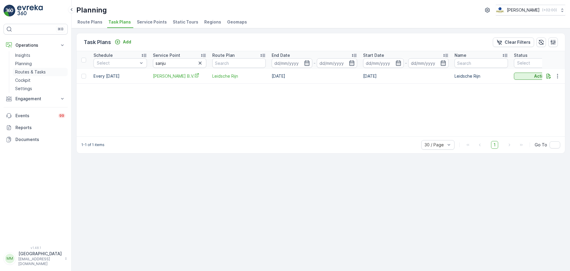
click at [26, 70] on p "Routes & Tasks" at bounding box center [30, 72] width 31 height 6
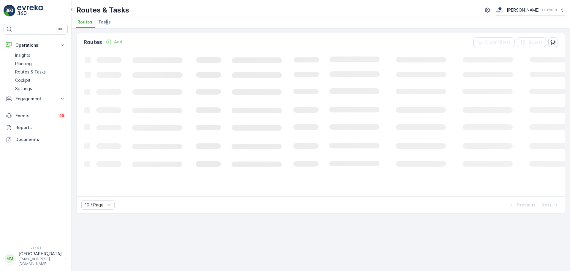
click at [105, 22] on span "Tasks" at bounding box center [104, 22] width 12 height 6
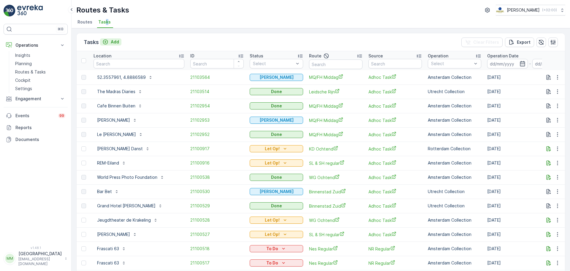
click at [114, 42] on p "Add" at bounding box center [115, 42] width 8 height 6
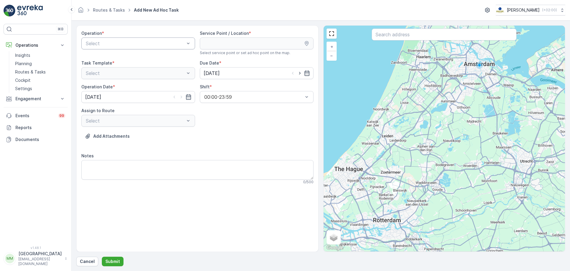
click at [105, 45] on div at bounding box center [135, 43] width 100 height 5
click at [102, 89] on span "Utrecht Collection" at bounding box center [105, 88] width 41 height 5
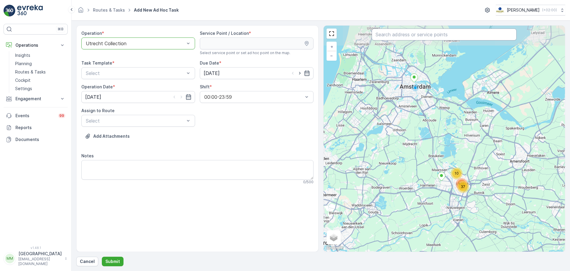
click at [409, 35] on input "text" at bounding box center [444, 35] width 145 height 12
type input "sanju"
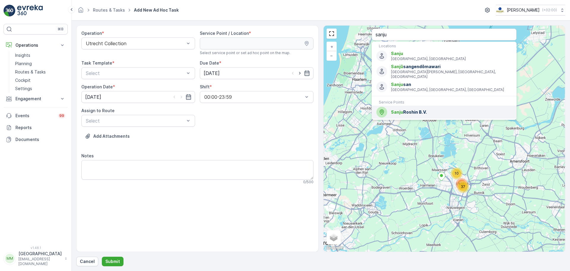
click at [411, 110] on div "[PERSON_NAME] B.V." at bounding box center [444, 112] width 135 height 11
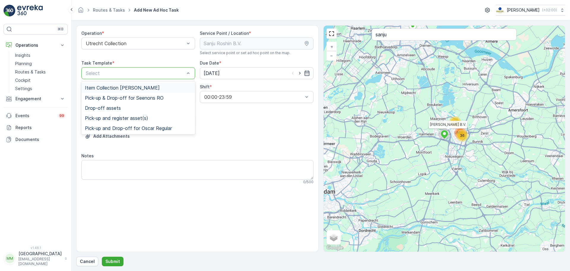
click at [131, 73] on div at bounding box center [135, 72] width 100 height 5
click at [127, 86] on span "Item Collection [PERSON_NAME]" at bounding box center [122, 87] width 75 height 5
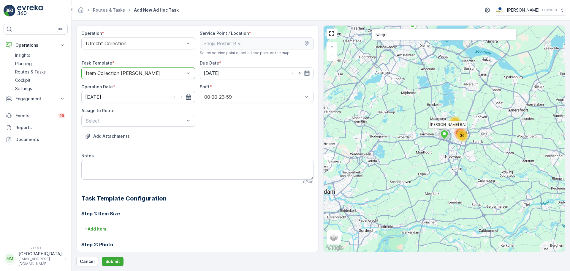
click at [308, 74] on icon "button" at bounding box center [307, 73] width 6 height 6
click at [231, 158] on div "26" at bounding box center [231, 159] width 10 height 10
type input "[DATE]"
click at [231, 158] on div "Notes" at bounding box center [197, 156] width 232 height 6
click at [156, 98] on input "[DATE]" at bounding box center [138, 97] width 114 height 12
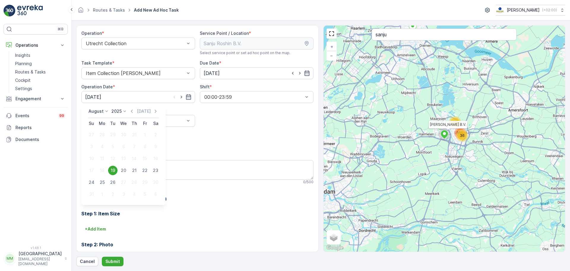
click at [113, 183] on div "26" at bounding box center [113, 182] width 10 height 10
type input "[DATE]"
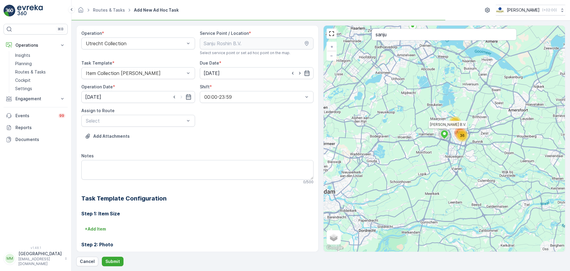
click at [113, 183] on div "0 / 500" at bounding box center [197, 181] width 232 height 5
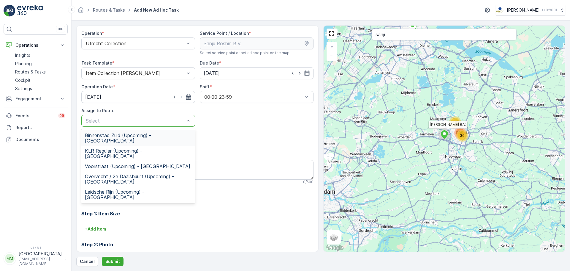
click at [146, 118] on div at bounding box center [135, 120] width 100 height 5
click at [132, 189] on span "Leidsche Rijn (Upcoming) - [GEOGRAPHIC_DATA]" at bounding box center [138, 194] width 107 height 11
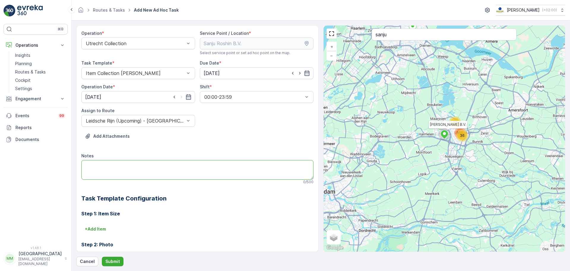
click at [127, 168] on textarea "Notes" at bounding box center [197, 170] width 232 height 20
type textarea "g"
type textarea "graag alle bakken meenemen en niet nieuwe teruggeven!"
click at [114, 259] on p "Submit" at bounding box center [112, 261] width 15 height 6
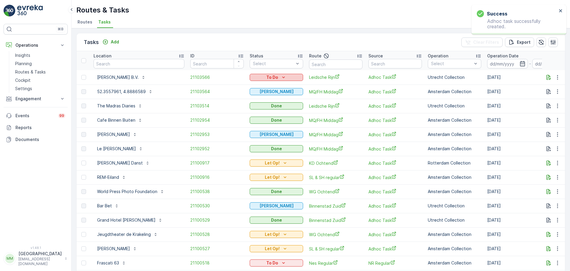
click at [281, 76] on icon "To Do" at bounding box center [284, 77] width 6 height 6
click at [263, 101] on span "Let Op!" at bounding box center [257, 103] width 15 height 6
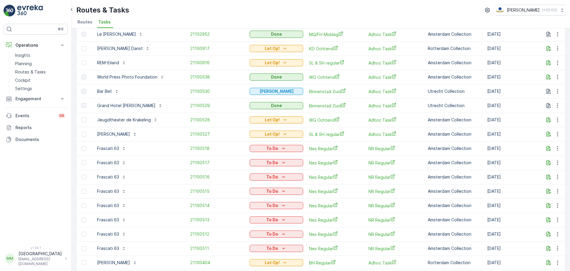
scroll to position [178, 0]
